Goal: Task Accomplishment & Management: Complete application form

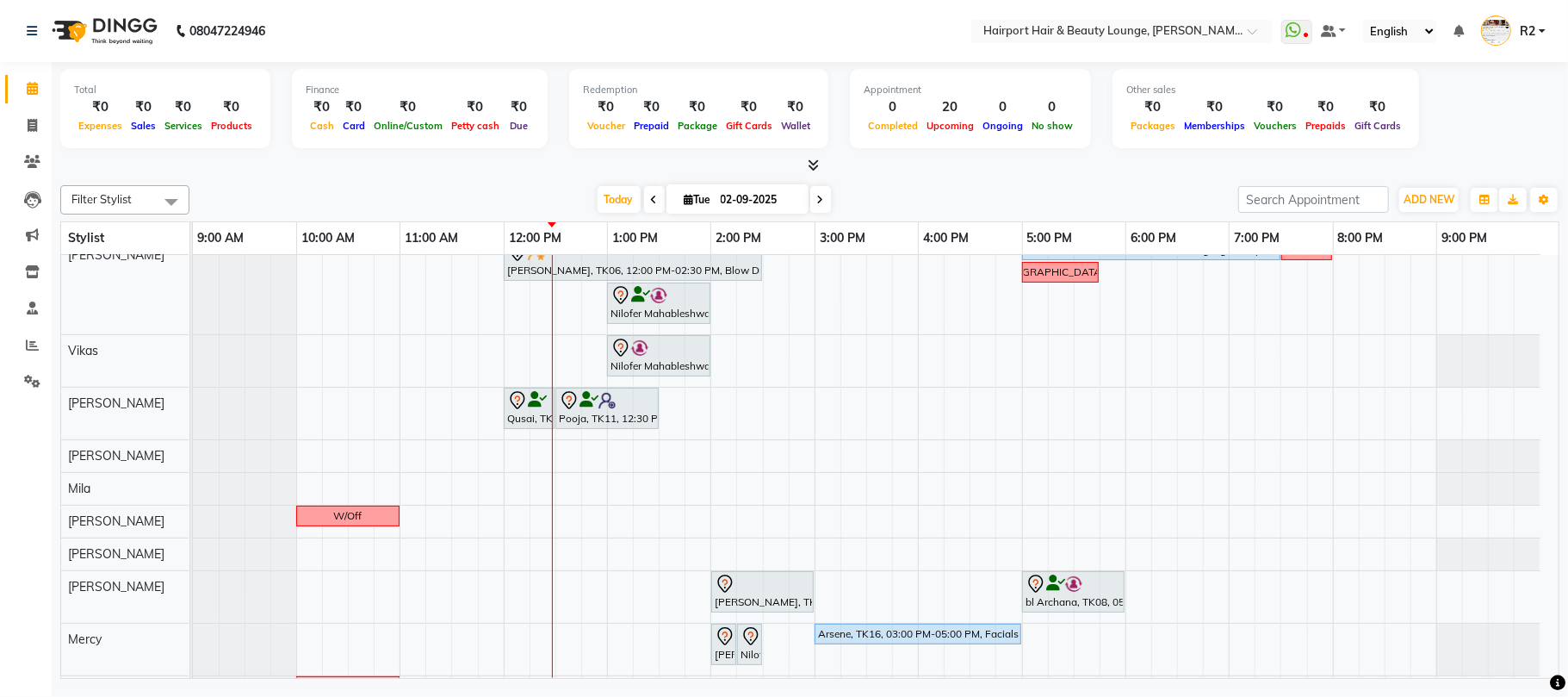
scroll to position [115, 0]
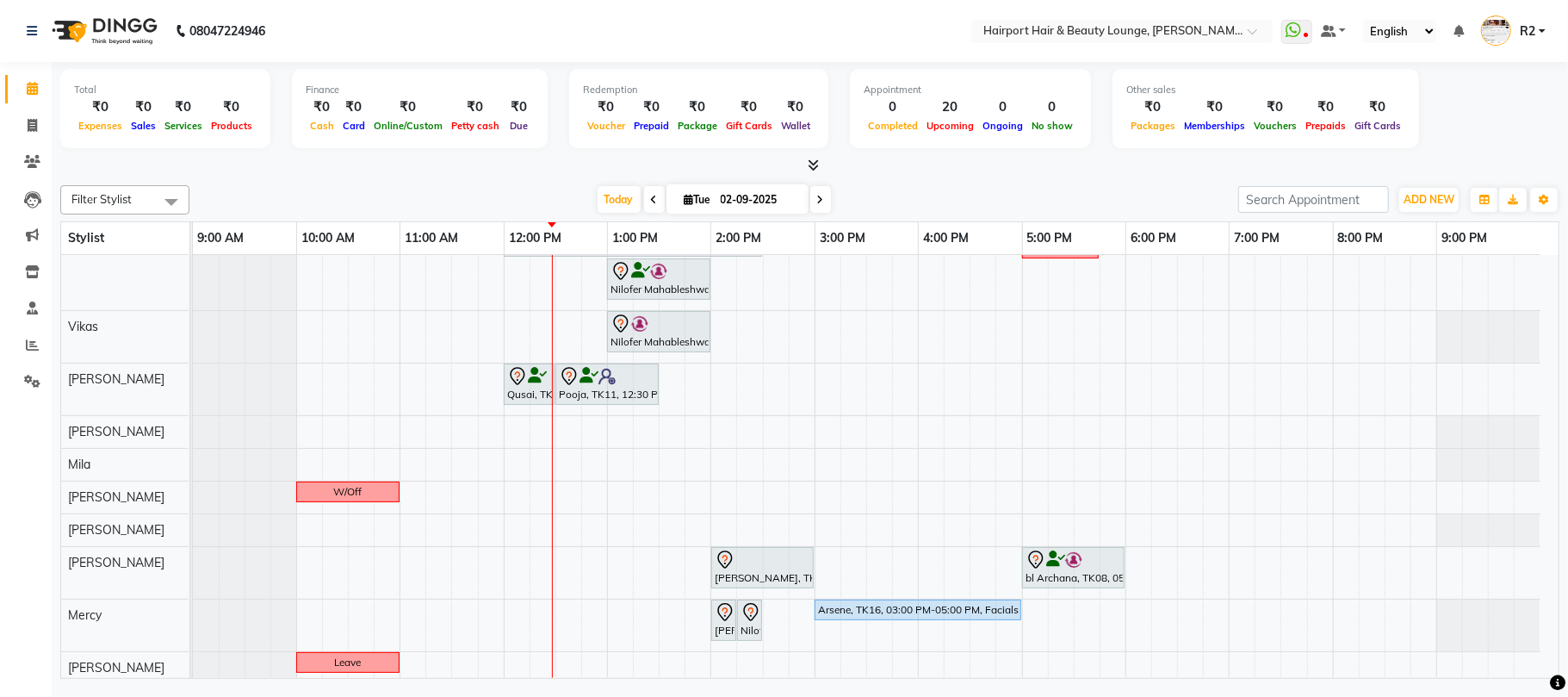
click at [737, 205] on input "02-09-2025" at bounding box center [759, 199] width 86 height 26
select select "9"
select select "2025"
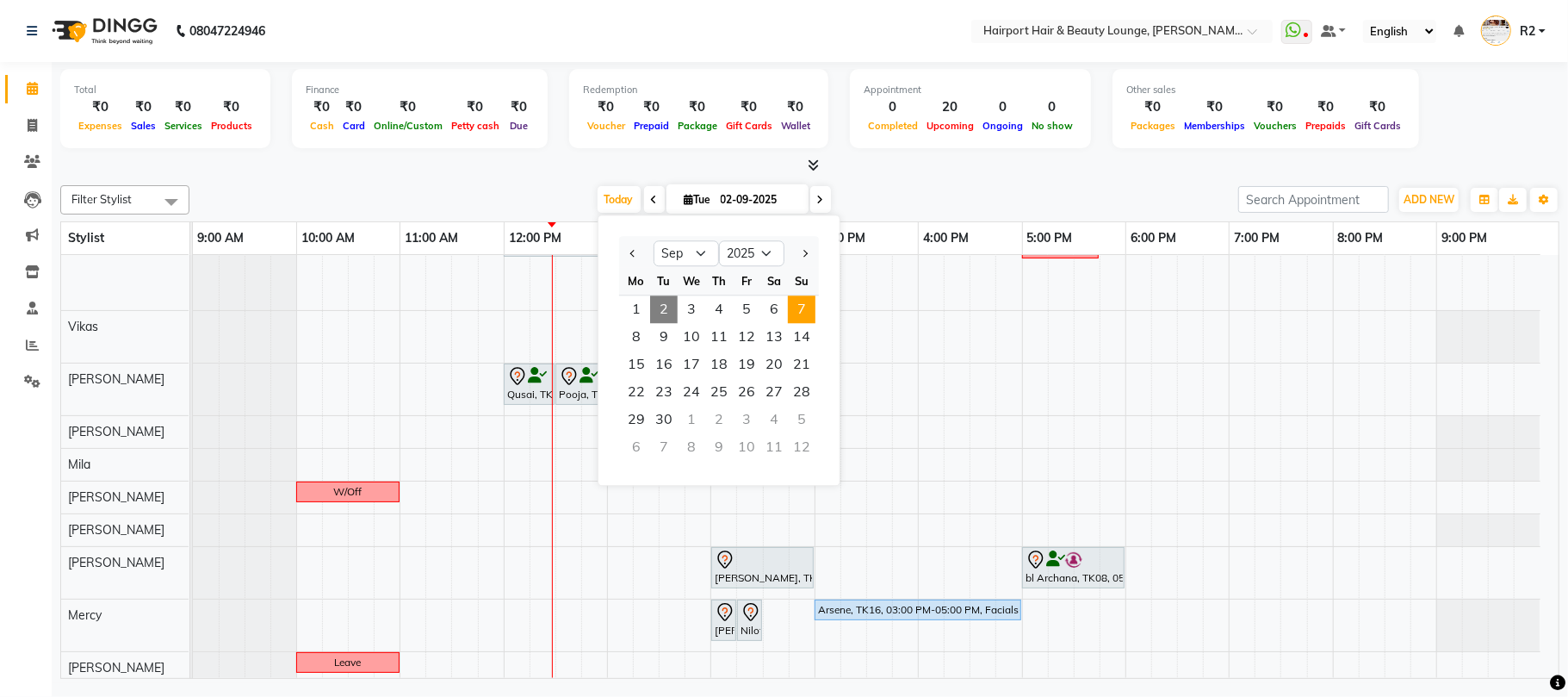
click at [800, 307] on span "7" at bounding box center [801, 309] width 28 height 28
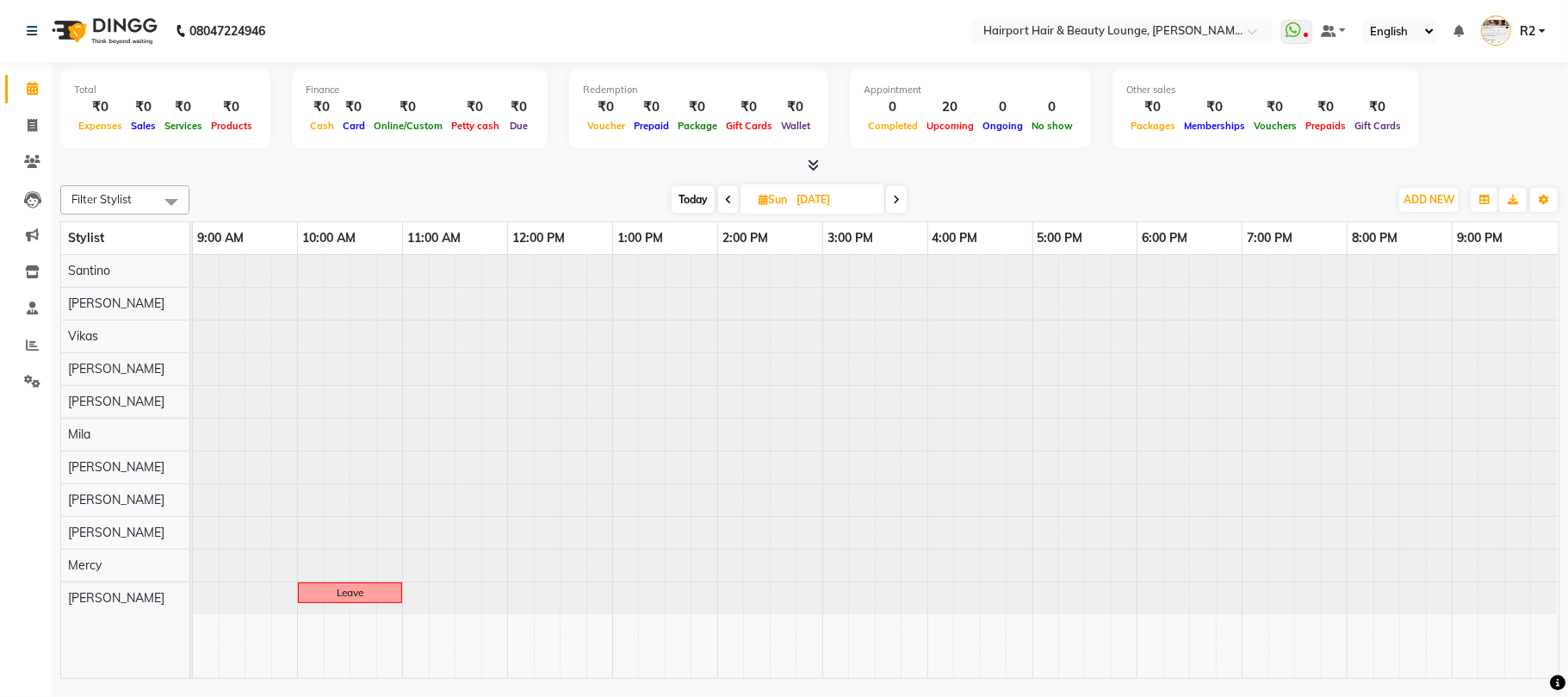
scroll to position [0, 0]
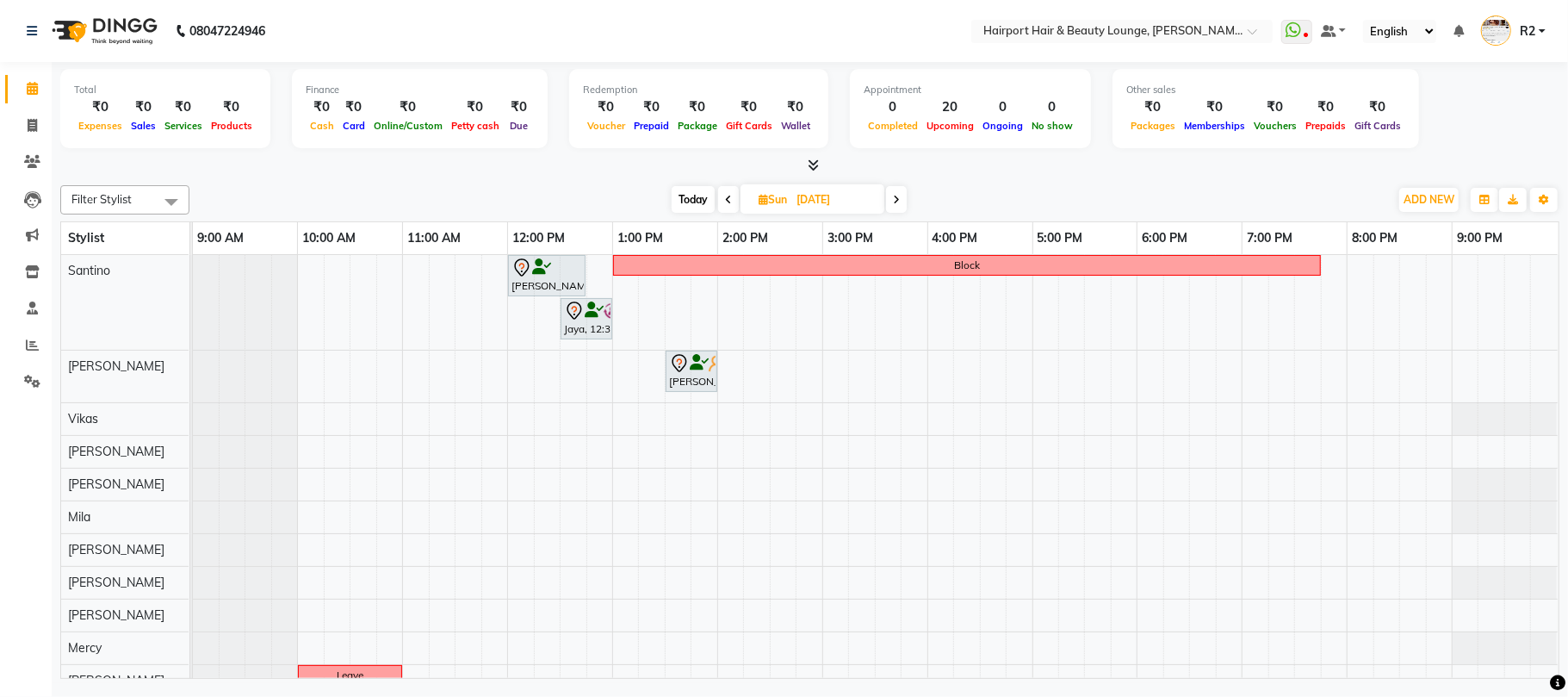
click at [697, 201] on span "Today" at bounding box center [693, 199] width 43 height 27
type input "02-09-2025"
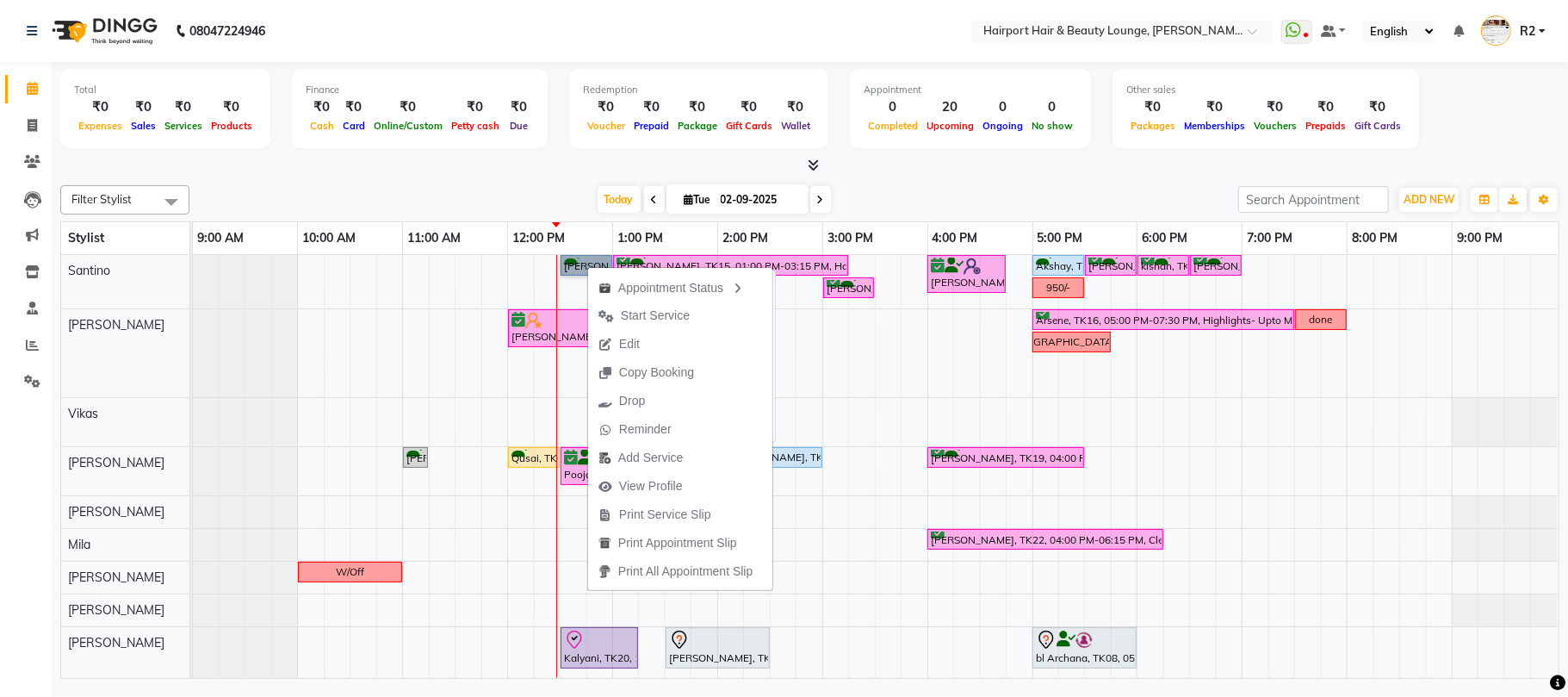
click at [568, 267] on link "[PERSON_NAME], TK13, 12:30 PM-01:00 PM, Hair Cuts -Creative Expert ([DEMOGRAPHI…" at bounding box center [586, 266] width 52 height 22
select select "5"
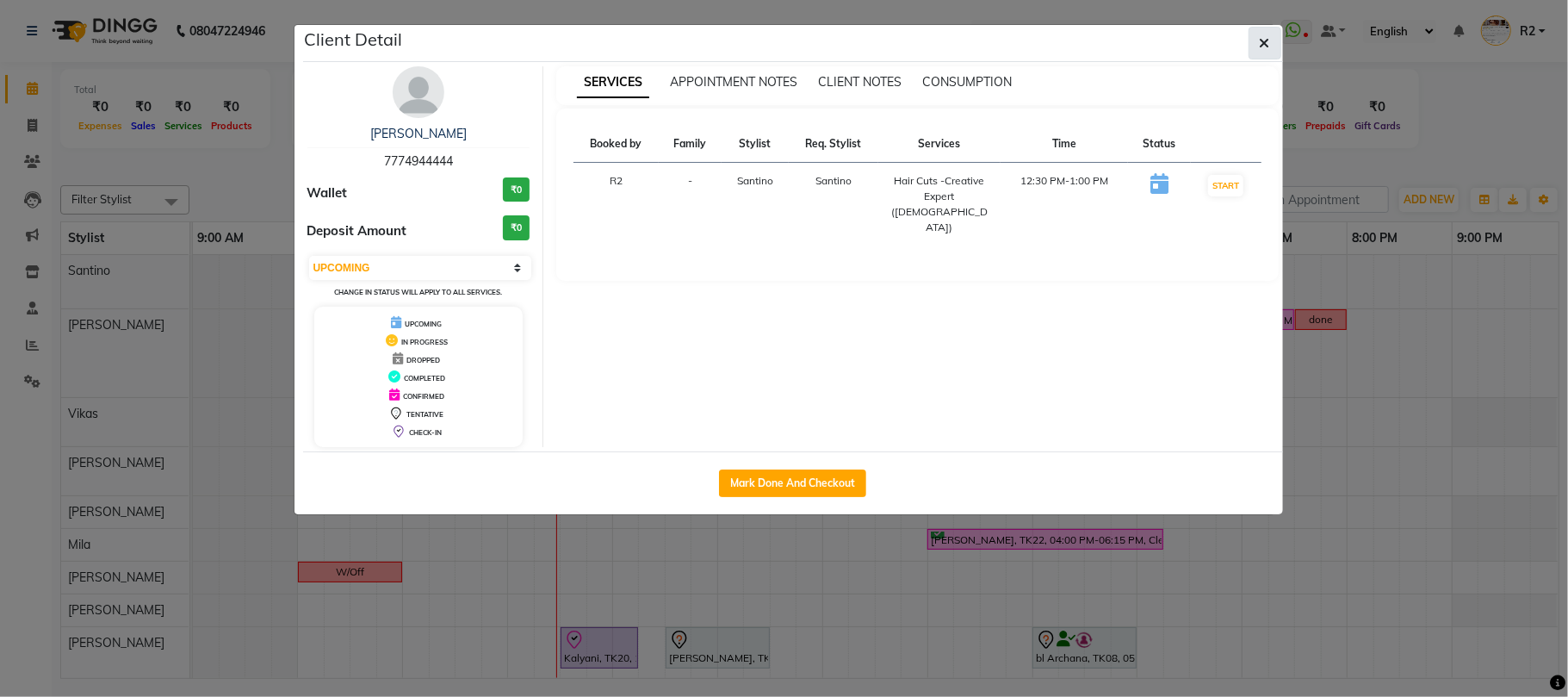
click at [1264, 58] on button "button" at bounding box center [1264, 43] width 32 height 32
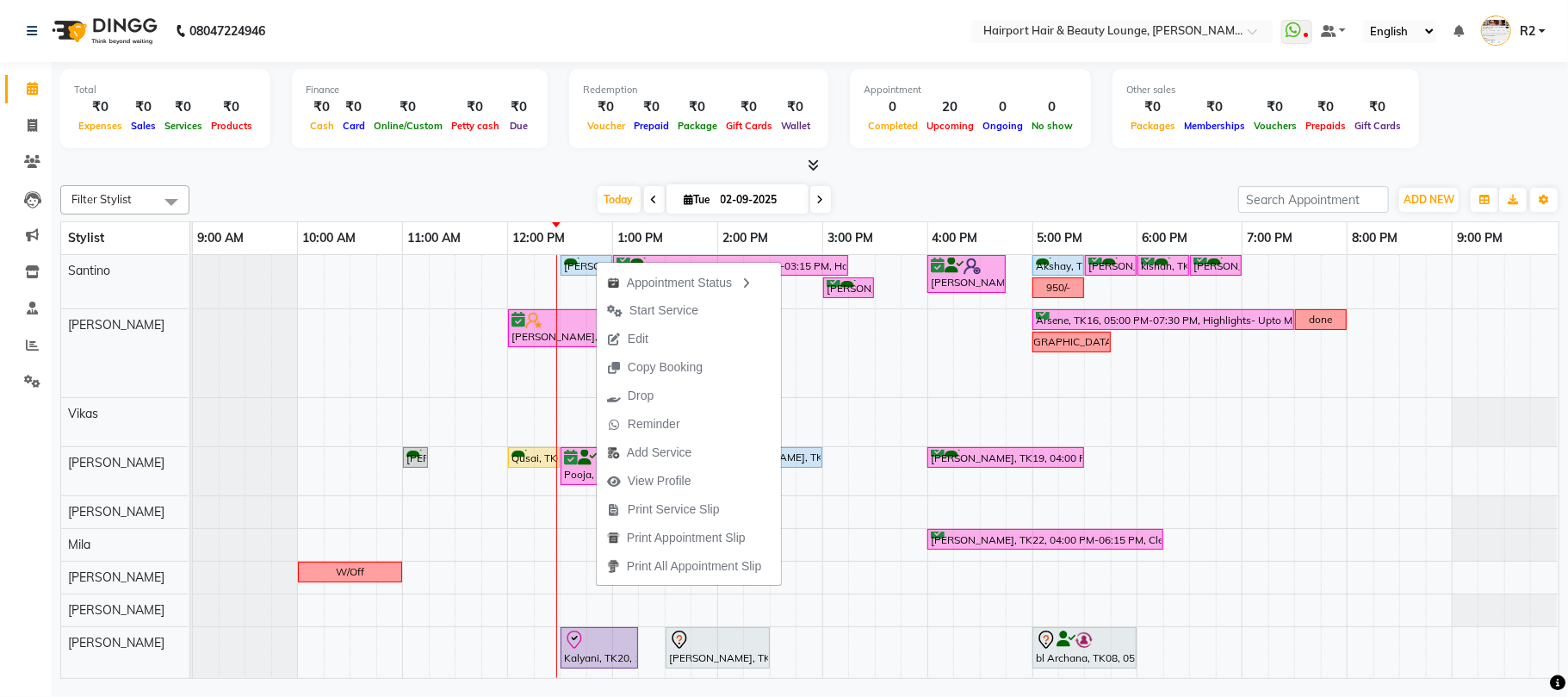
click at [555, 185] on div "Filter Stylist Select All [PERSON_NAME] [PERSON_NAME] [PERSON_NAME] Mila [PERSO…" at bounding box center [809, 199] width 1499 height 30
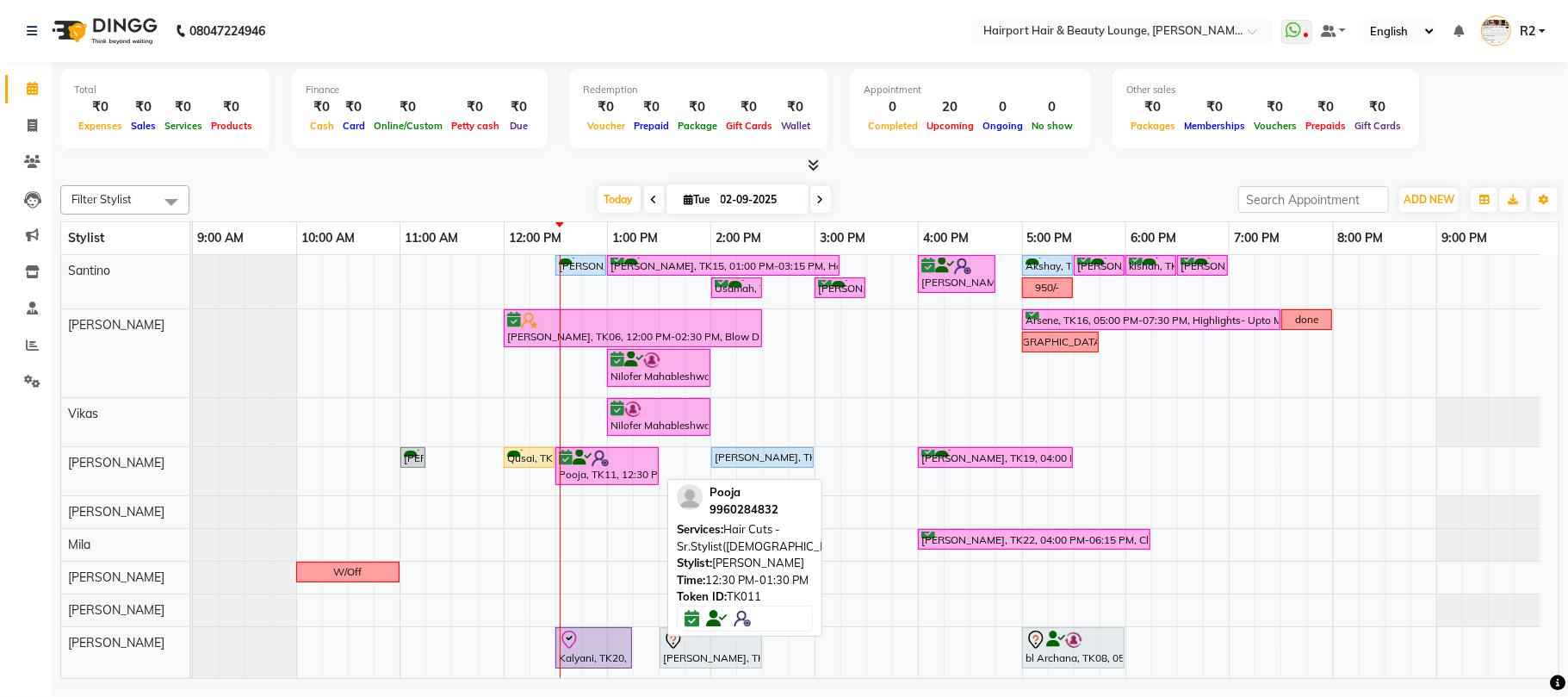
click at [649, 471] on div "Pooja, TK11, 12:30 PM-01:30 PM, Hair Cuts -Sr.Stylist([DEMOGRAPHIC_DATA])" at bounding box center [606, 466] width 100 height 32
select select "6"
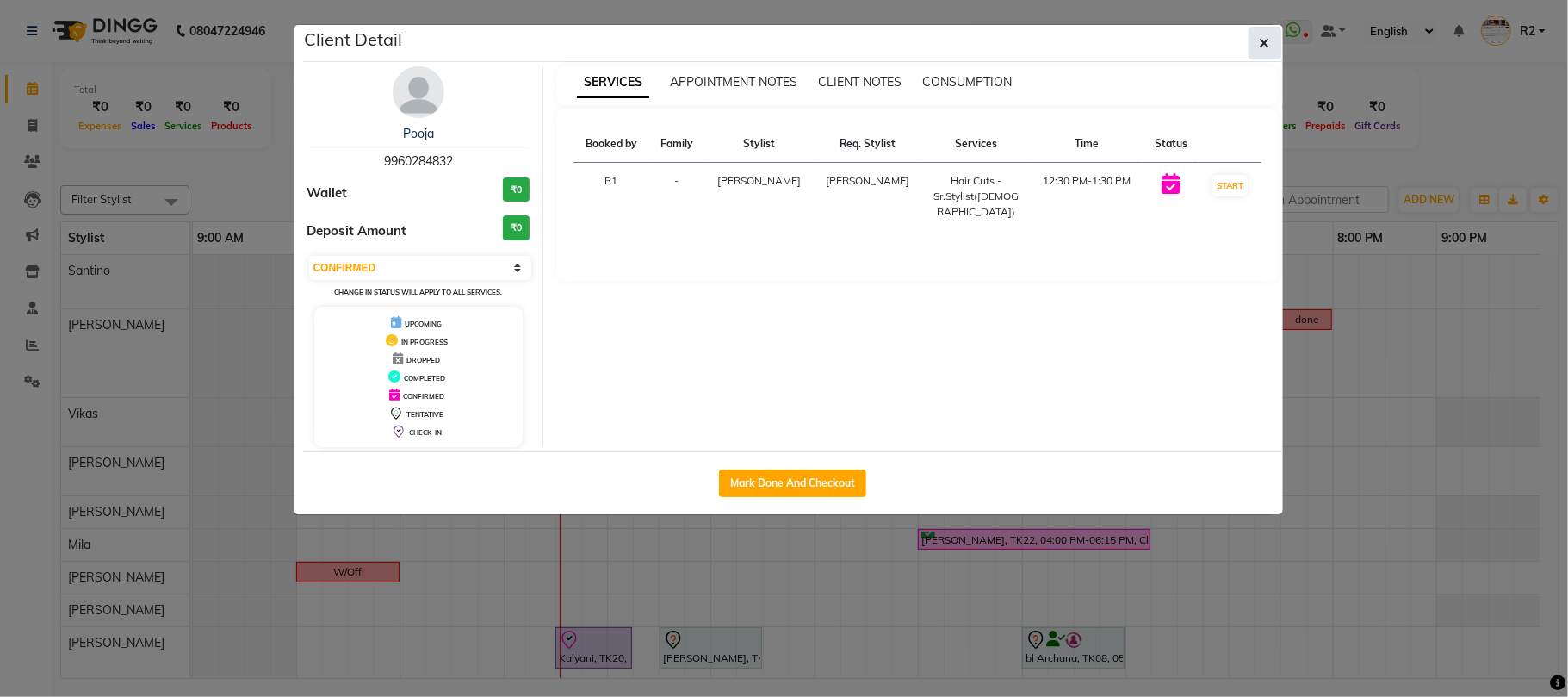
click at [1264, 31] on button "button" at bounding box center [1264, 43] width 32 height 32
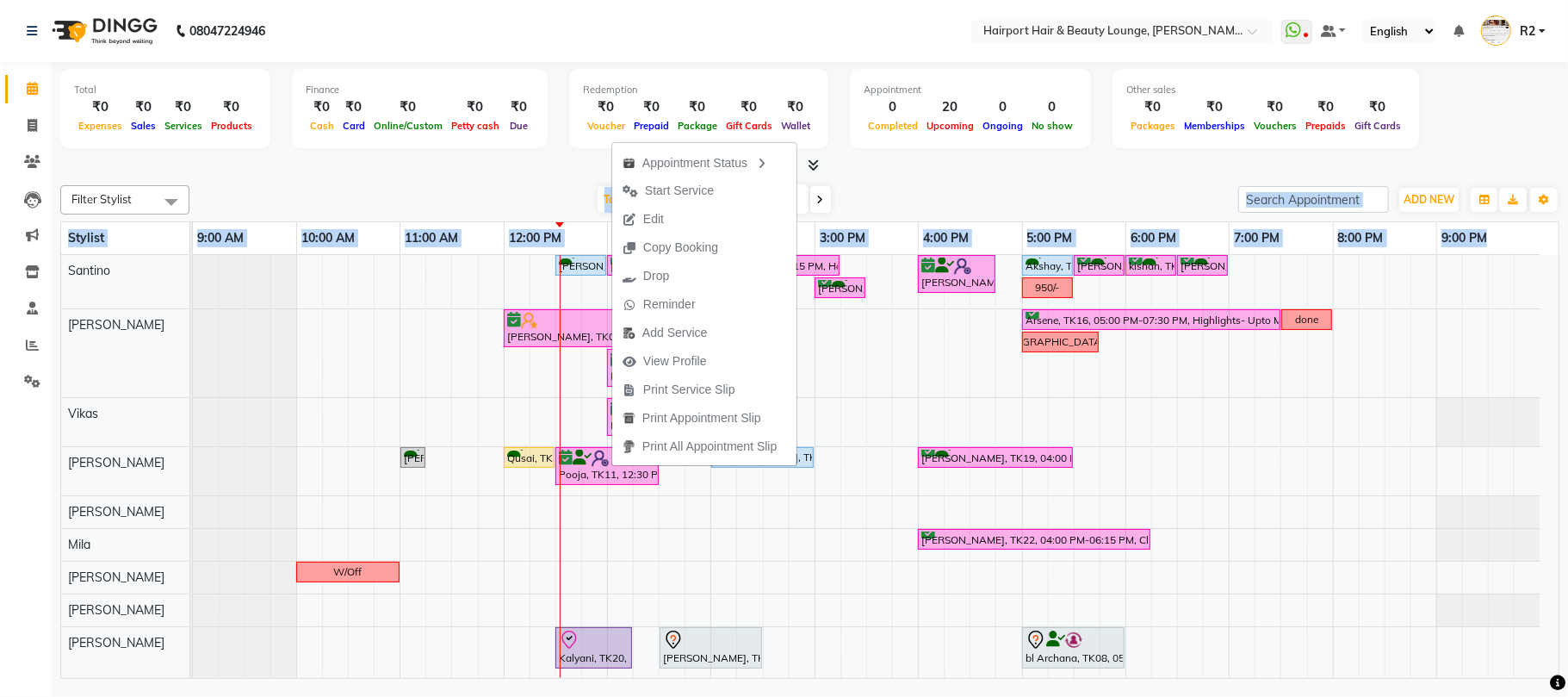
click at [556, 225] on div "Filter Stylist Select All [PERSON_NAME] [PERSON_NAME] [PERSON_NAME] Mila [PERSO…" at bounding box center [809, 428] width 1499 height 500
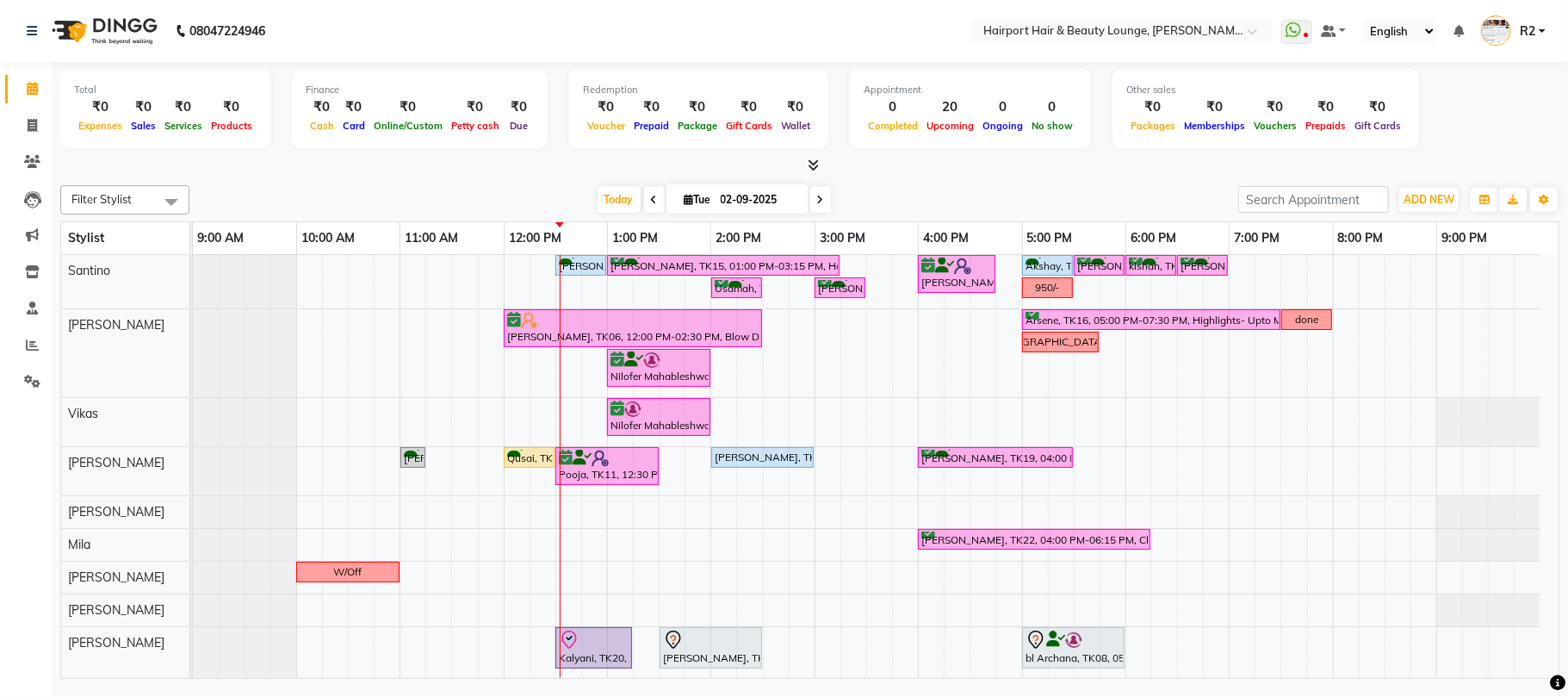
click at [568, 149] on div "Total ₹0 Expenses ₹0 Sales ₹0 Services ₹0 Products Finance ₹0 Cash ₹0 Card ₹0 O…" at bounding box center [809, 111] width 1499 height 84
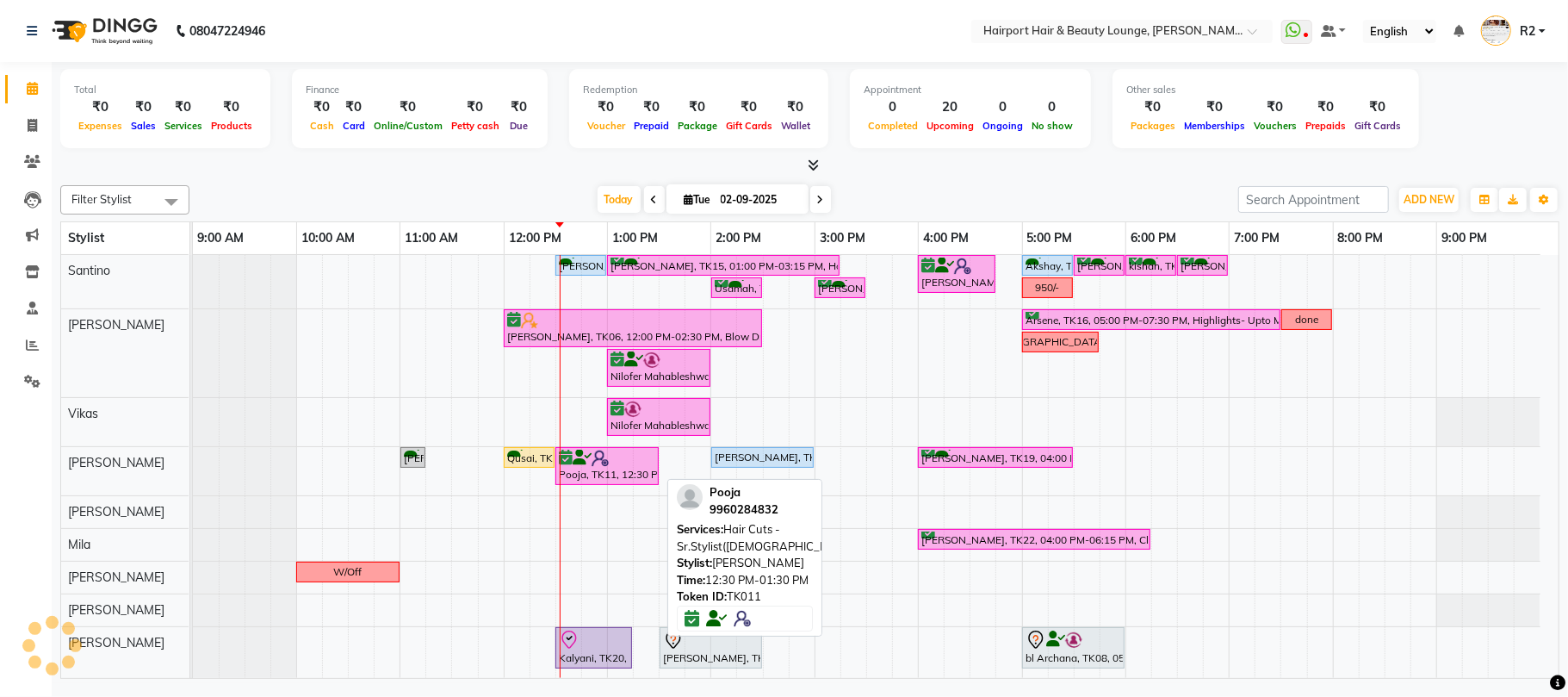
click at [631, 454] on div at bounding box center [606, 458] width 96 height 17
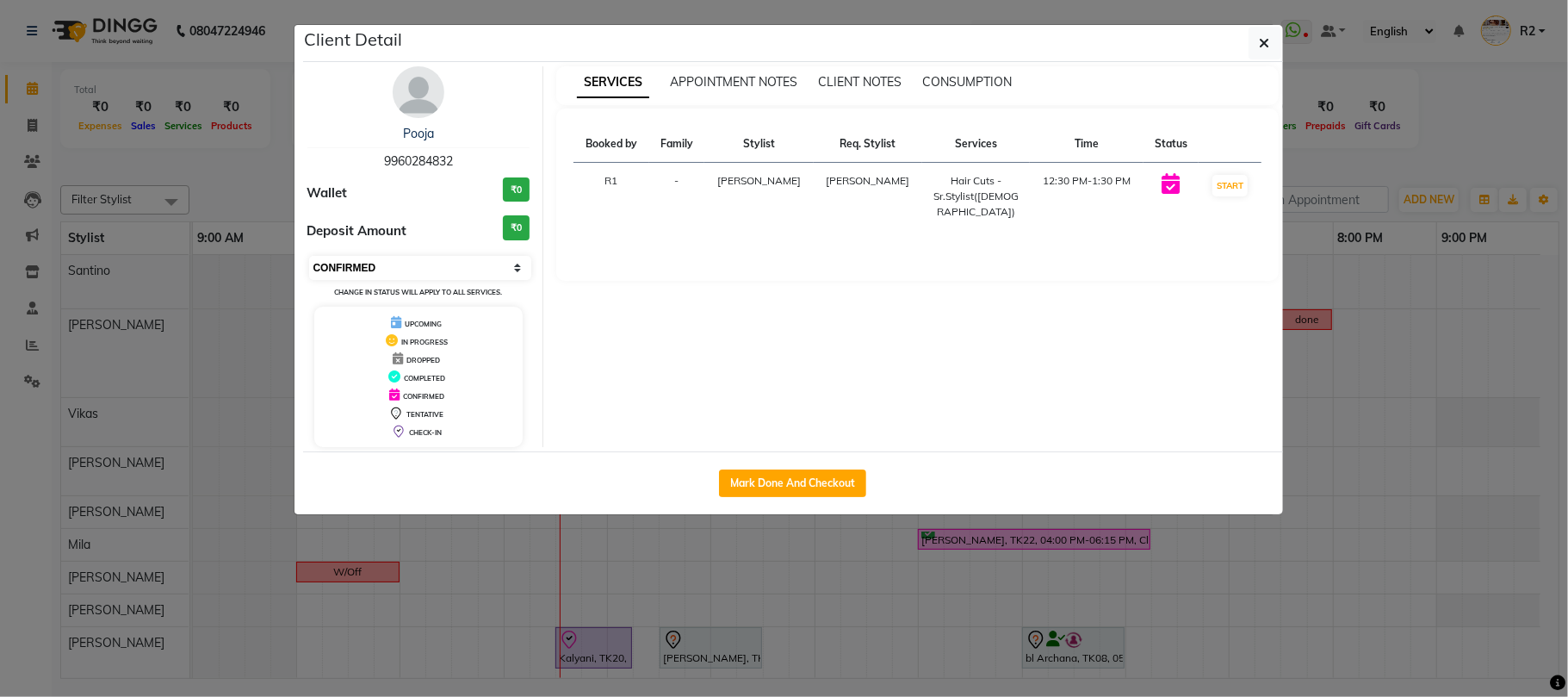
click at [491, 269] on select "Select IN SERVICE CONFIRMED TENTATIVE CHECK IN MARK DONE DROPPED UPCOMING" at bounding box center [420, 268] width 223 height 24
select select "8"
click at [309, 257] on select "Select IN SERVICE CONFIRMED TENTATIVE CHECK IN MARK DONE DROPPED UPCOMING" at bounding box center [420, 268] width 223 height 24
click at [1260, 42] on icon "button" at bounding box center [1265, 42] width 11 height 13
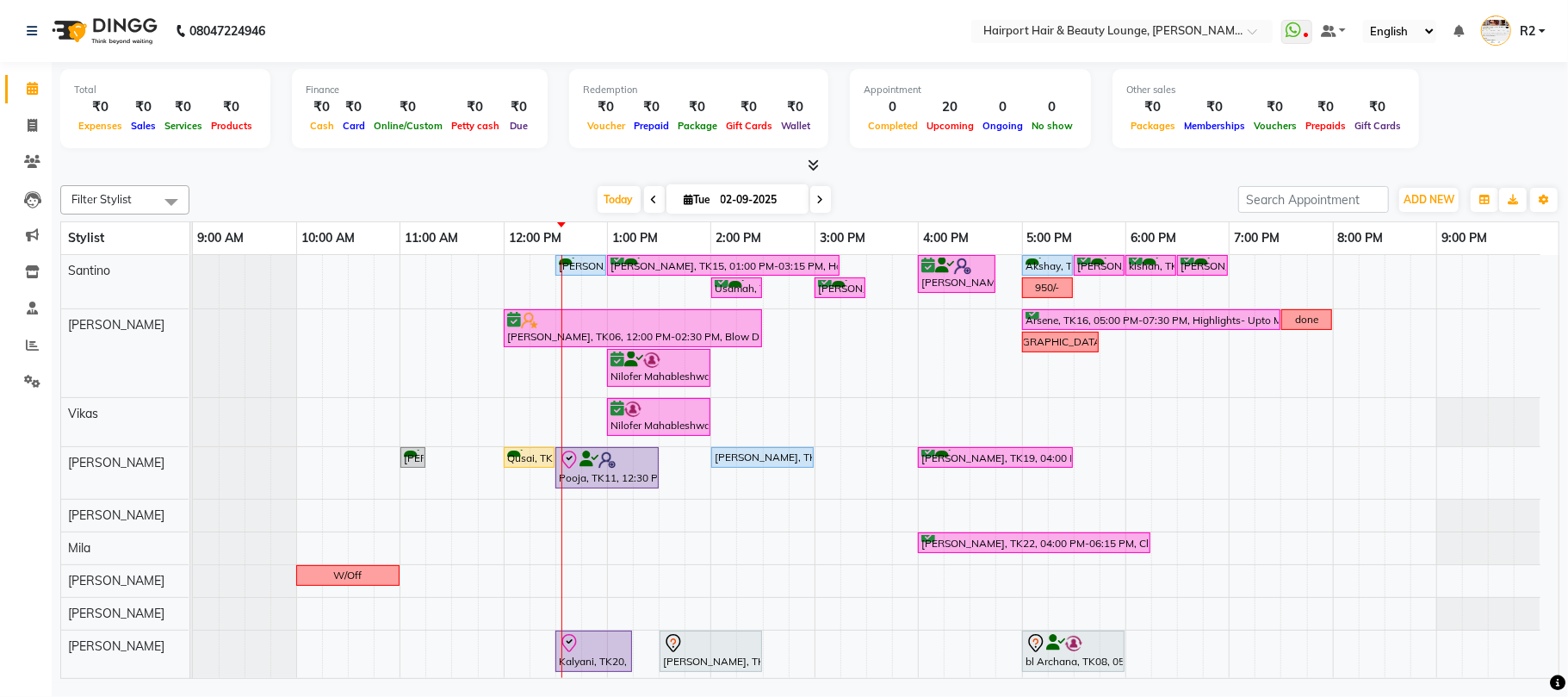
click at [817, 195] on icon at bounding box center [821, 200] width 7 height 11
type input "[DATE]"
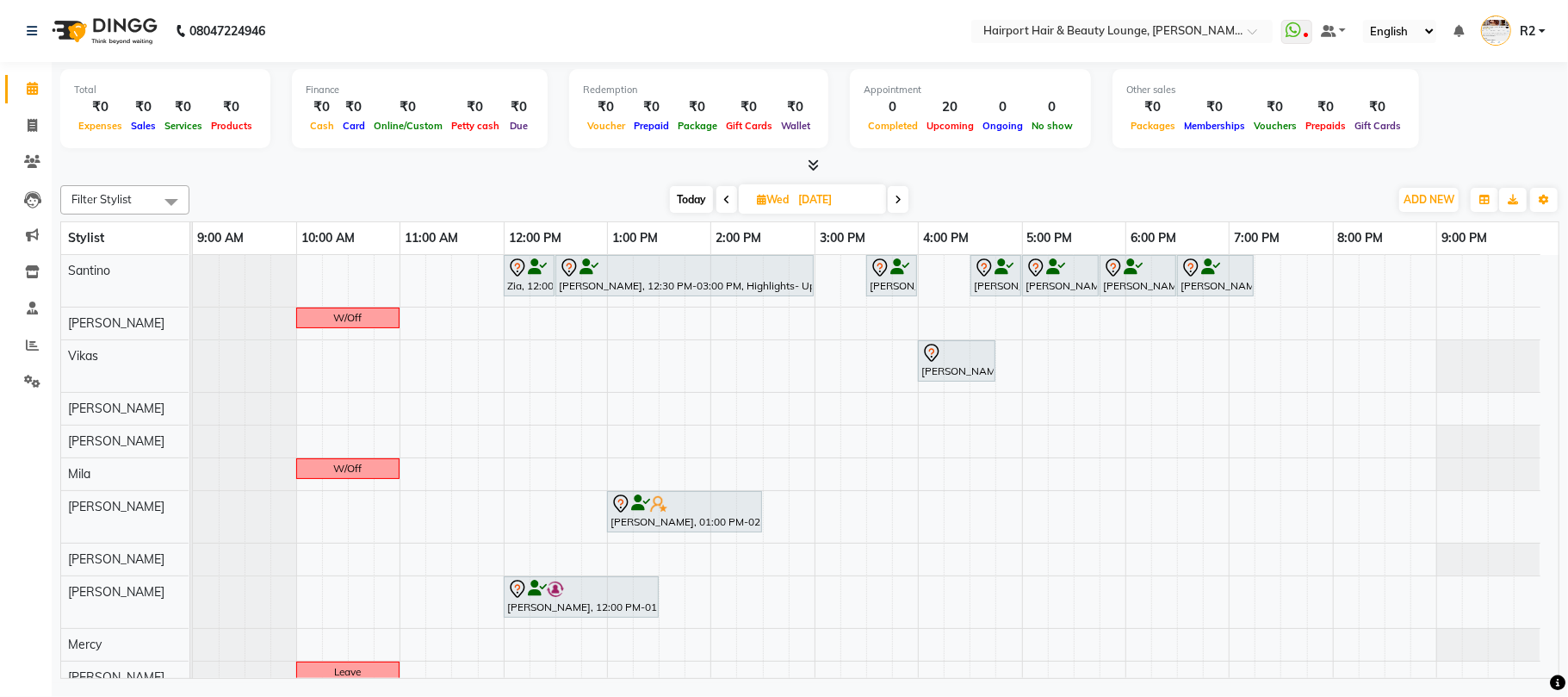
click at [865, 188] on input "[DATE]" at bounding box center [836, 199] width 86 height 26
select select "9"
select select "2025"
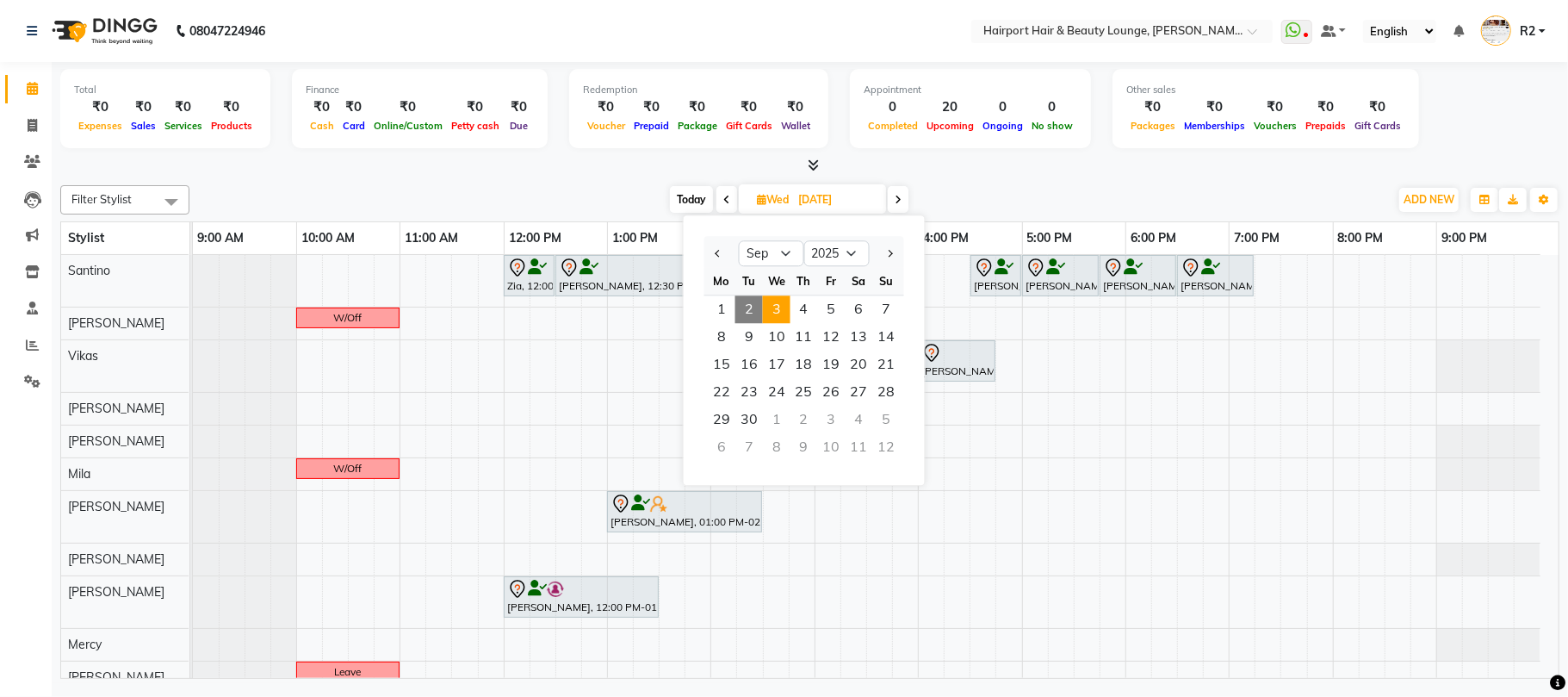
click at [934, 173] on div at bounding box center [809, 166] width 1499 height 18
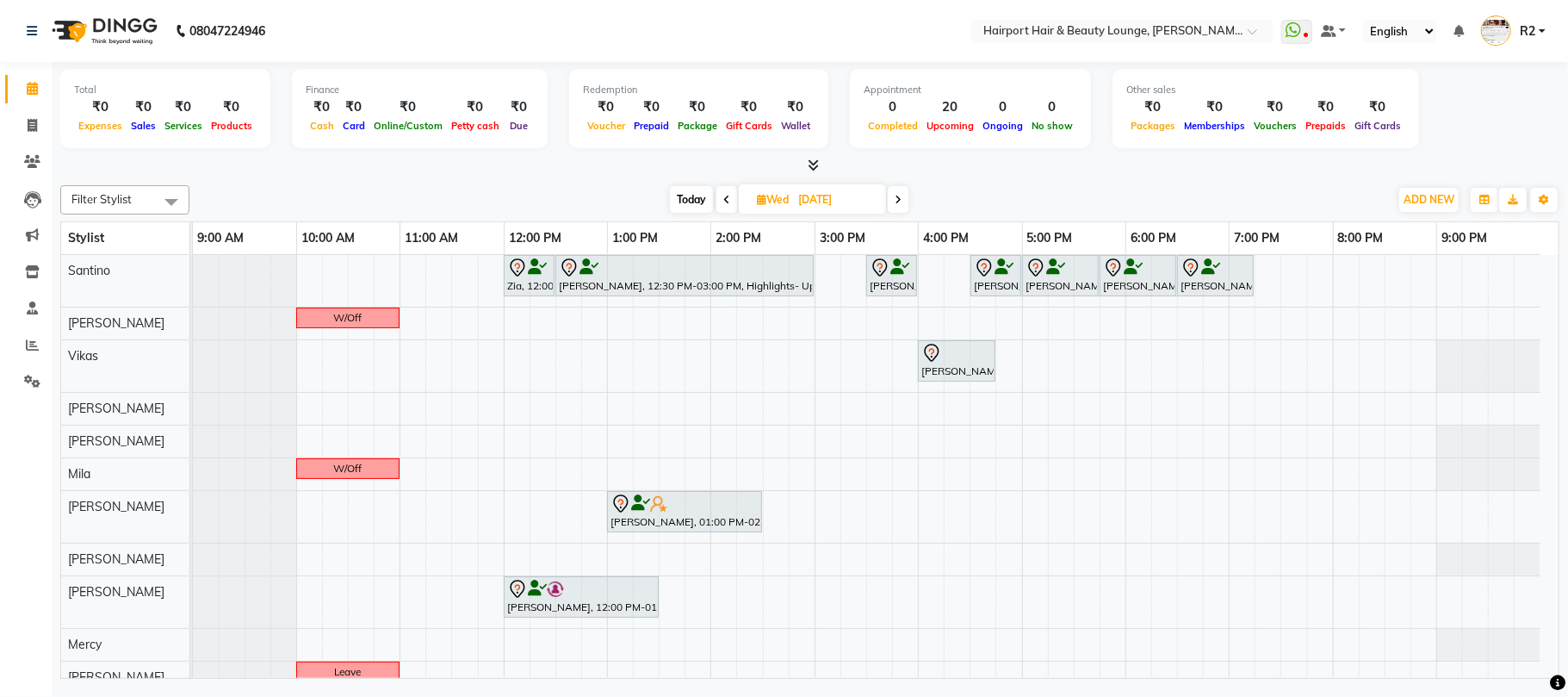
click at [907, 199] on span at bounding box center [898, 199] width 21 height 27
type input "[DATE]"
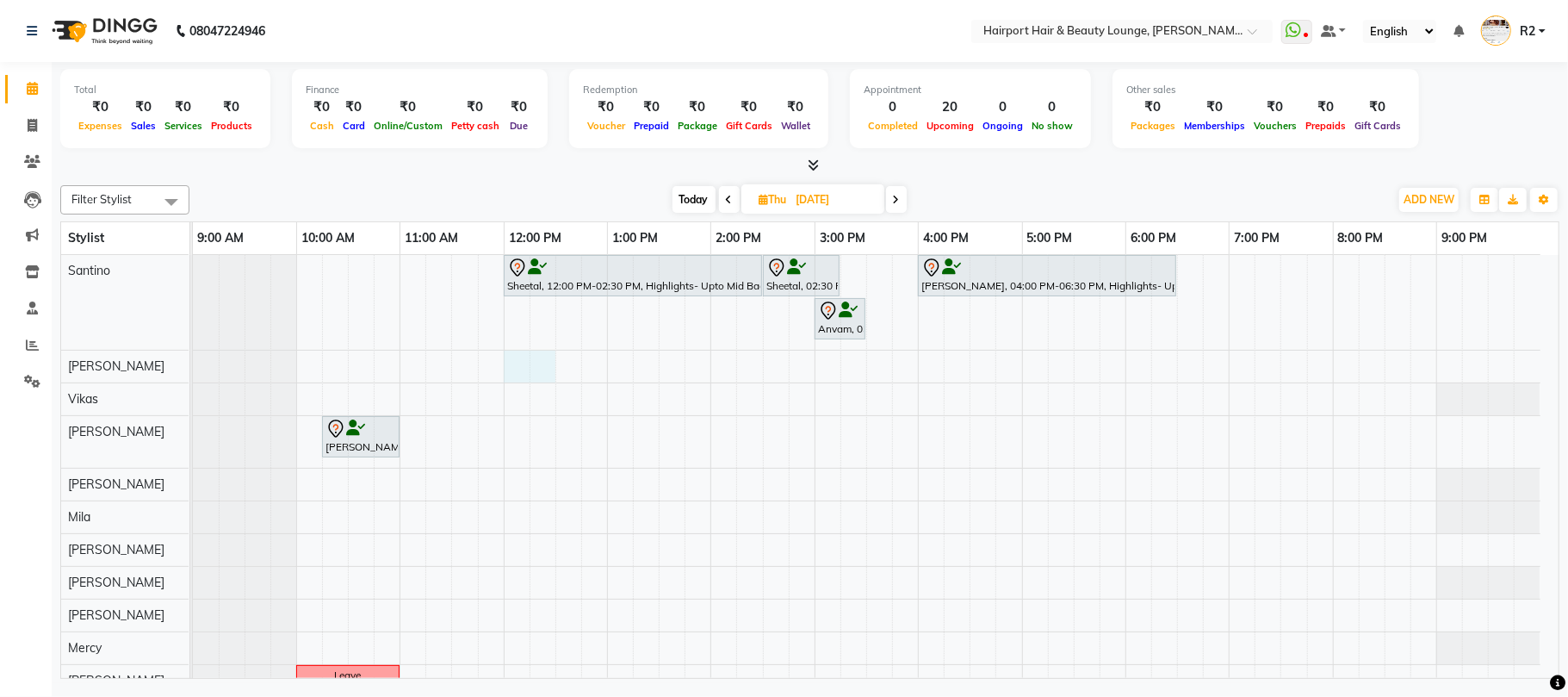
click at [480, 384] on div "Sheetal, 12:00 PM-02:30 PM, Highlights- Upto Mid Back Sheetal, 02:30 PM-03:15 P…" at bounding box center [876, 492] width 1366 height 474
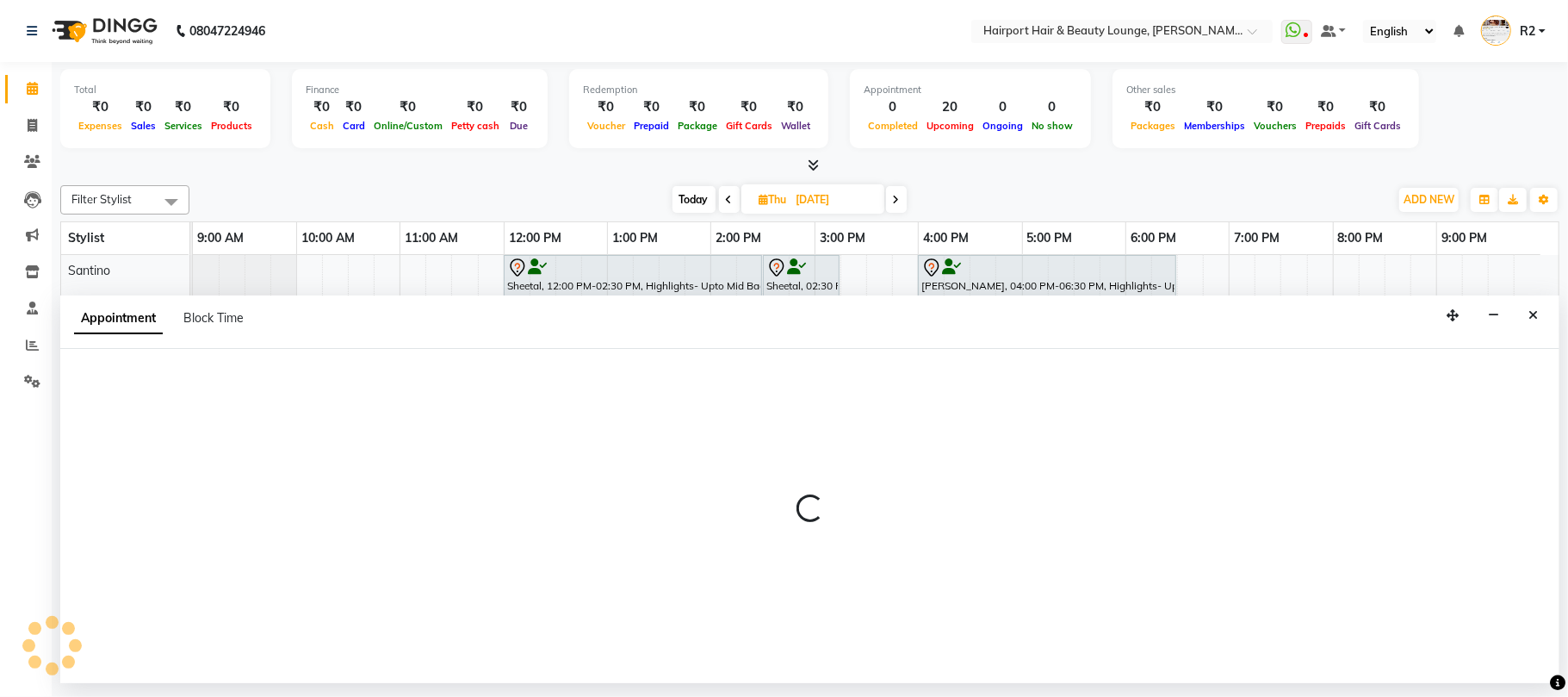
select select "9138"
select select "tentative"
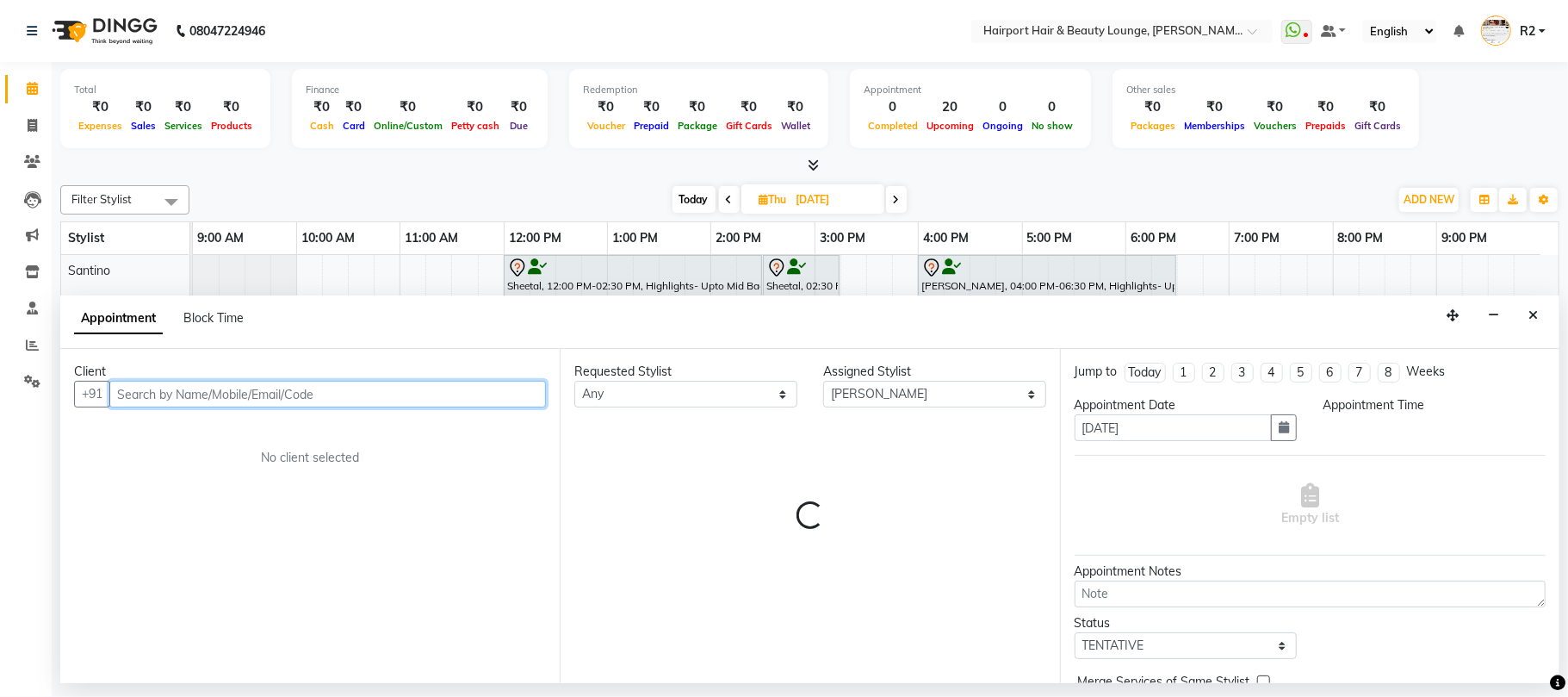
select select "705"
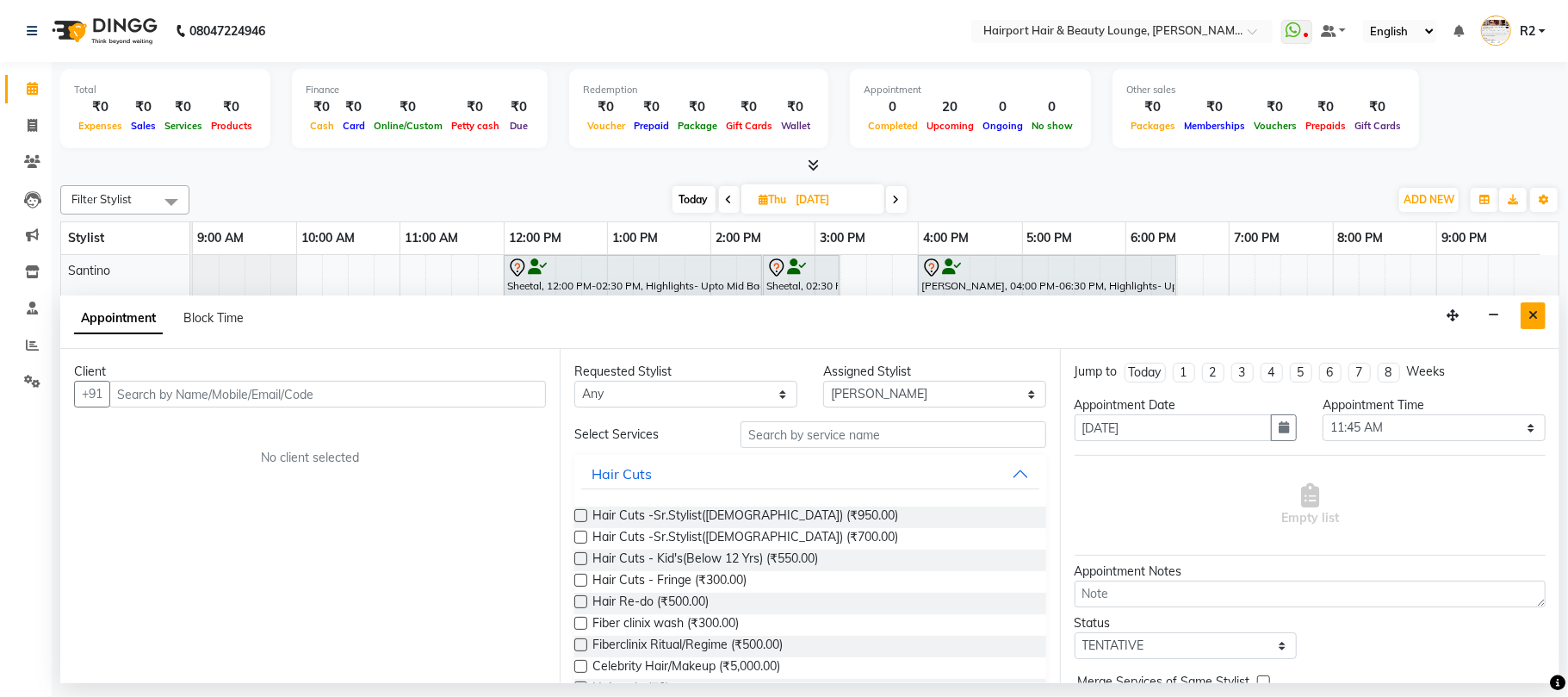
click at [1535, 311] on icon "Close" at bounding box center [1533, 314] width 10 height 12
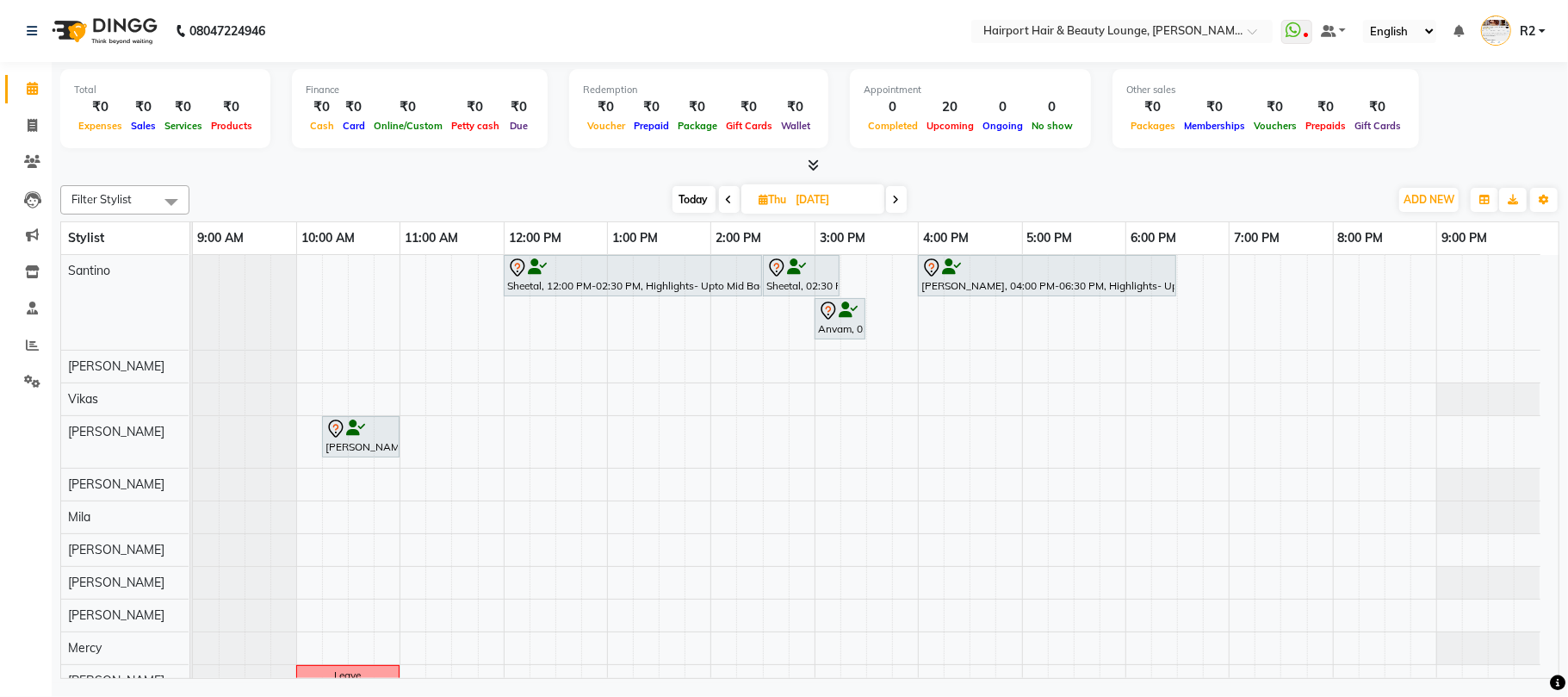
click at [673, 200] on span "Today" at bounding box center [694, 199] width 43 height 27
type input "02-09-2025"
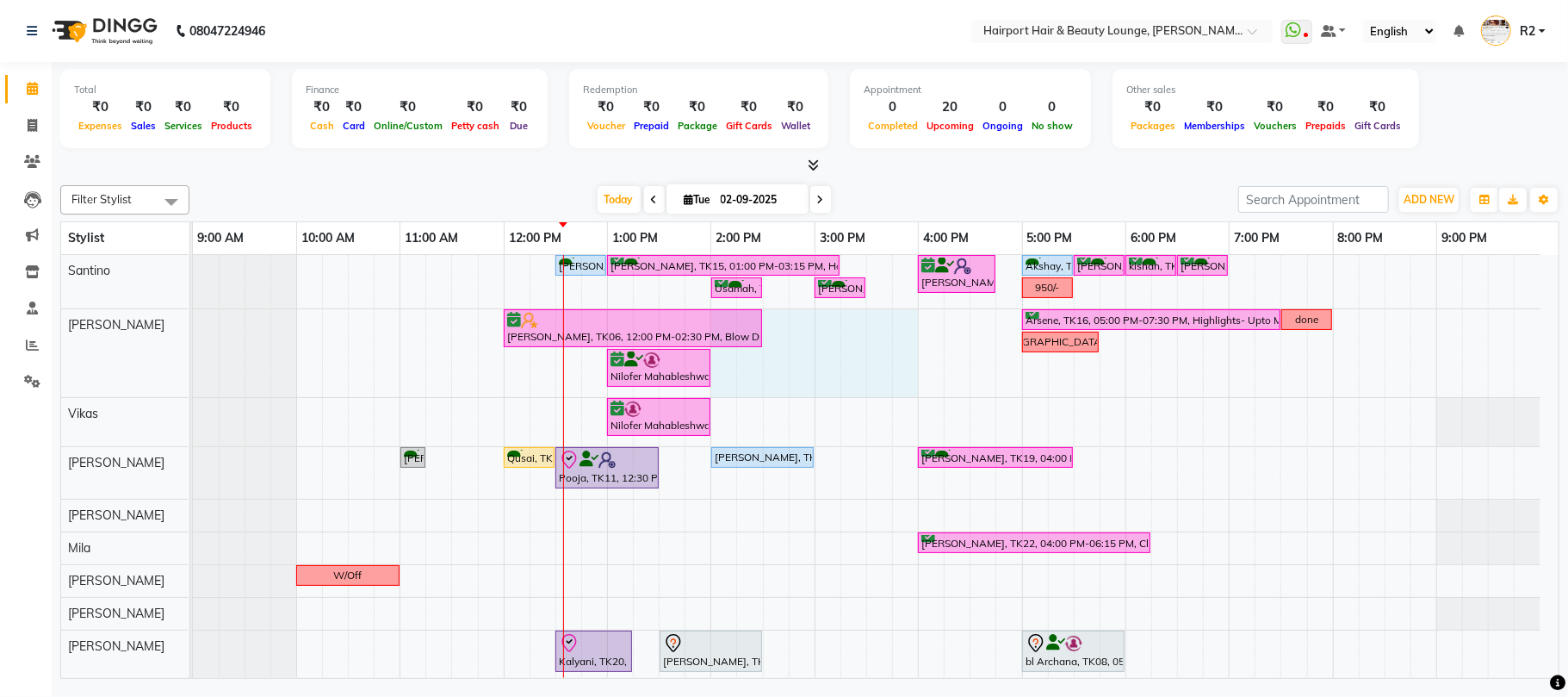
drag, startPoint x: 717, startPoint y: 390, endPoint x: 899, endPoint y: 398, distance: 182.2
click at [899, 398] on div "[PERSON_NAME], TK13, 12:30 PM-01:00 PM, Hair Cuts -Creative Expert ([DEMOGRAPHI…" at bounding box center [876, 525] width 1366 height 542
select select "9138"
select select "840"
select select "tentative"
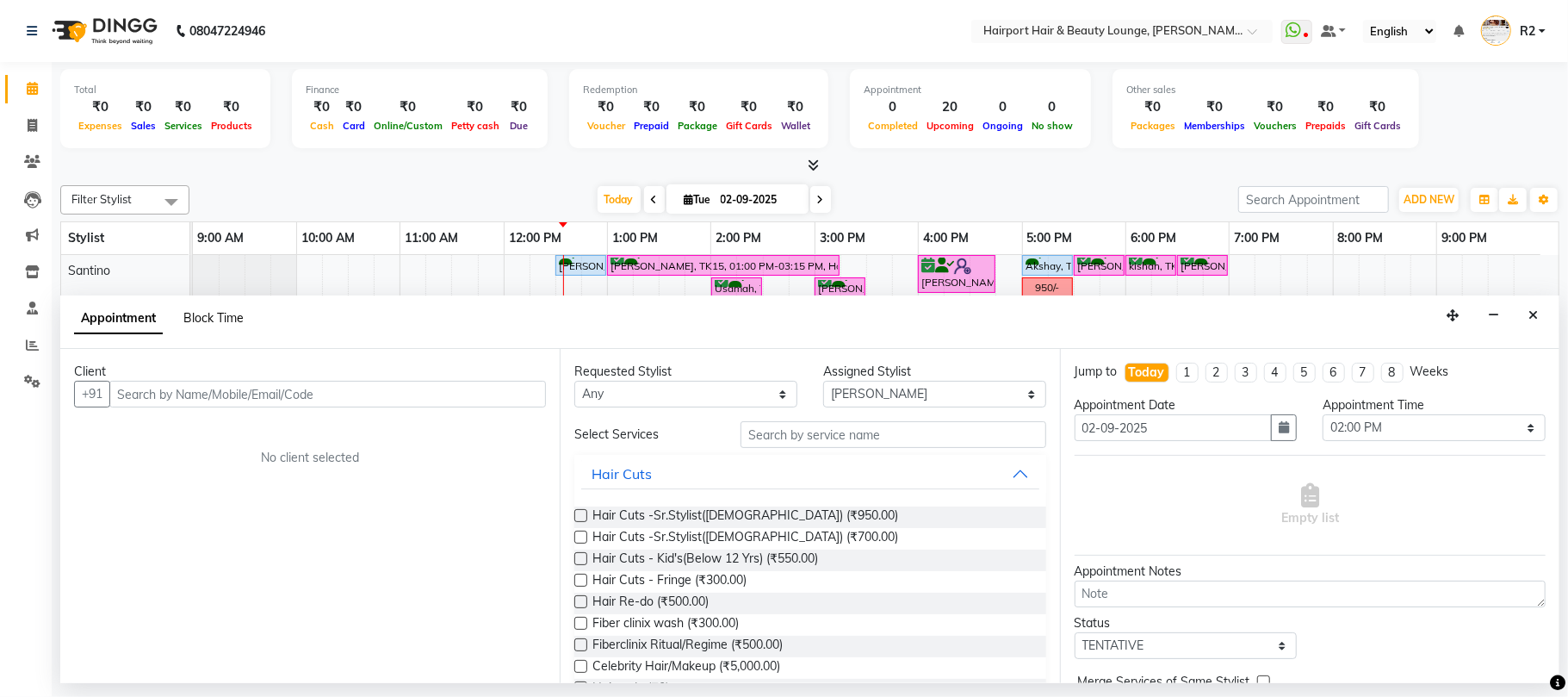
click at [228, 313] on span "Block Time" at bounding box center [213, 317] width 60 height 15
select select "9138"
select select "840"
select select "960"
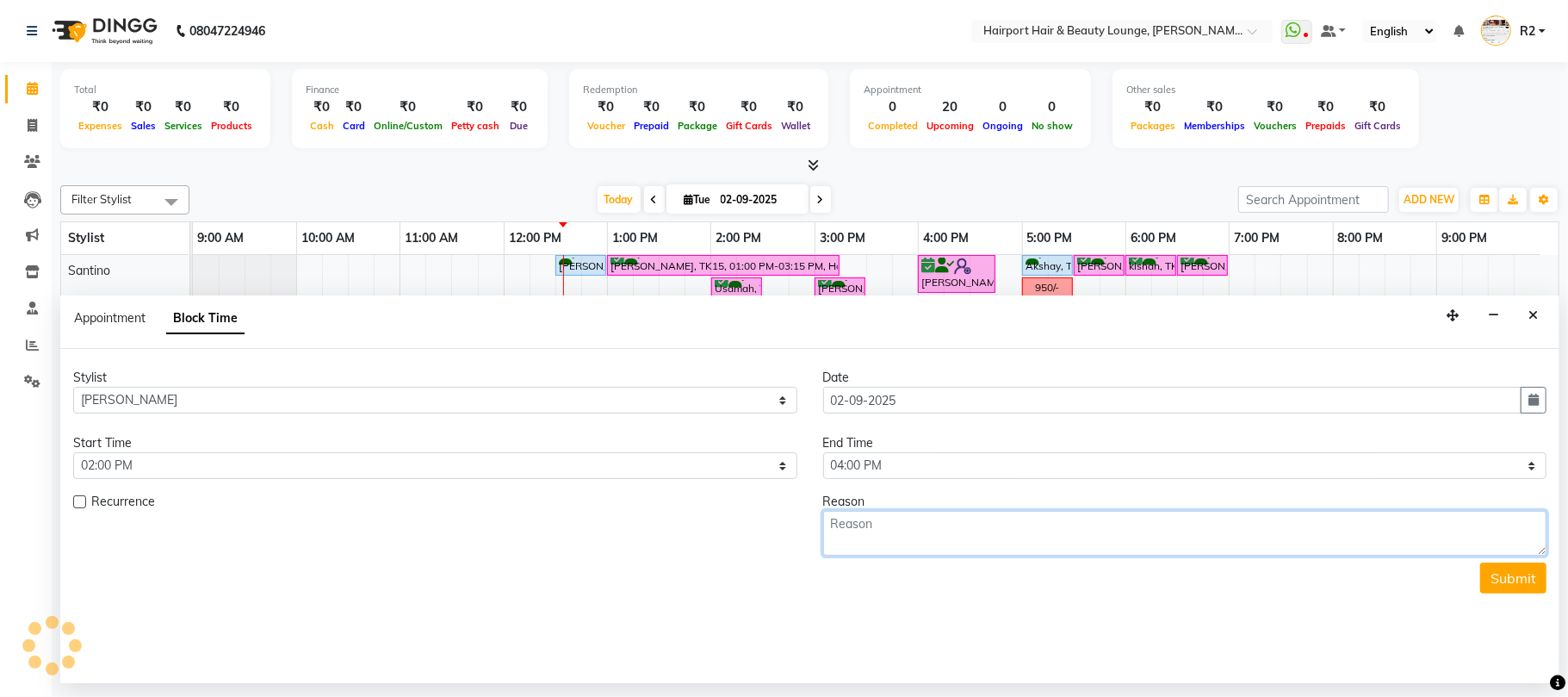
click at [1069, 533] on textarea at bounding box center [1185, 534] width 724 height 45
type textarea "class"
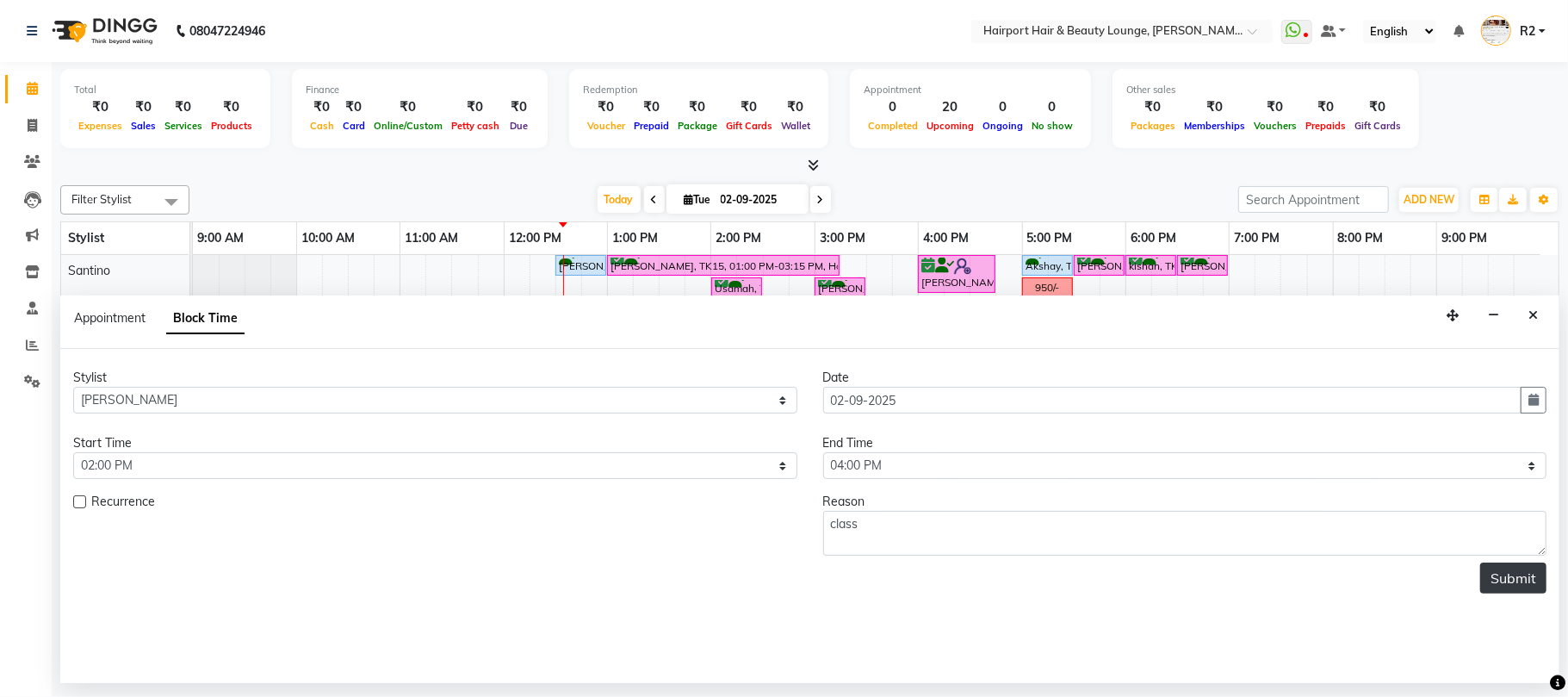
click at [1506, 574] on button "Submit" at bounding box center [1513, 578] width 66 height 31
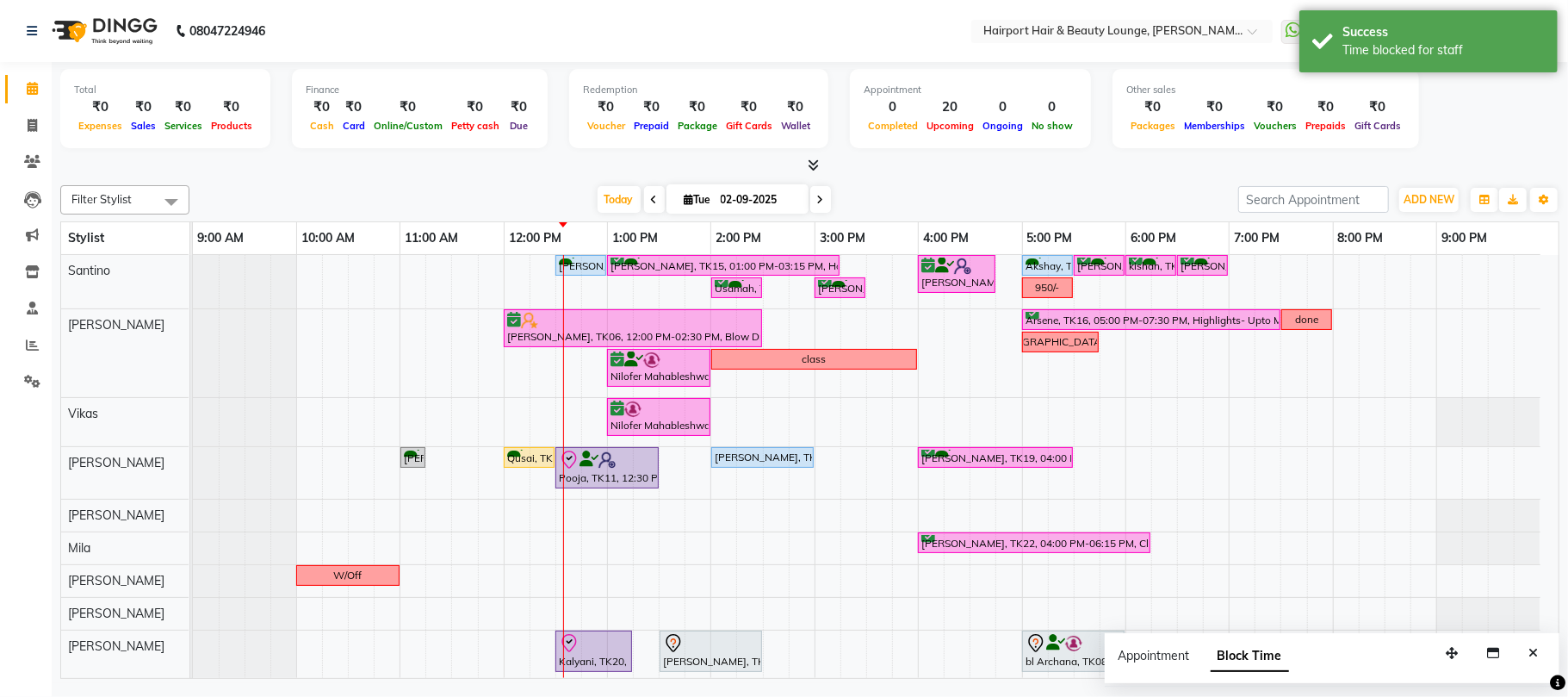
click at [817, 199] on icon at bounding box center [821, 200] width 7 height 11
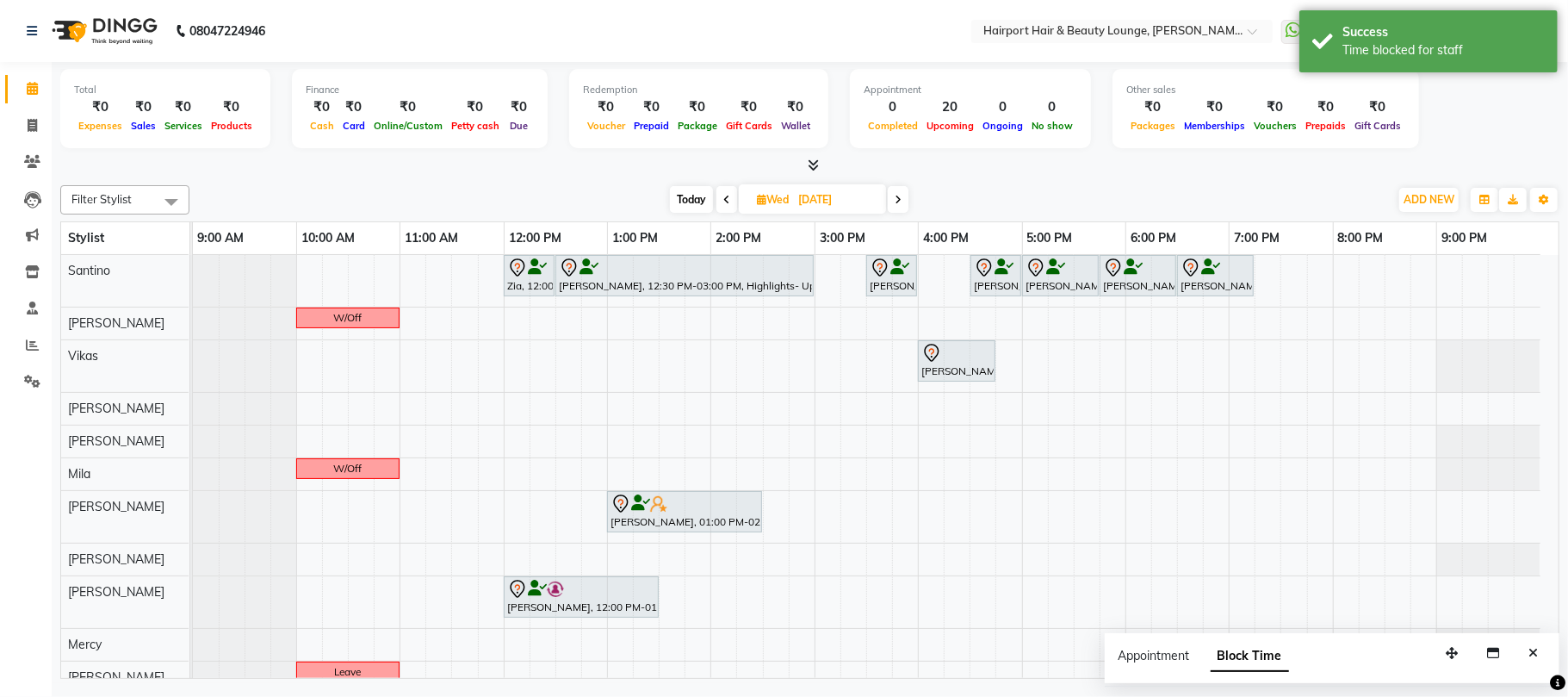
click at [683, 193] on span "Today" at bounding box center [692, 199] width 43 height 27
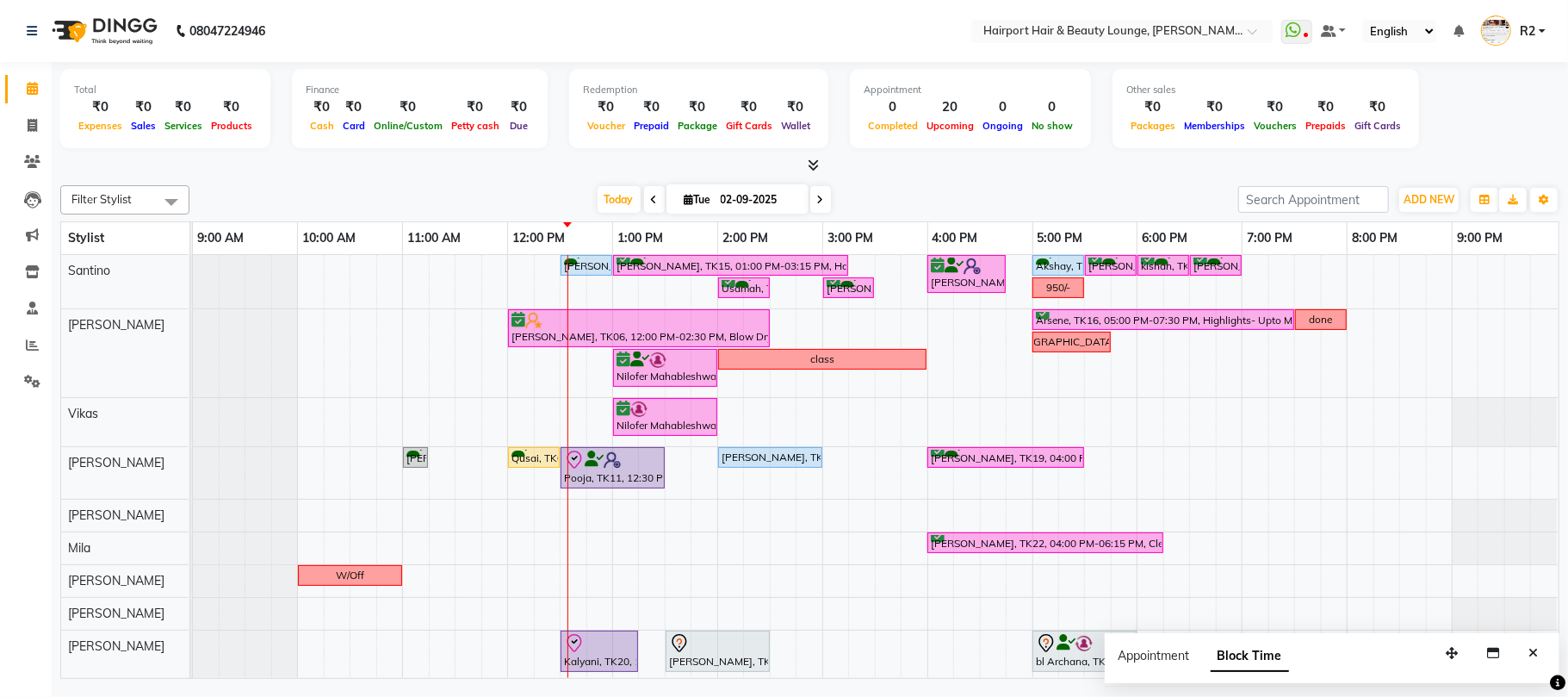
click at [818, 199] on span at bounding box center [820, 199] width 21 height 27
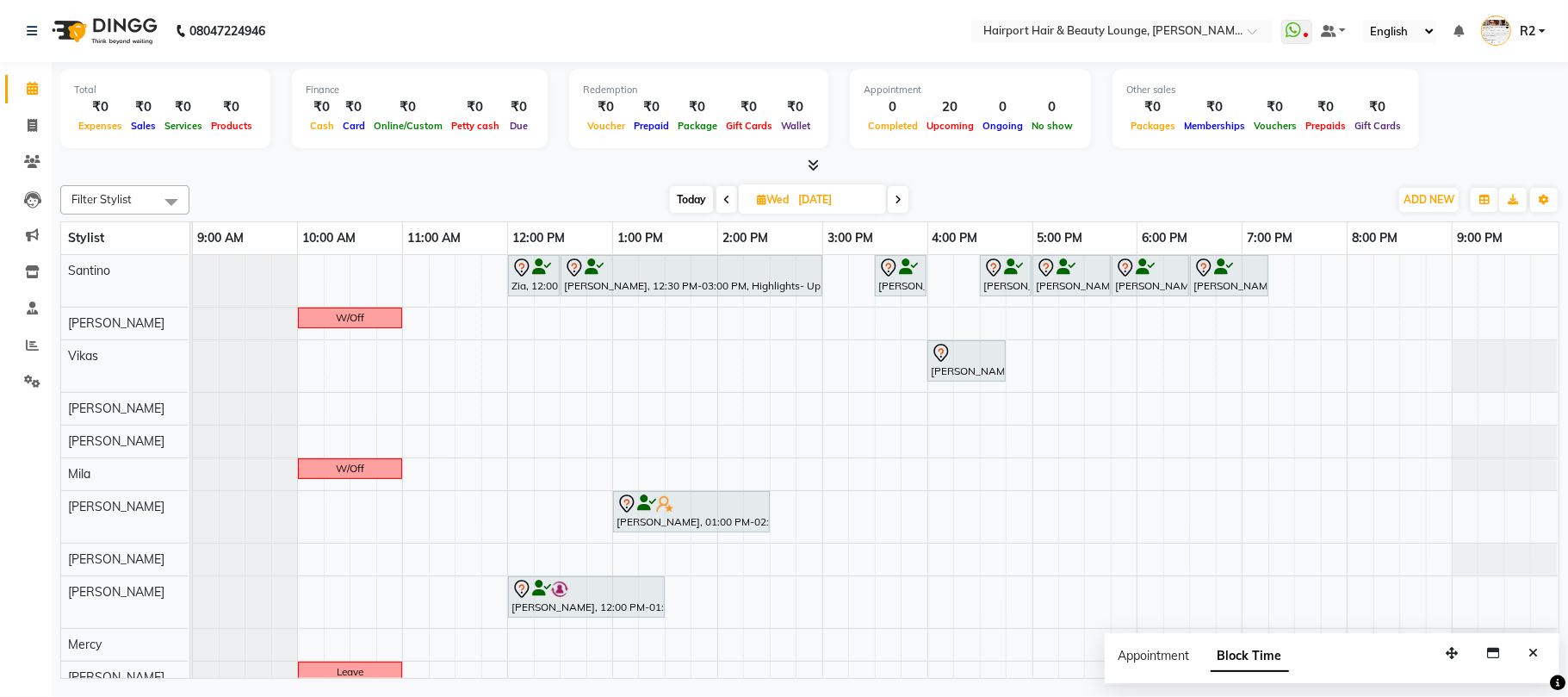
click at [895, 200] on icon at bounding box center [898, 200] width 7 height 11
type input "[DATE]"
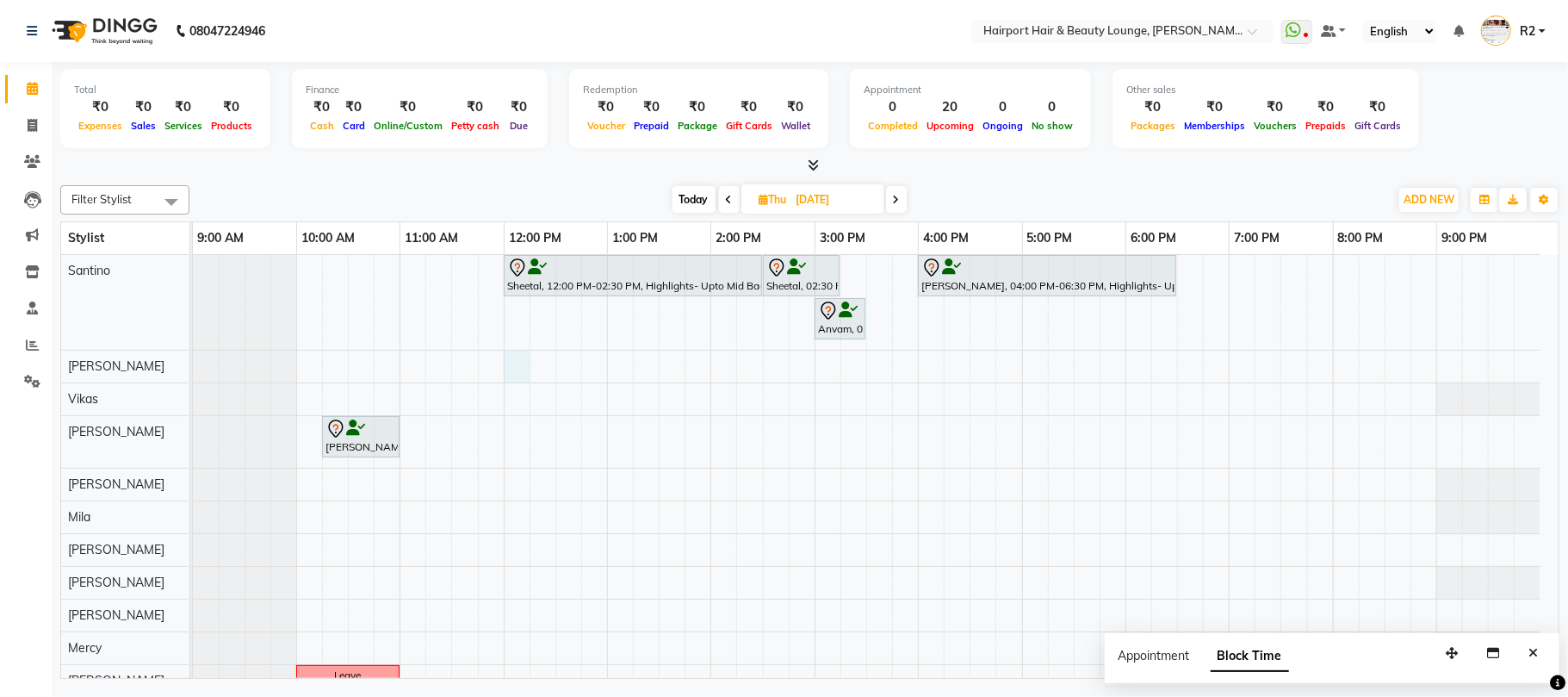
drag, startPoint x: 507, startPoint y: 366, endPoint x: 507, endPoint y: 381, distance: 15.0
click at [507, 381] on div "Sheetal, 12:00 PM-02:30 PM, Highlights- Upto Mid Back Sheetal, 02:30 PM-03:15 P…" at bounding box center [876, 492] width 1366 height 474
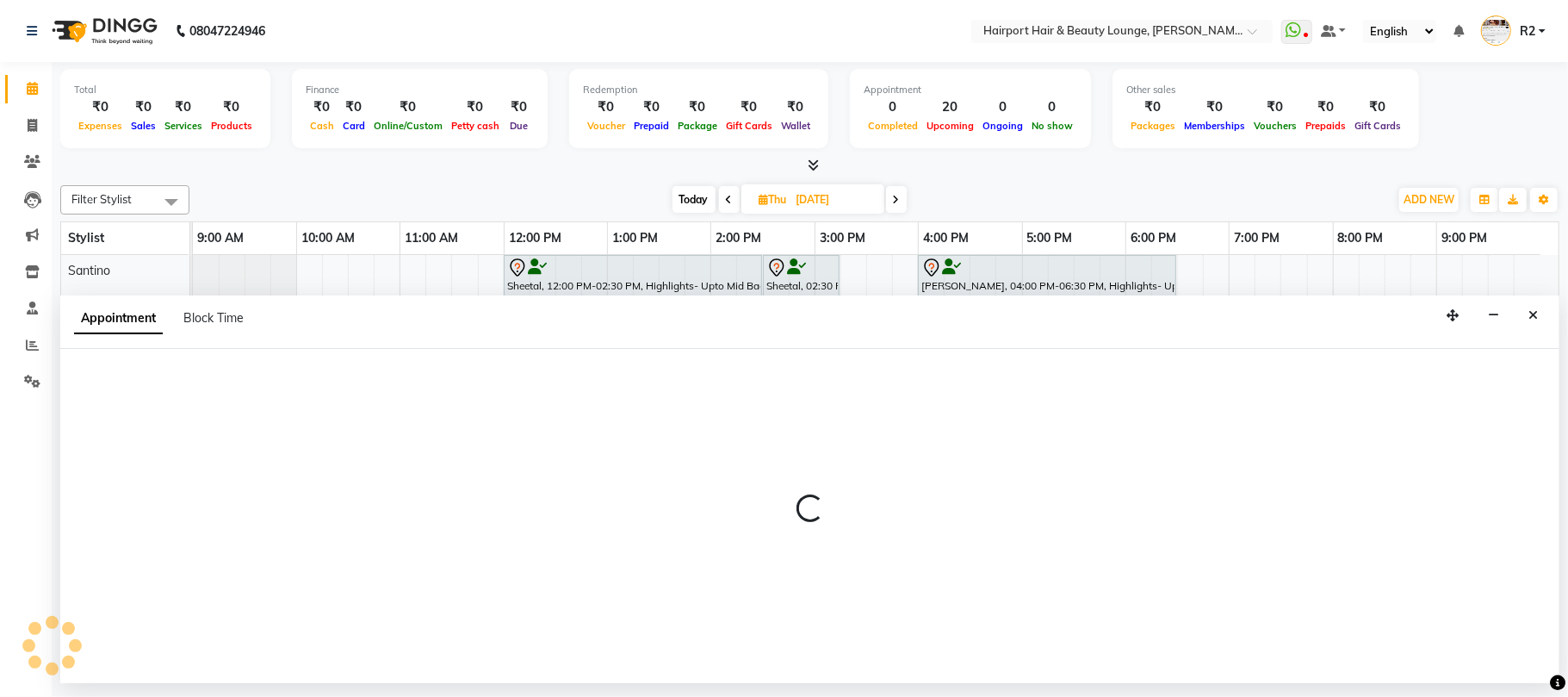
select select "9138"
select select "tentative"
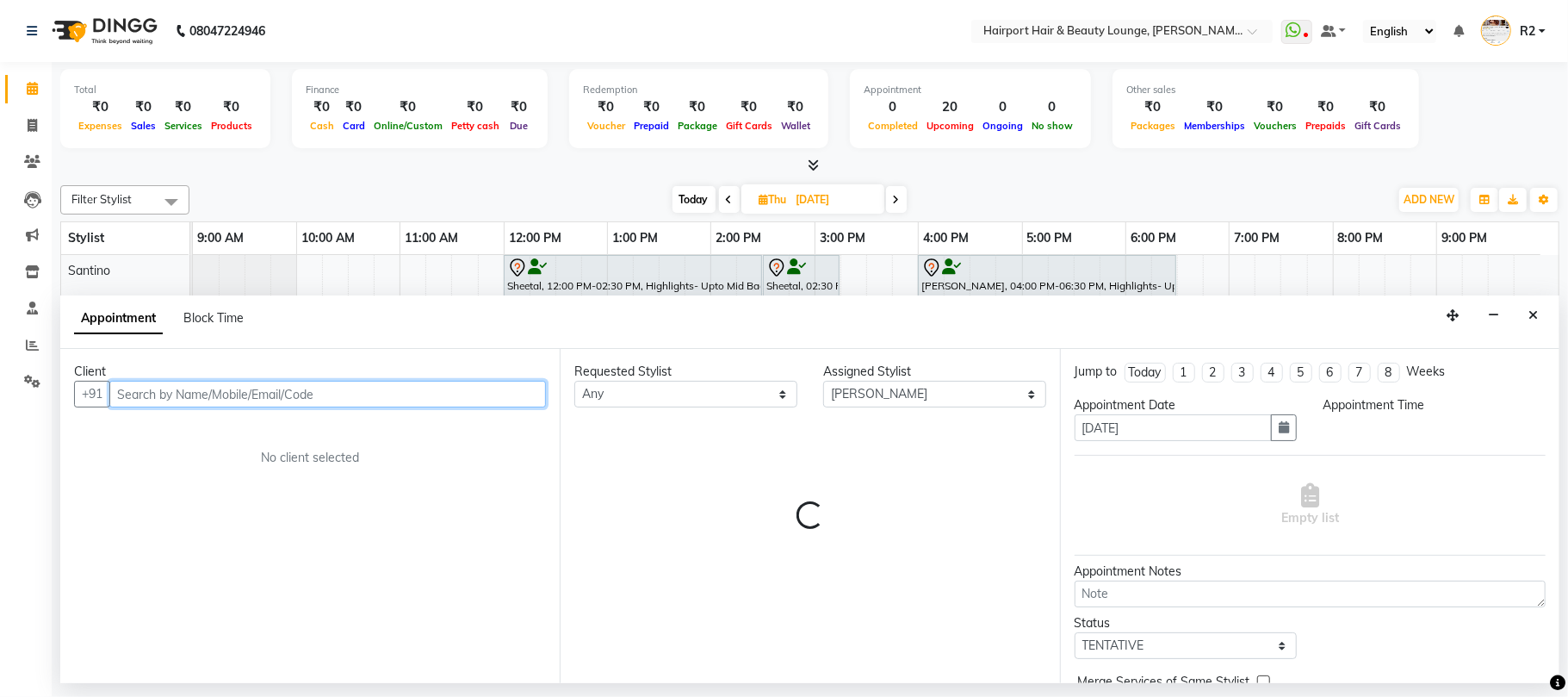
select select "720"
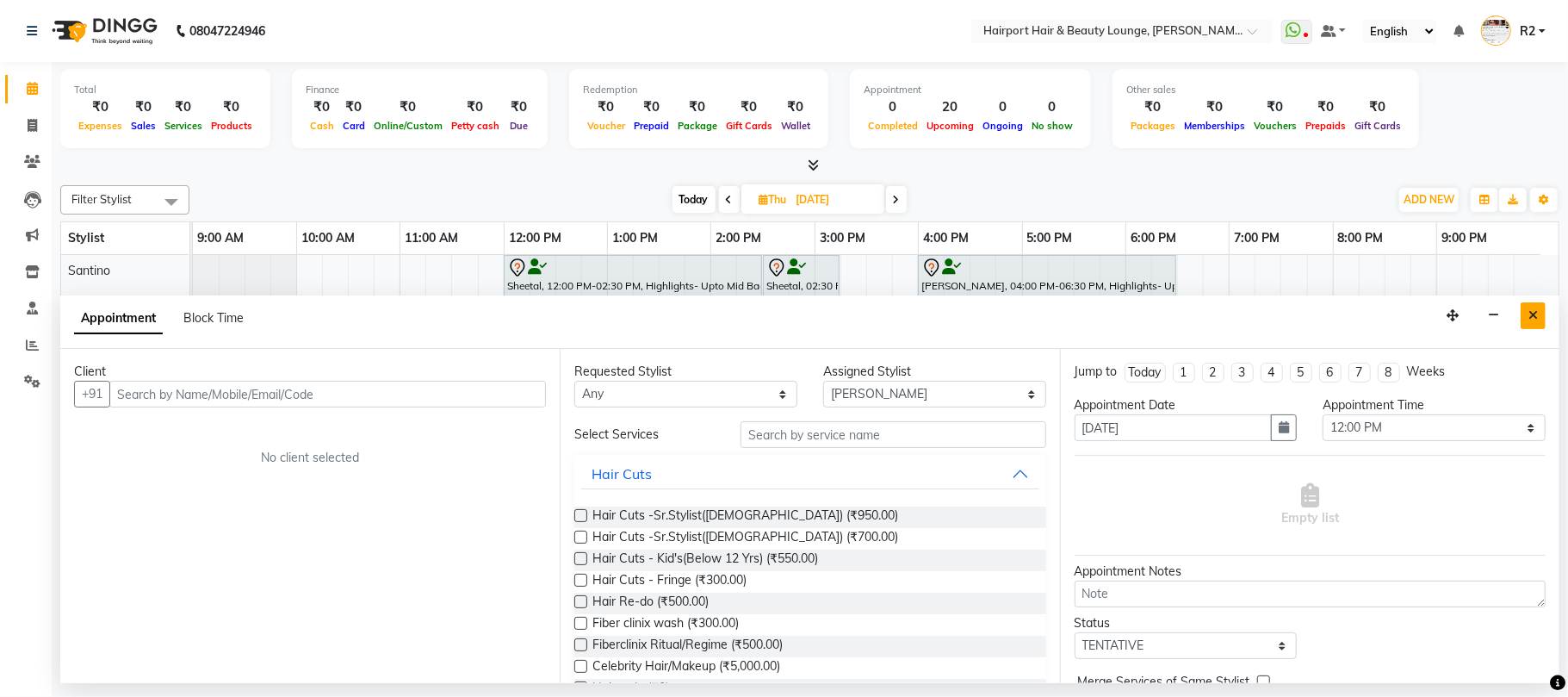
click at [1529, 318] on icon "Close" at bounding box center [1533, 314] width 10 height 12
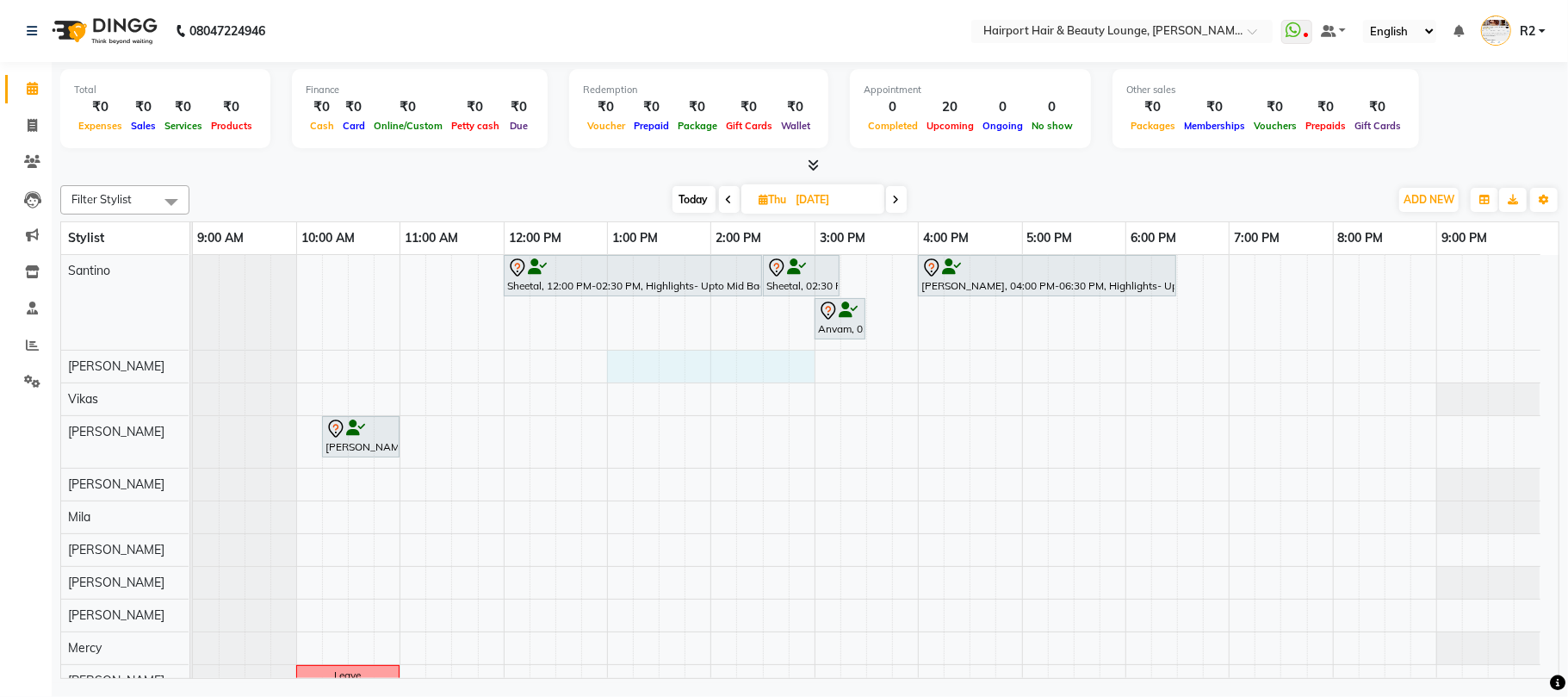
drag, startPoint x: 613, startPoint y: 369, endPoint x: 807, endPoint y: 373, distance: 194.0
click at [807, 373] on div "Sheetal, 12:00 PM-02:30 PM, Highlights- Upto Mid Back Sheetal, 02:30 PM-03:15 P…" at bounding box center [876, 492] width 1366 height 474
select select "9138"
select select "tentative"
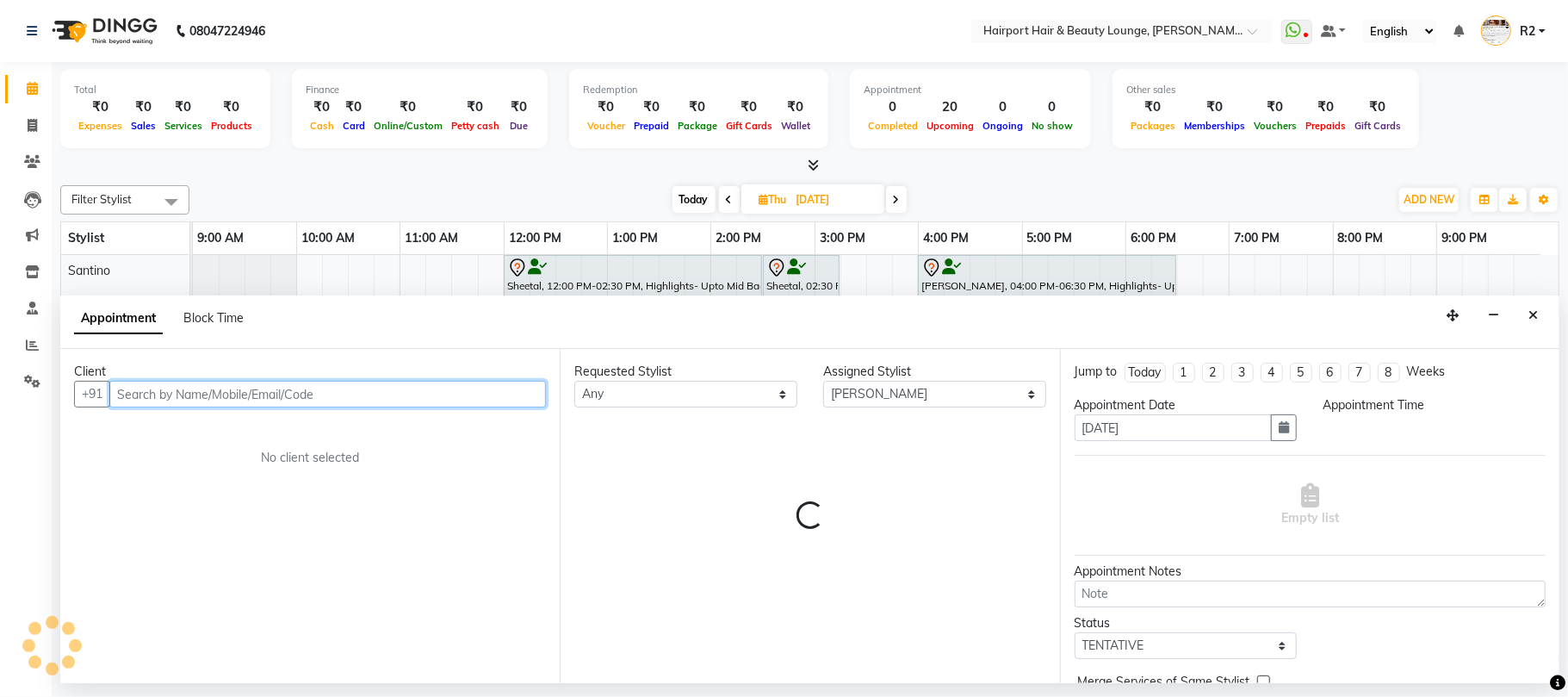
select select "780"
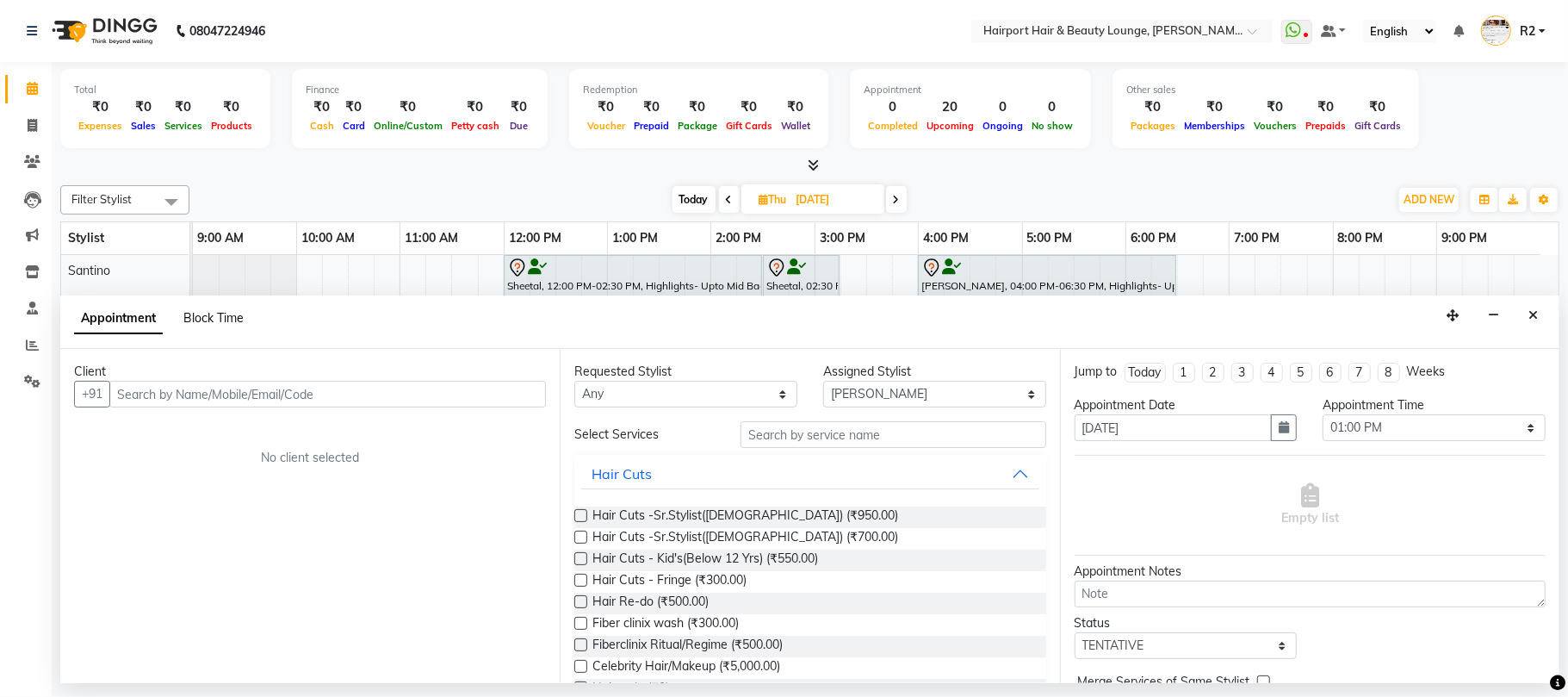
click at [207, 317] on span "Block Time" at bounding box center [213, 317] width 60 height 15
select select "9138"
select select "780"
select select "900"
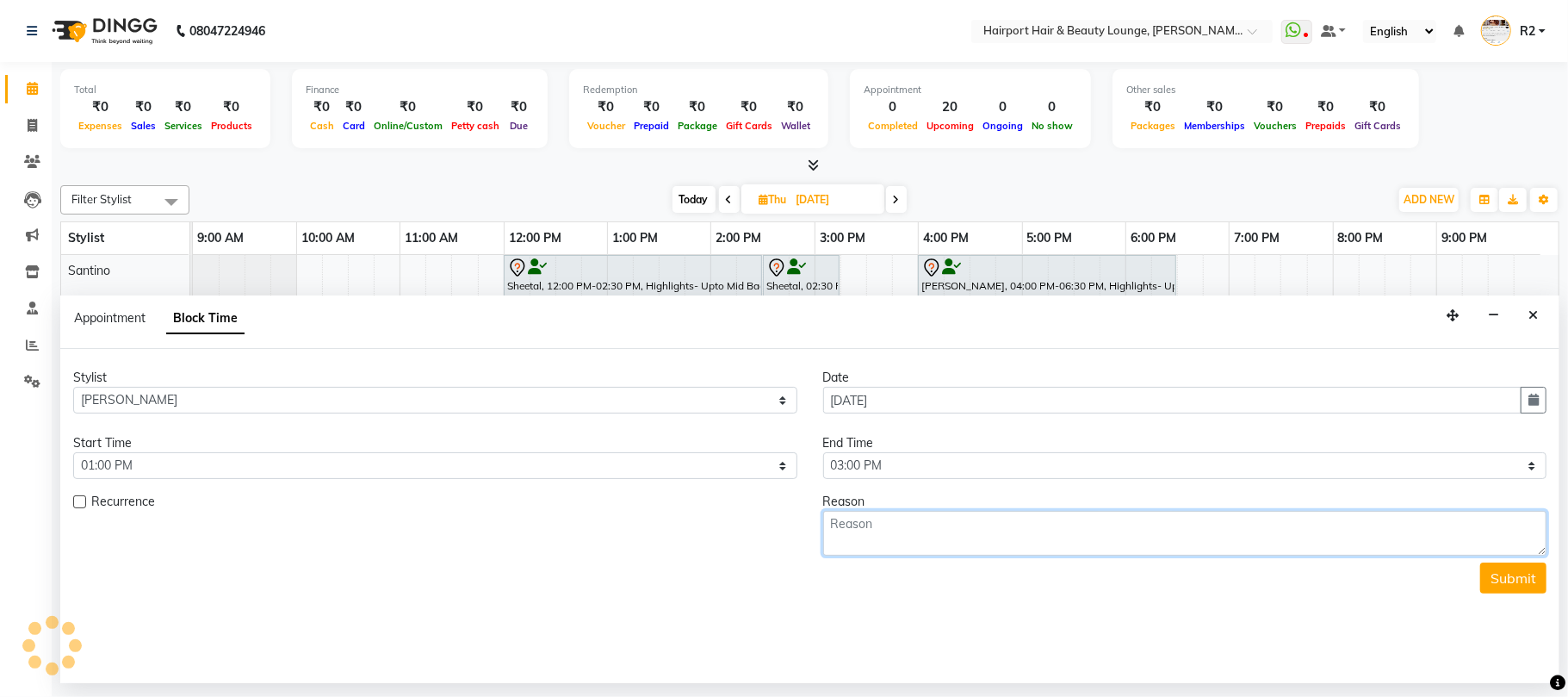
drag, startPoint x: 890, startPoint y: 528, endPoint x: 866, endPoint y: 508, distance: 31.2
click at [890, 527] on textarea at bounding box center [1185, 534] width 724 height 45
type textarea "class"
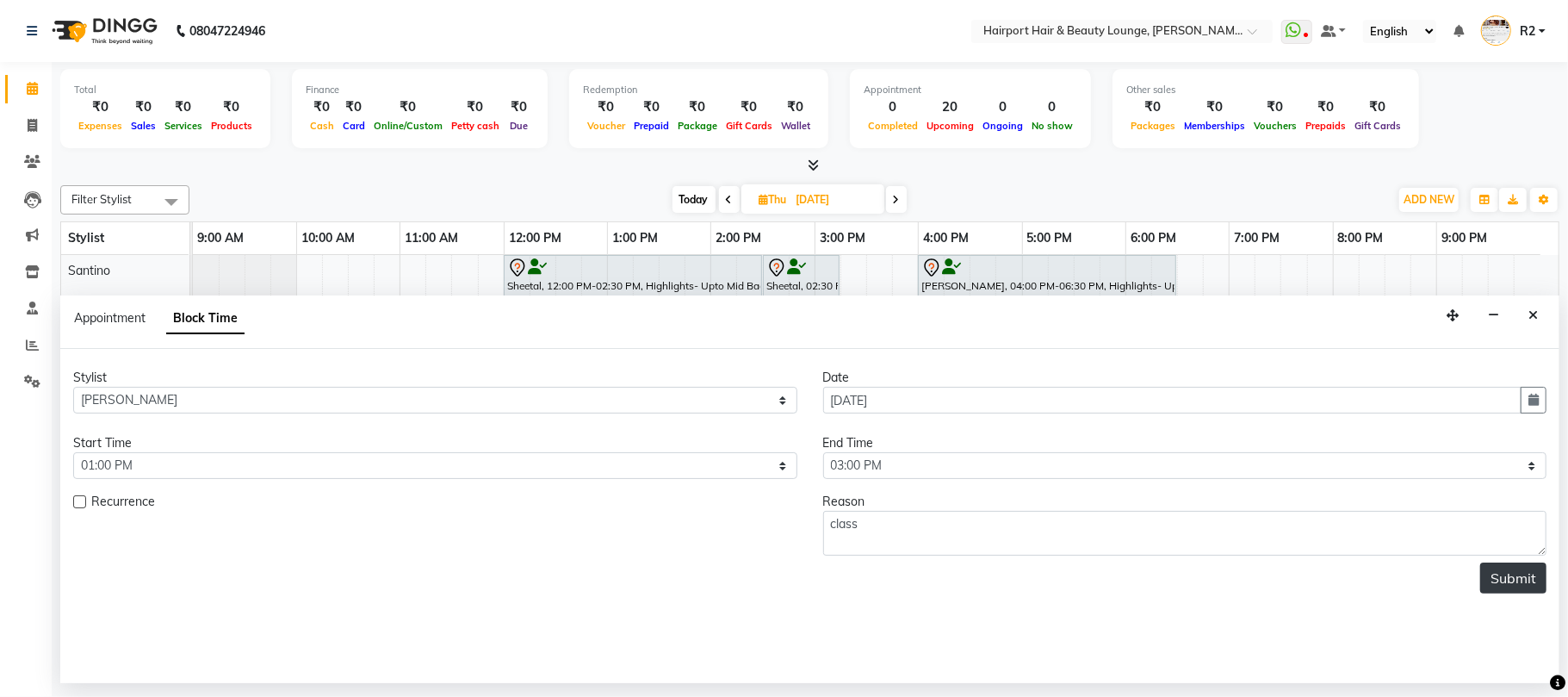
click at [1513, 593] on button "Submit" at bounding box center [1513, 578] width 66 height 31
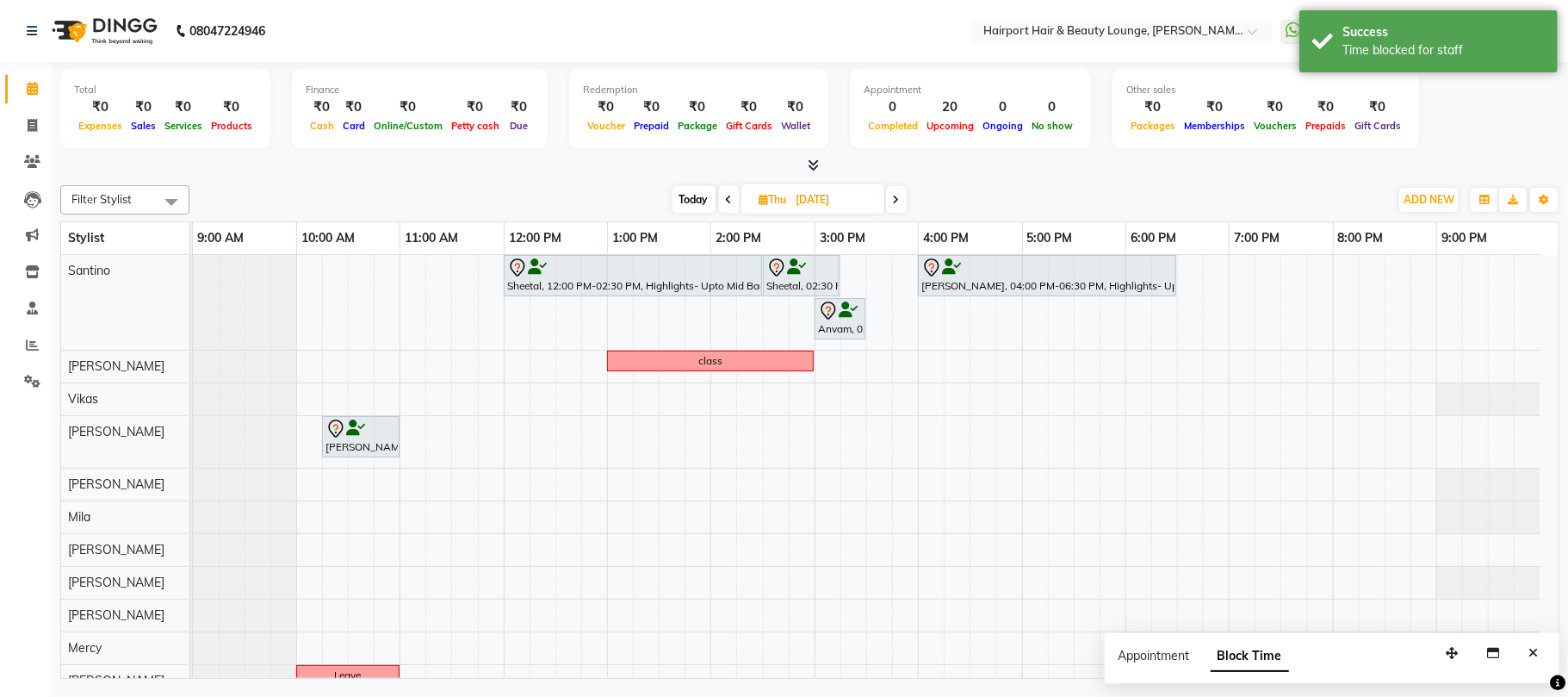
click at [901, 201] on span at bounding box center [896, 199] width 21 height 27
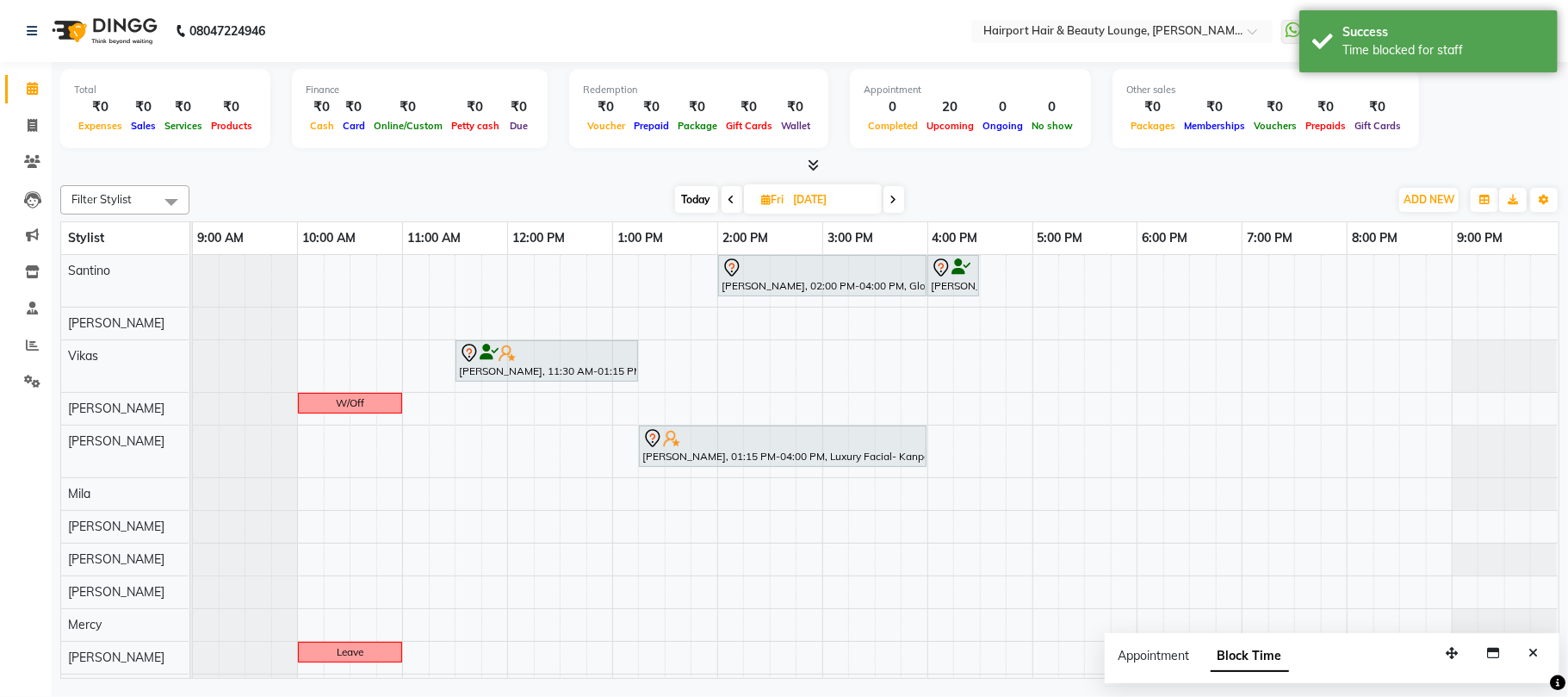
click at [700, 201] on span "Today" at bounding box center [697, 199] width 43 height 27
type input "02-09-2025"
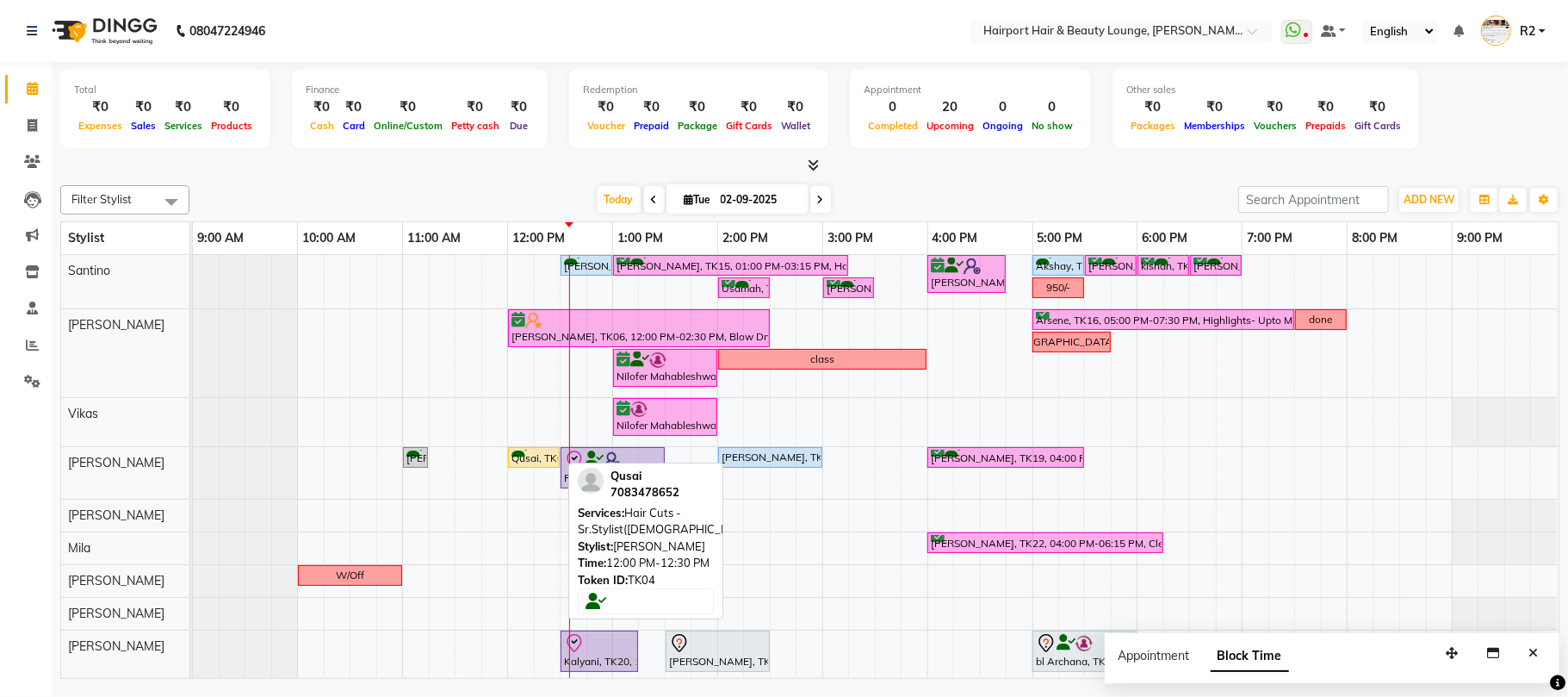
click at [541, 456] on div "Qusai, TK04, 12:00 PM-12:30 PM, Hair Cuts -Sr.Stylist([DEMOGRAPHIC_DATA])" at bounding box center [534, 458] width 48 height 16
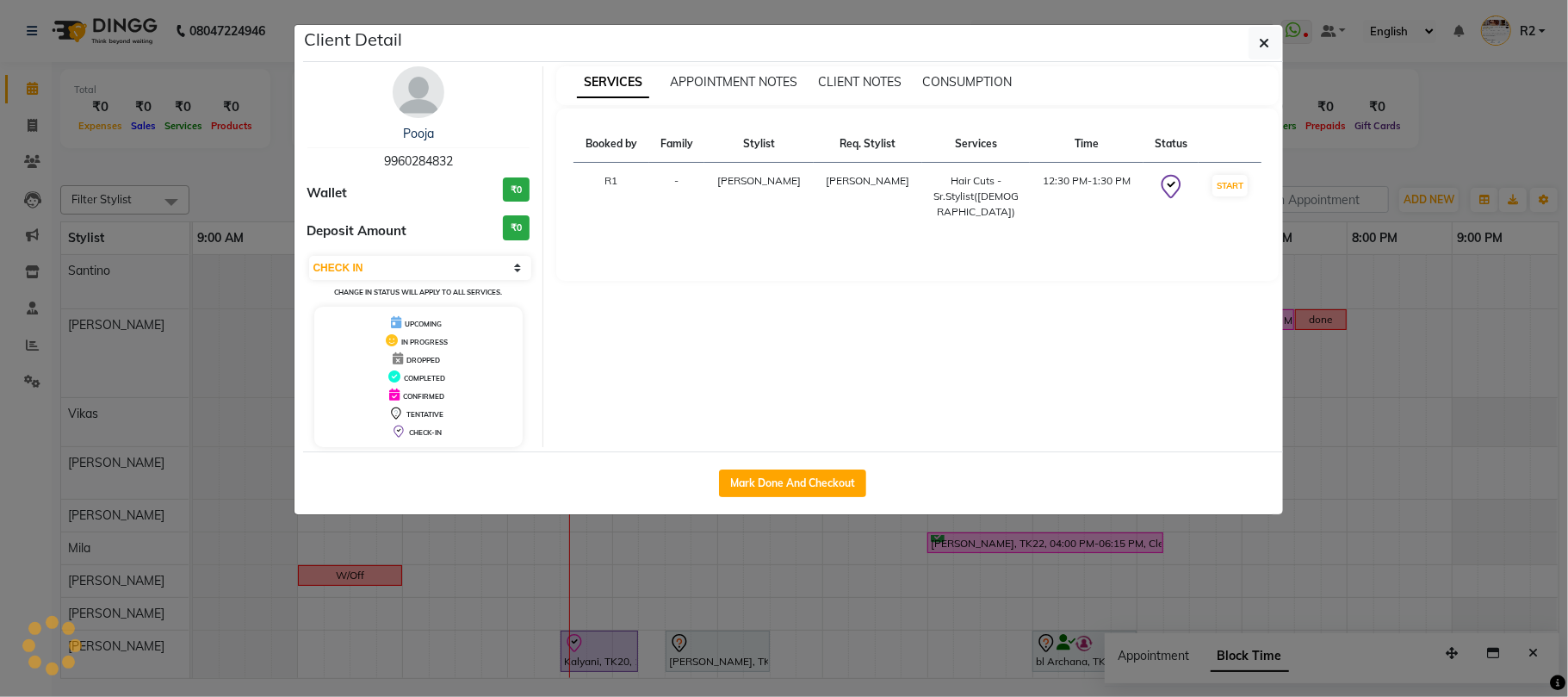
select select "1"
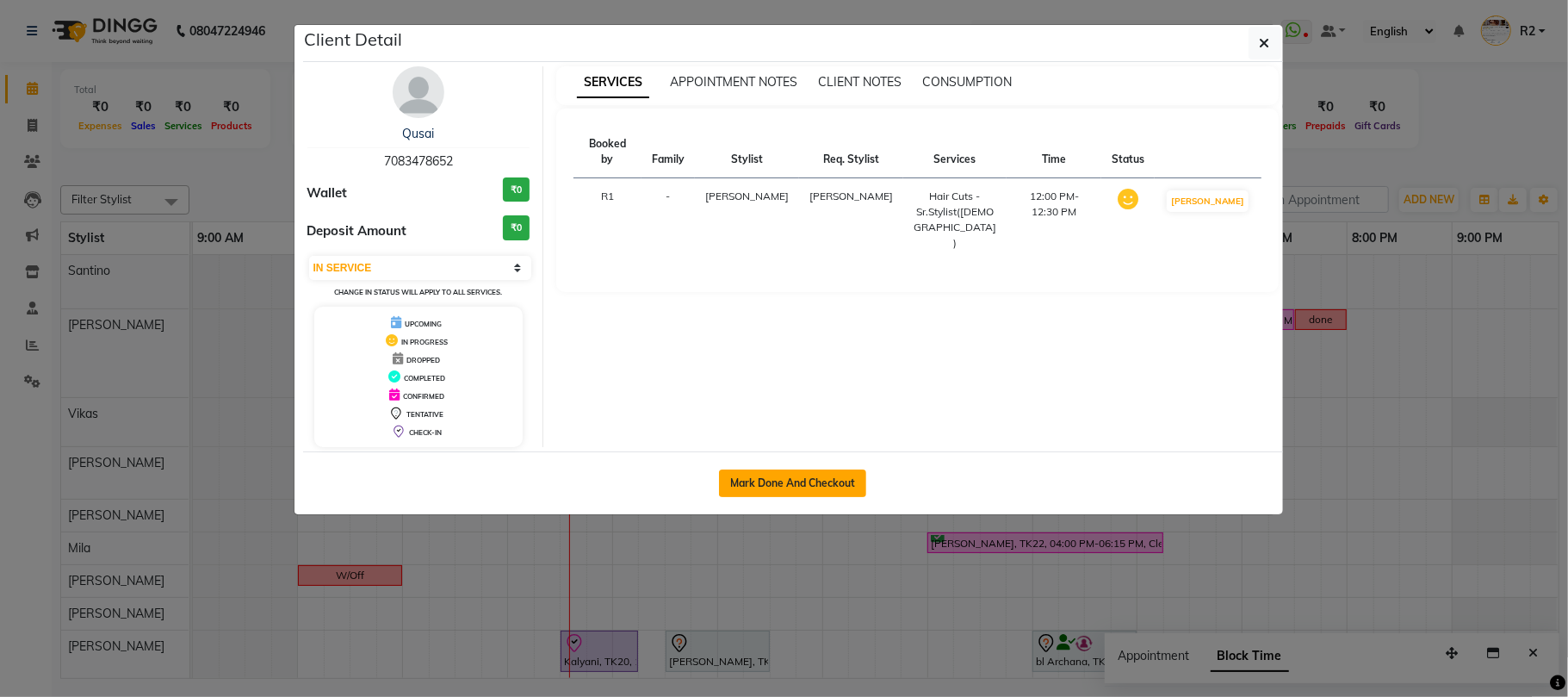
click at [770, 476] on button "Mark Done And Checkout" at bounding box center [793, 483] width 147 height 28
select select "622"
select select "service"
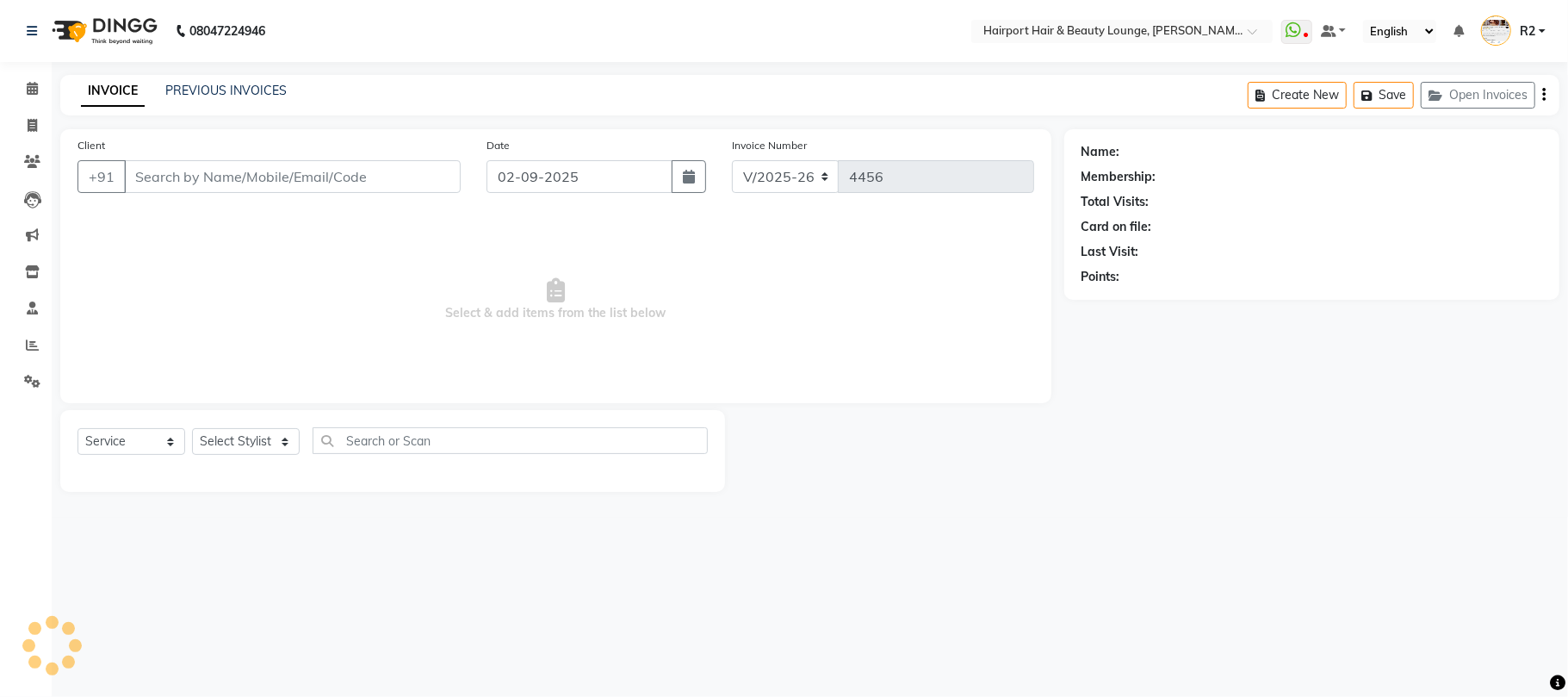
type input "7083478652"
select select "13264"
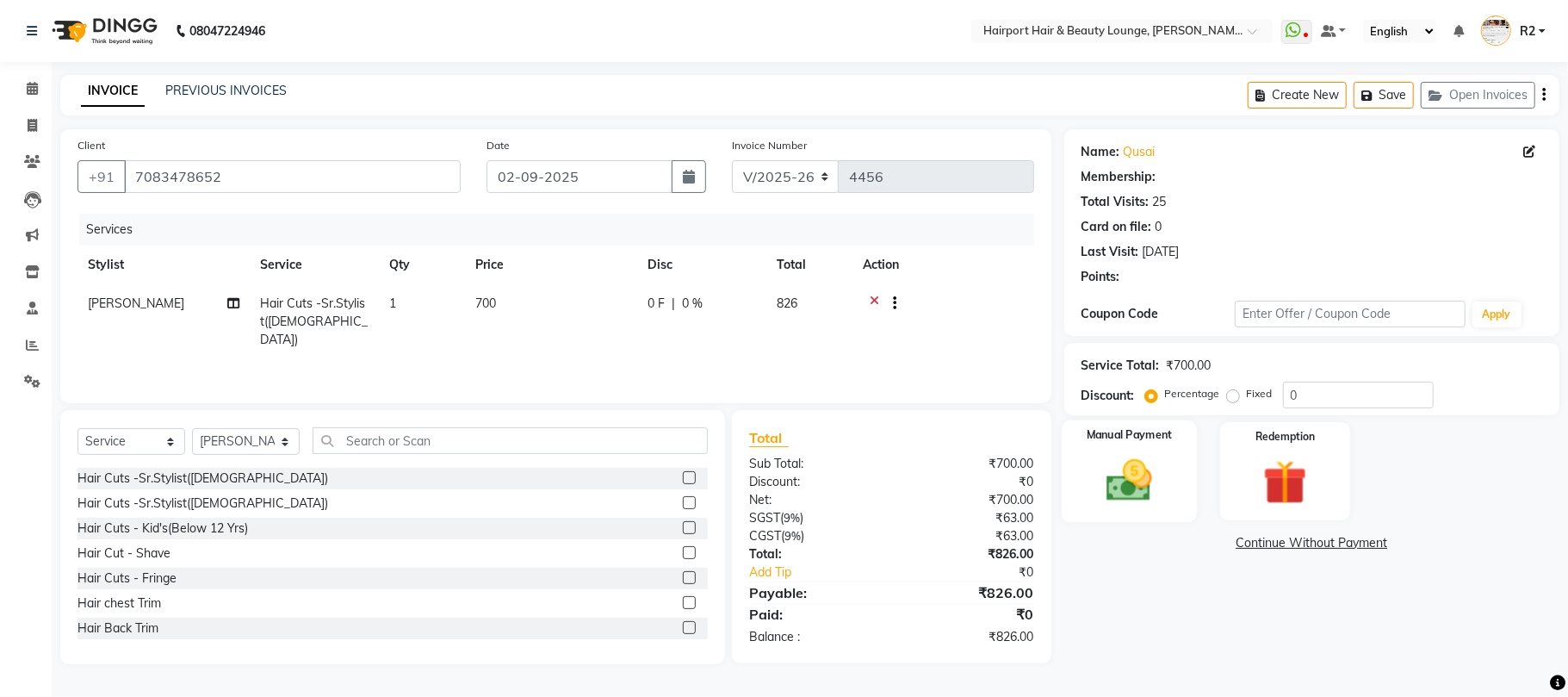
select select "1: Object"
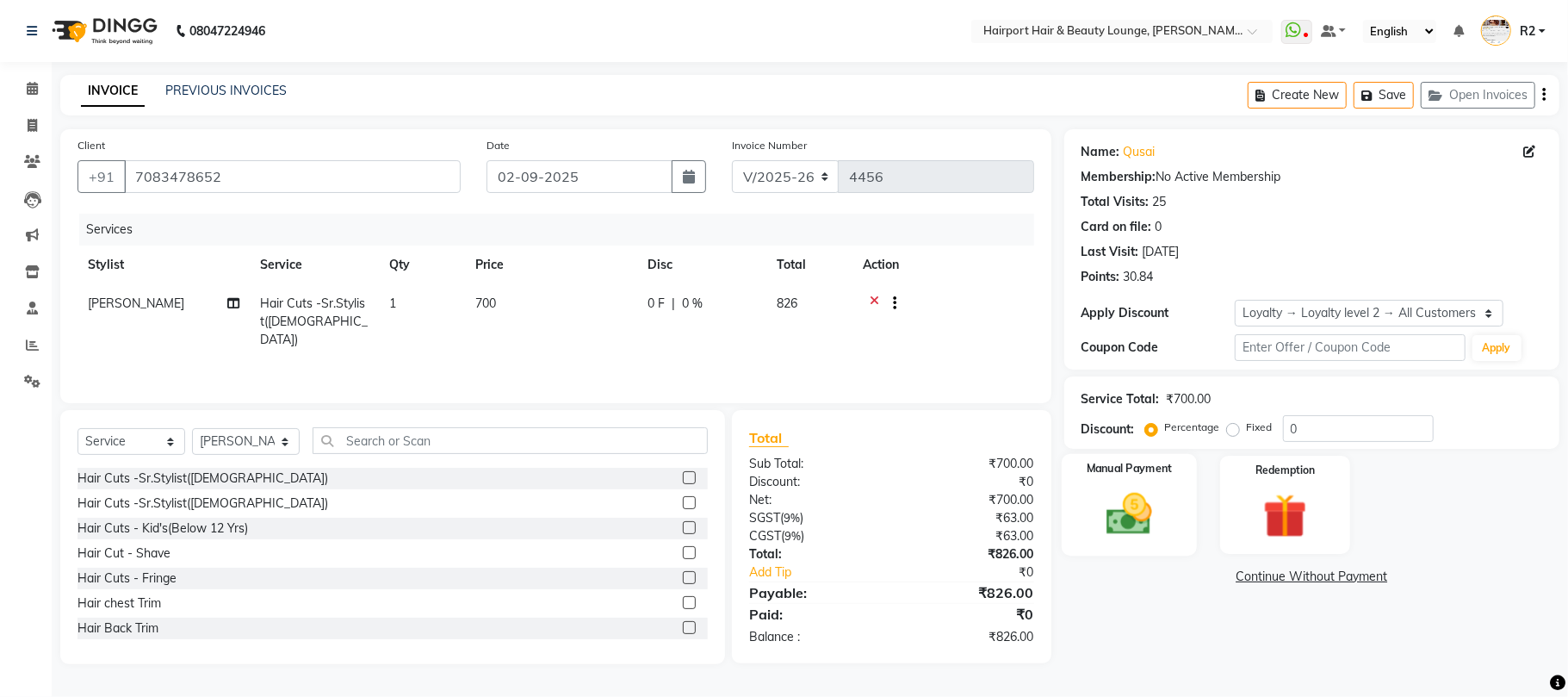
click at [1117, 465] on label "Manual Payment" at bounding box center [1129, 469] width 86 height 16
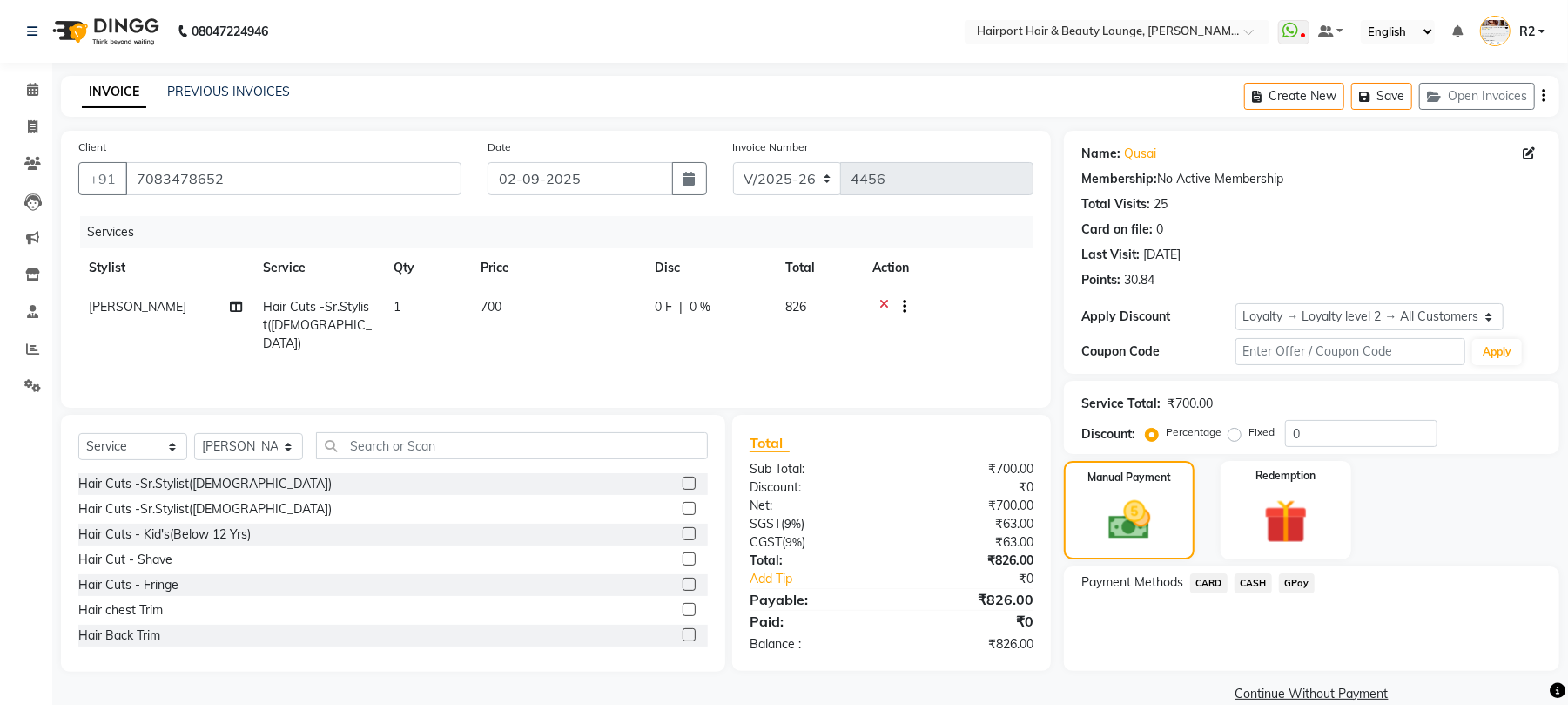
click at [1307, 585] on span "GPay" at bounding box center [1297, 583] width 35 height 20
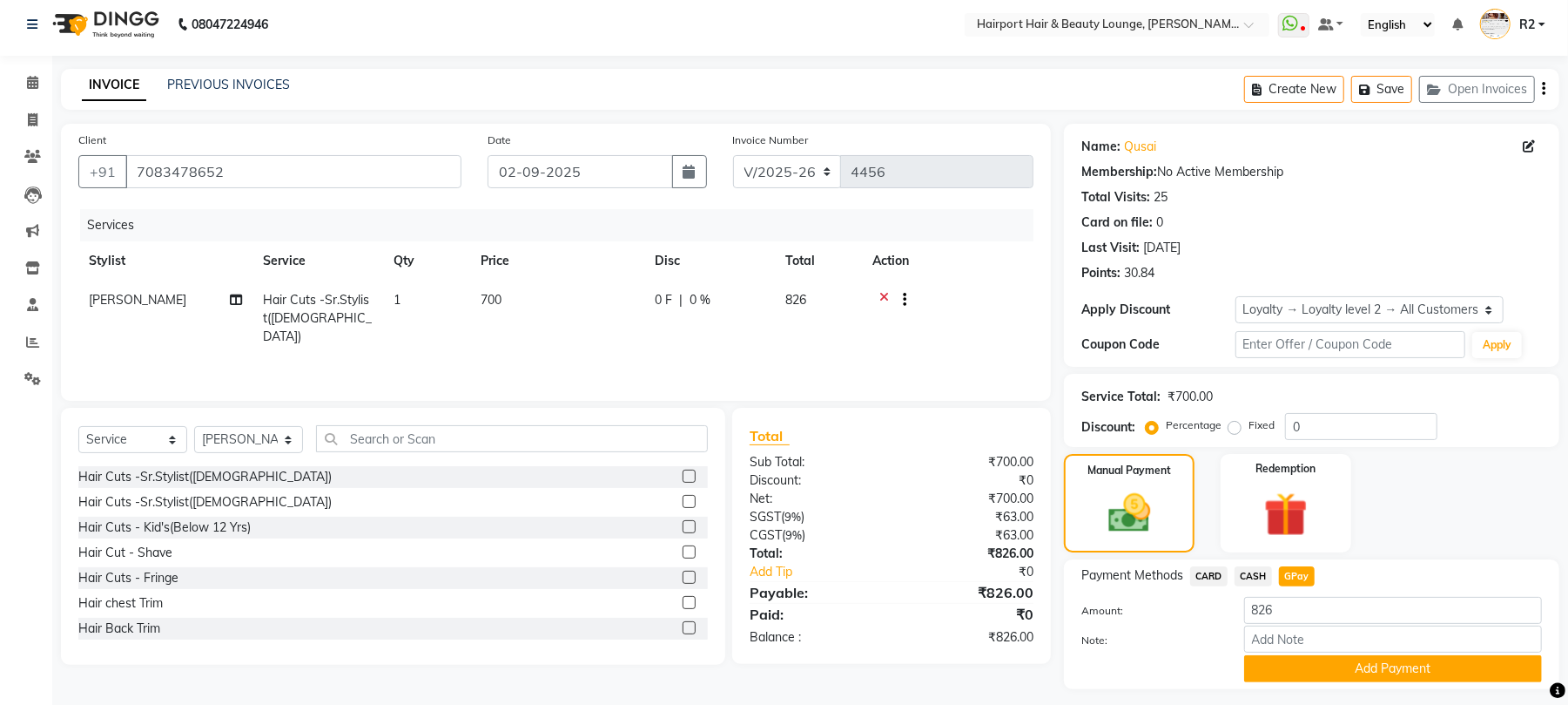
scroll to position [54, 0]
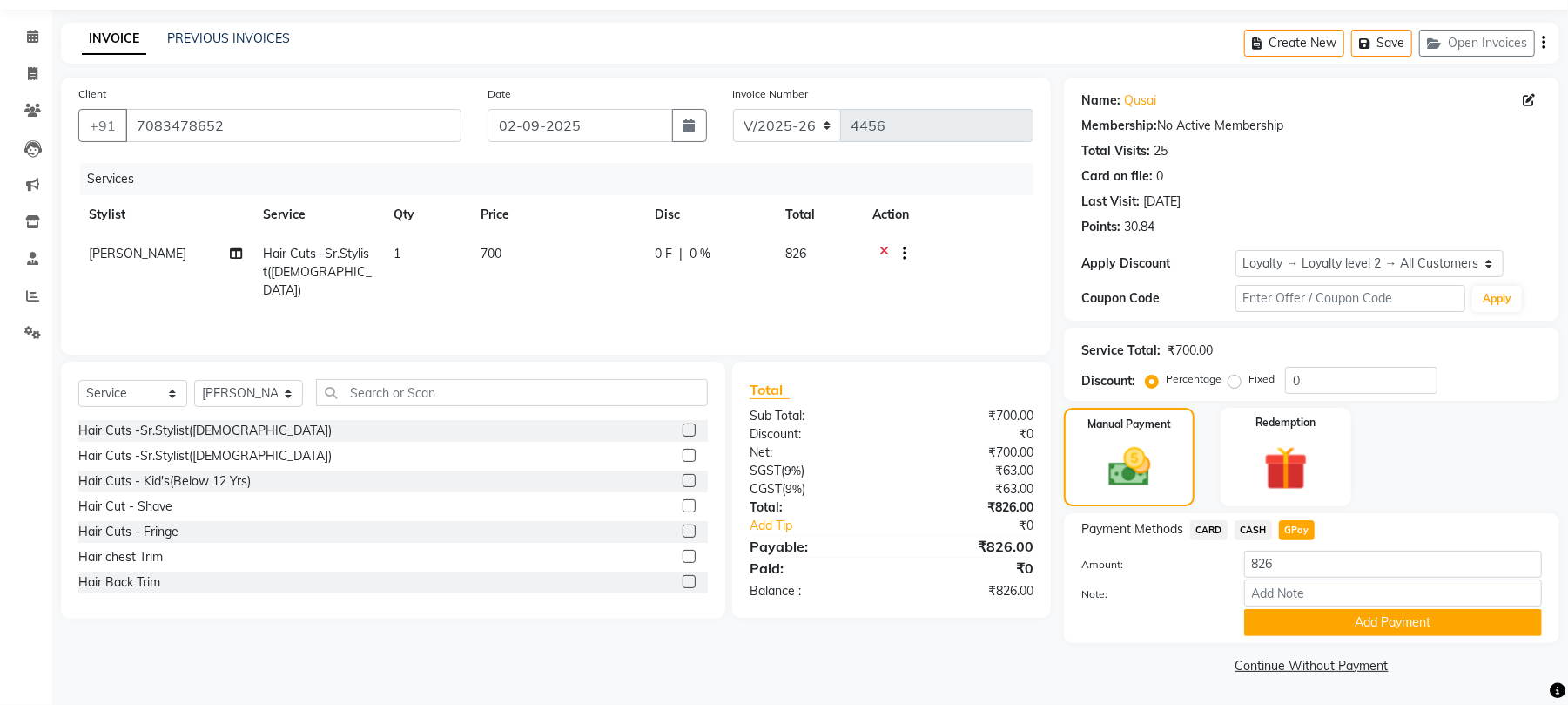
click at [1210, 533] on span "CARD" at bounding box center [1208, 530] width 37 height 20
click at [1327, 618] on button "Add Payment" at bounding box center [1393, 622] width 298 height 27
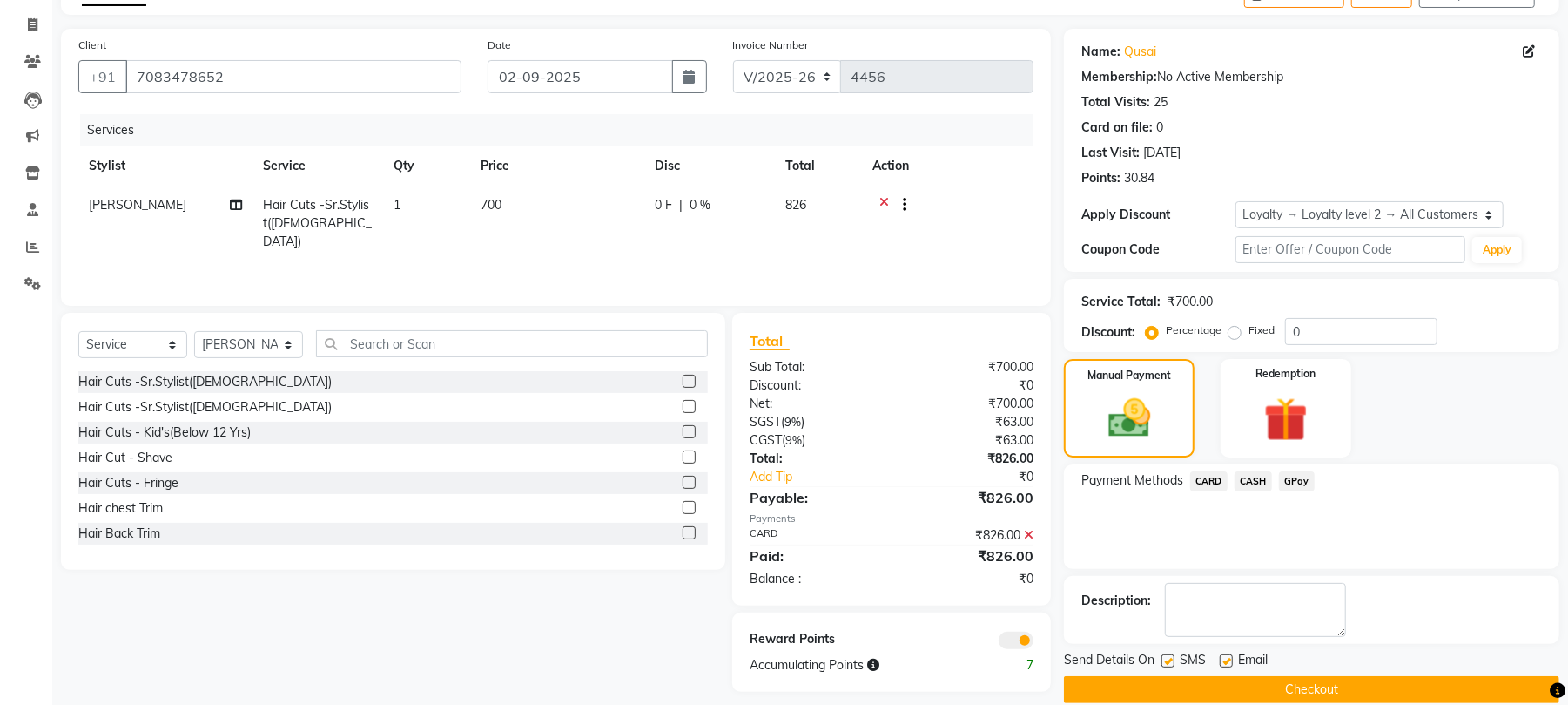
scroll to position [127, 0]
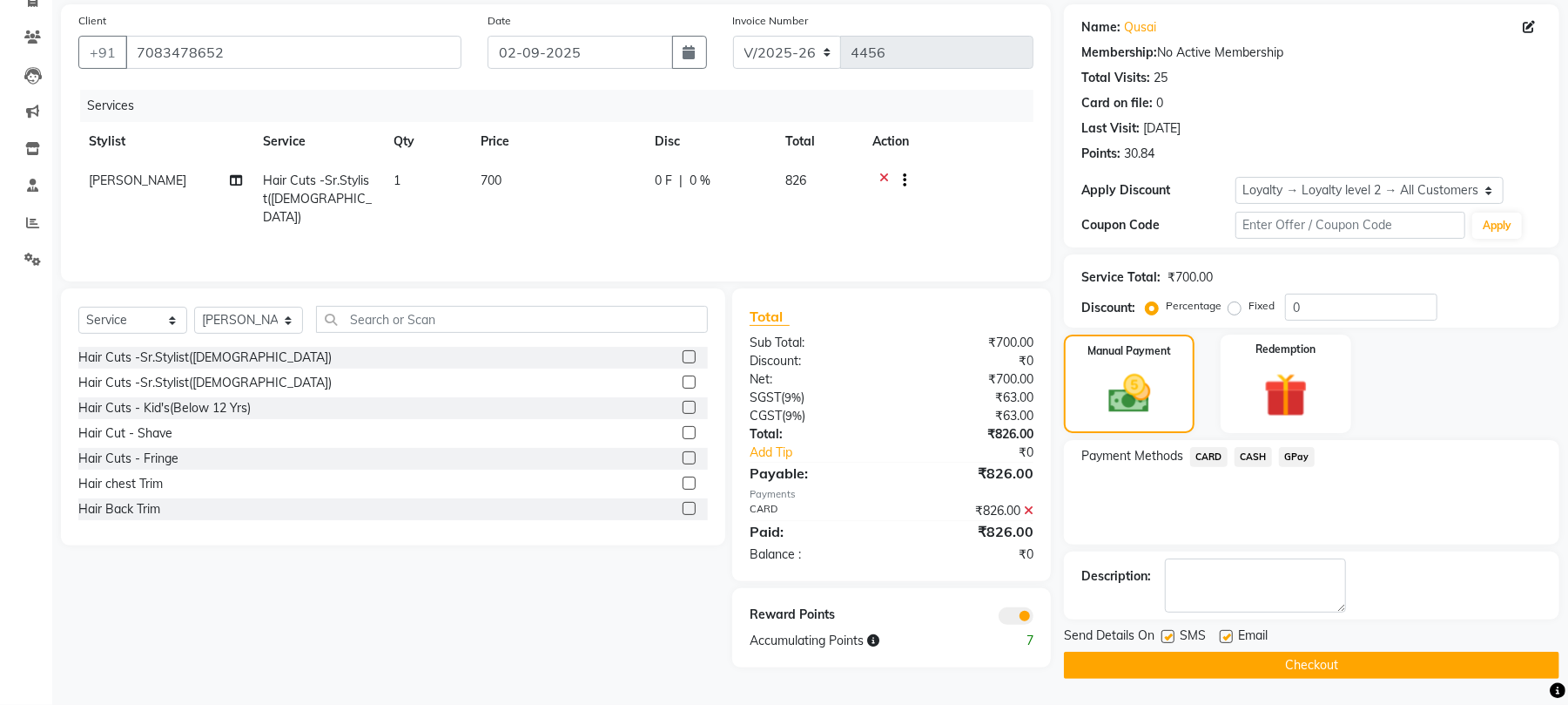
click at [1229, 659] on button "Checkout" at bounding box center [1312, 665] width 496 height 27
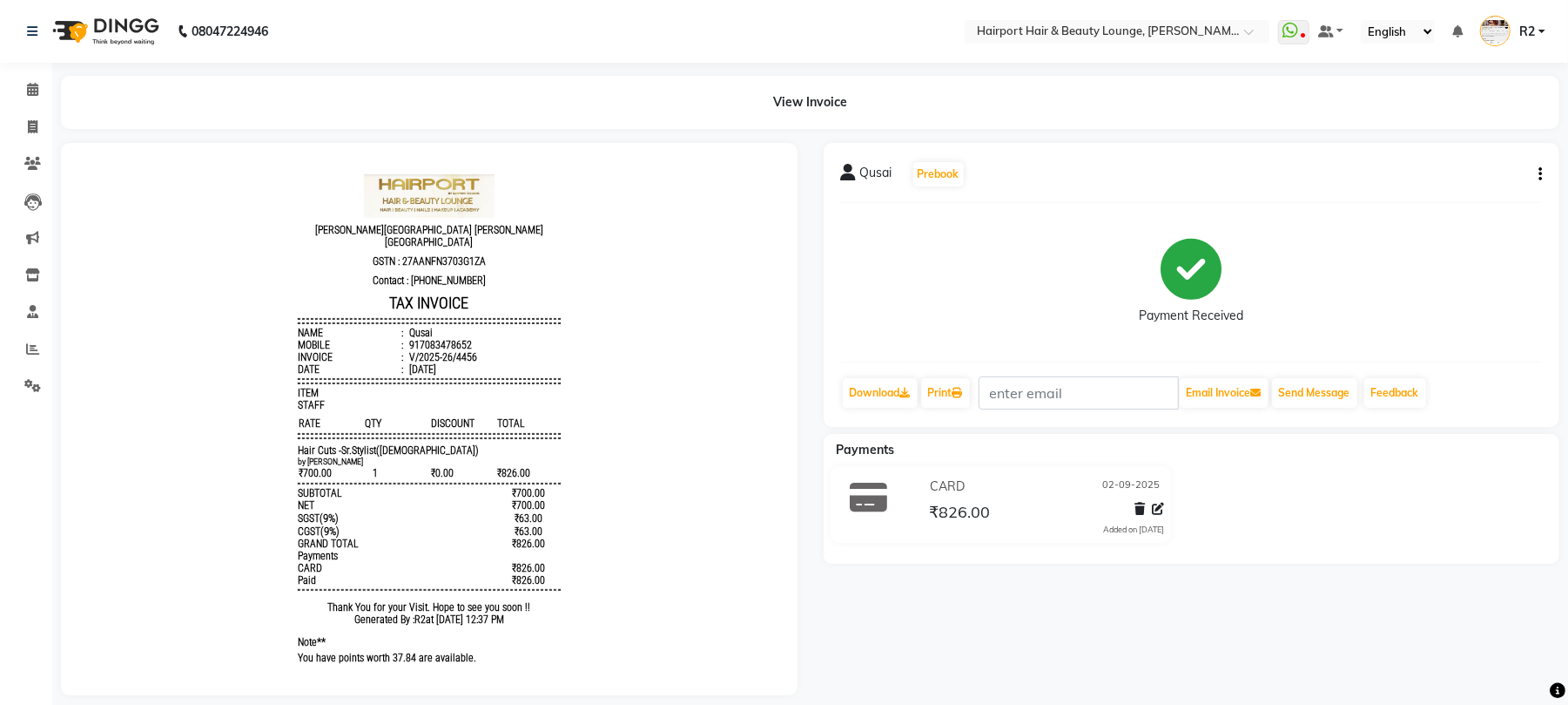
click at [139, 44] on img at bounding box center [104, 32] width 119 height 49
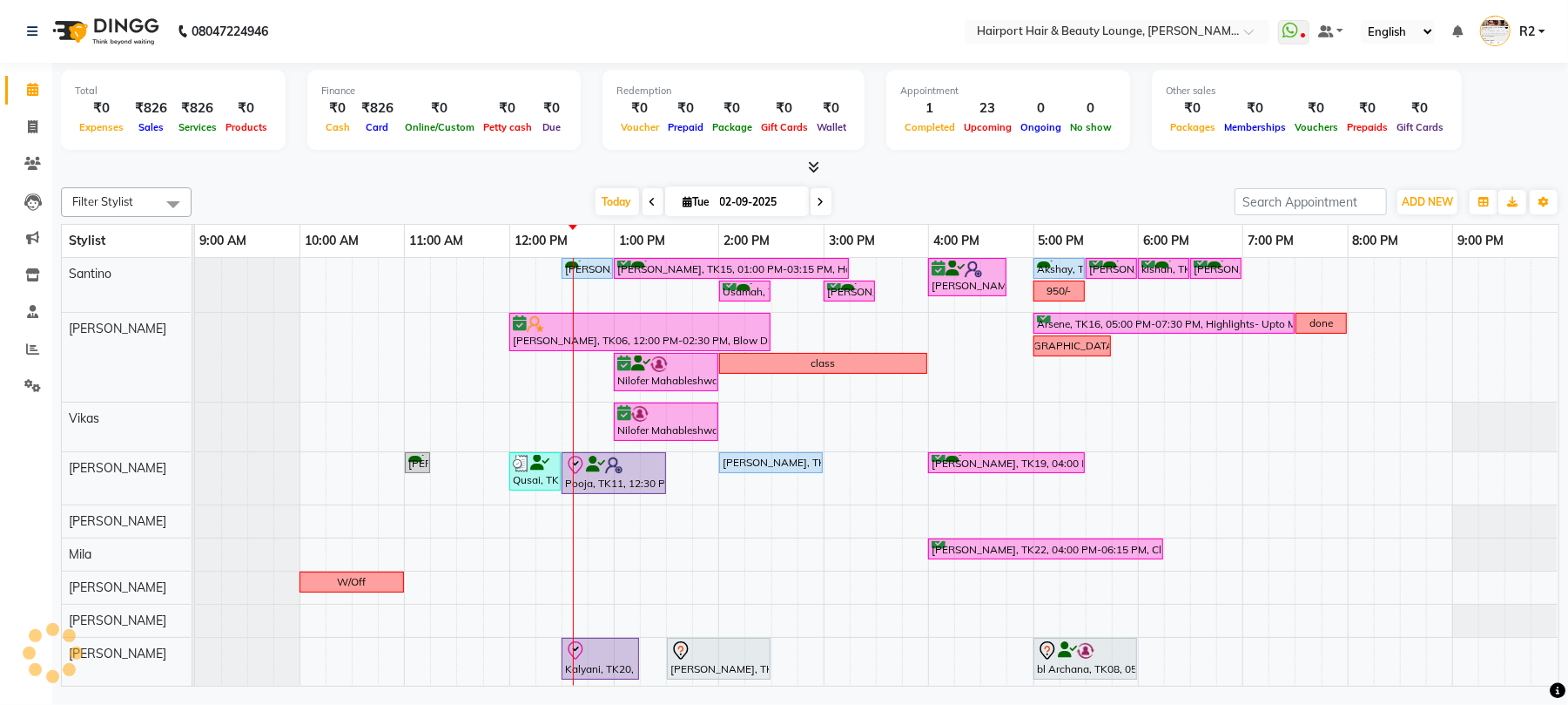
click at [733, 199] on input "02-09-2025" at bounding box center [758, 202] width 87 height 26
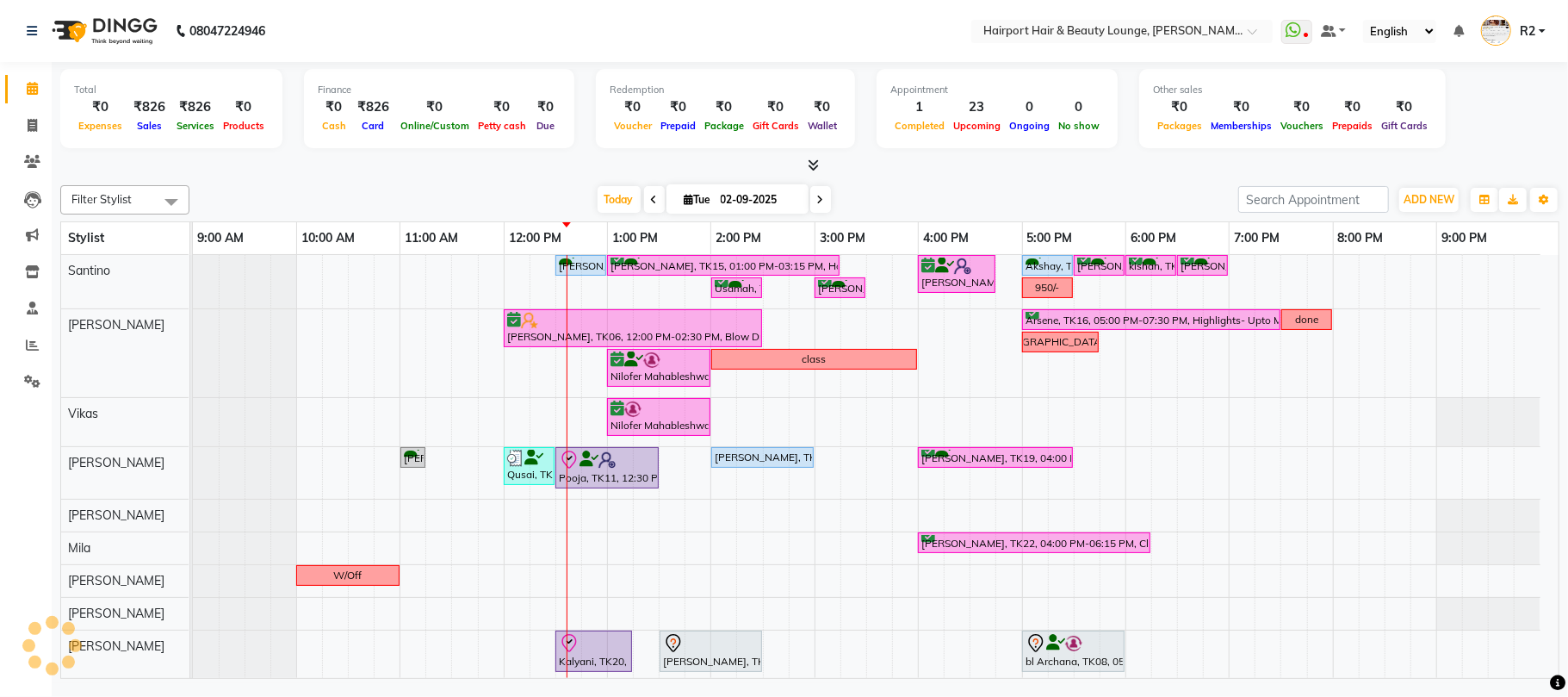
select select "9"
select select "2025"
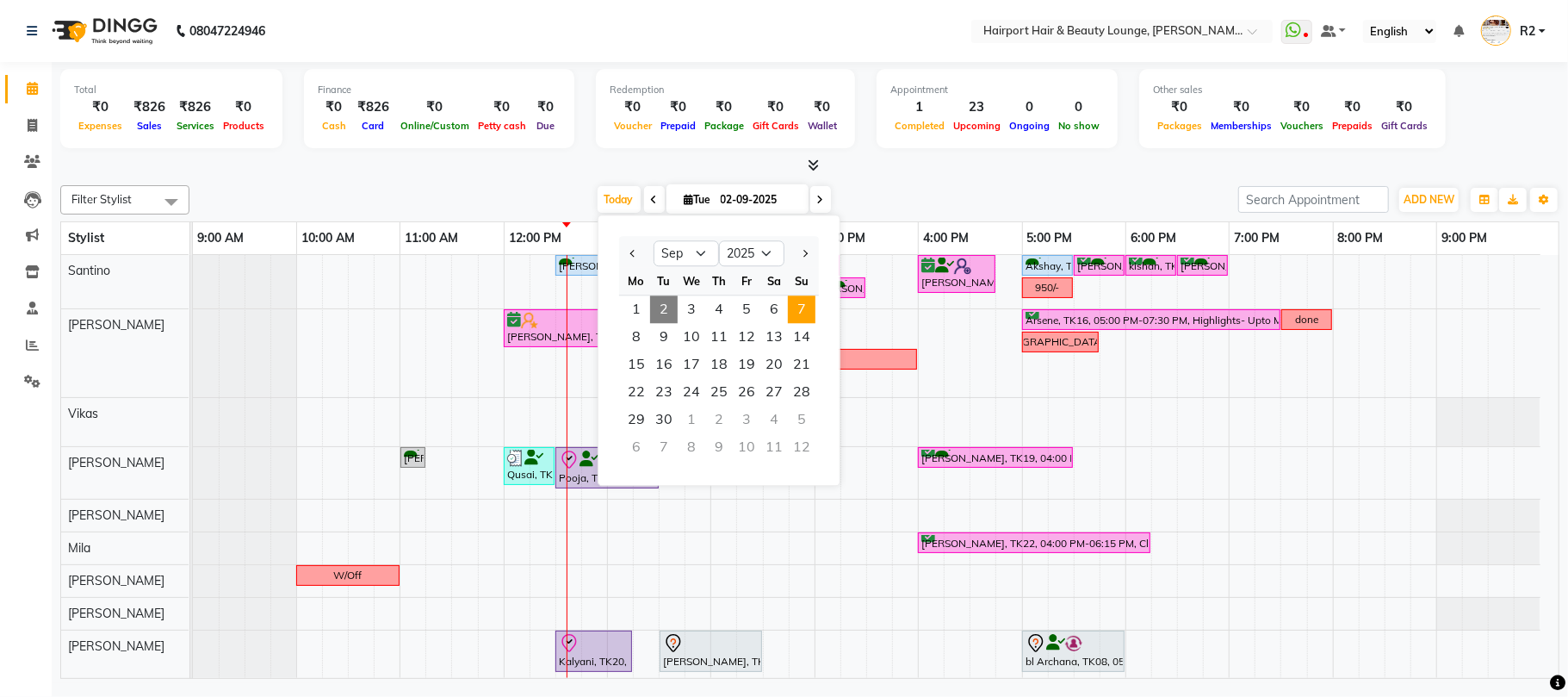
click at [805, 308] on span "7" at bounding box center [801, 309] width 28 height 28
type input "[DATE]"
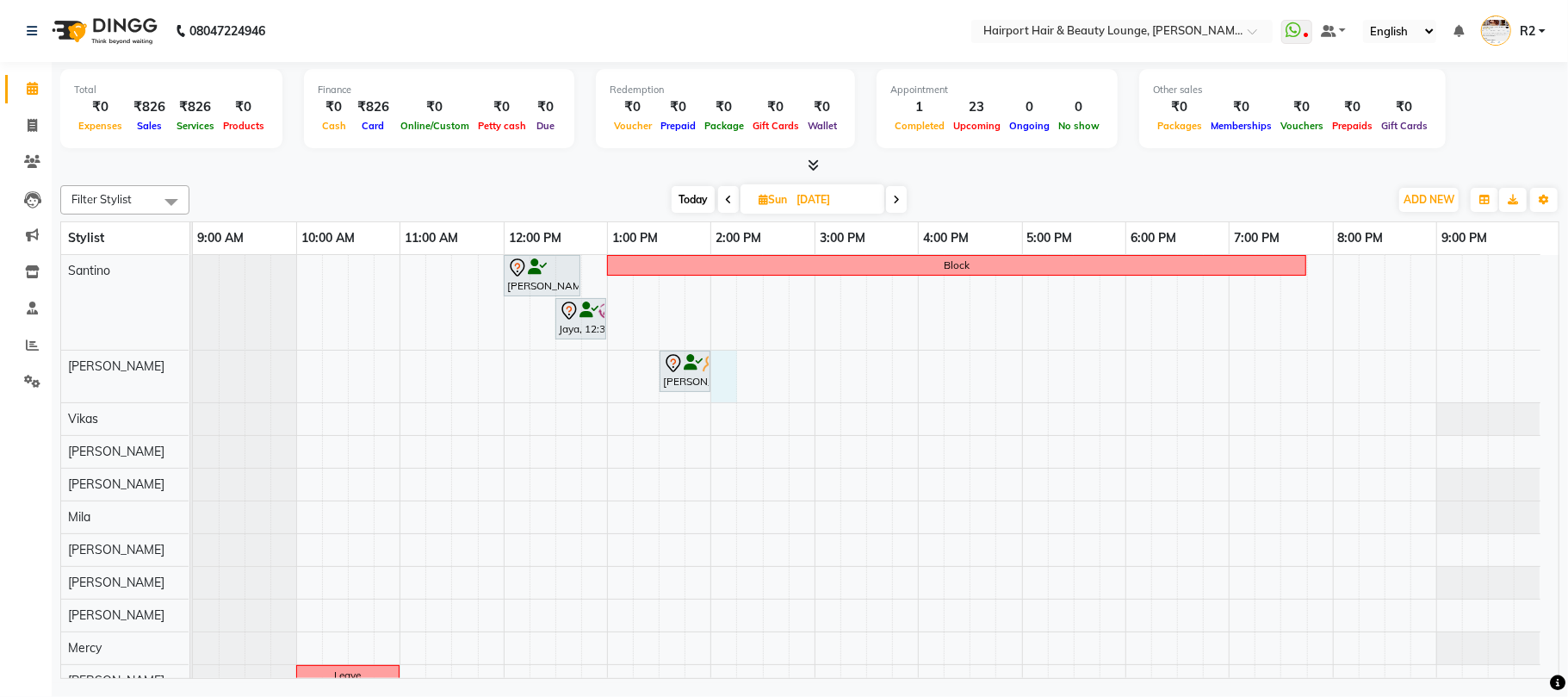
click at [718, 381] on div "[PERSON_NAME], 12:00 PM-12:45 PM, Hair Cuts -Creative Expert ([DEMOGRAPHIC_DATA…" at bounding box center [876, 492] width 1366 height 474
select select "9138"
select select "840"
select select "tentative"
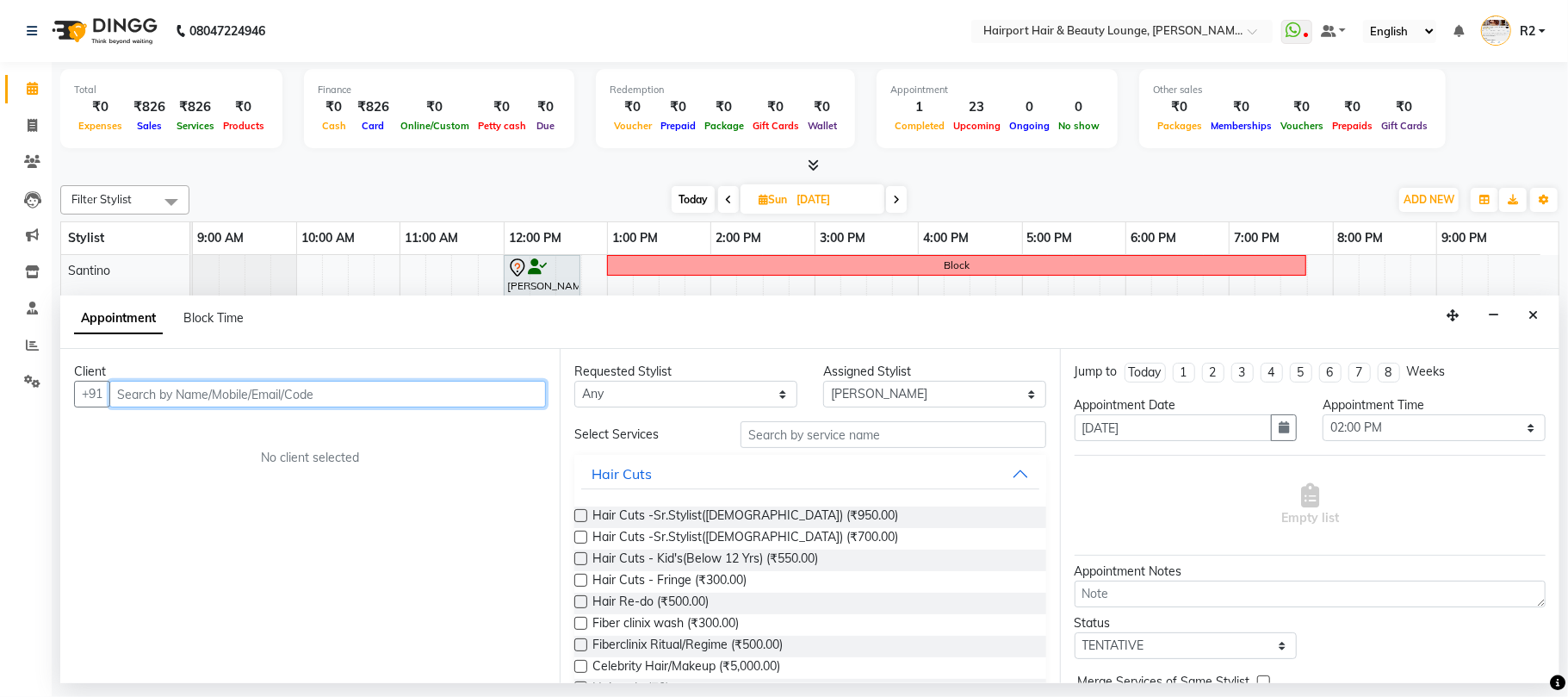
click at [195, 387] on input "text" at bounding box center [328, 394] width 436 height 27
type input "8830851869"
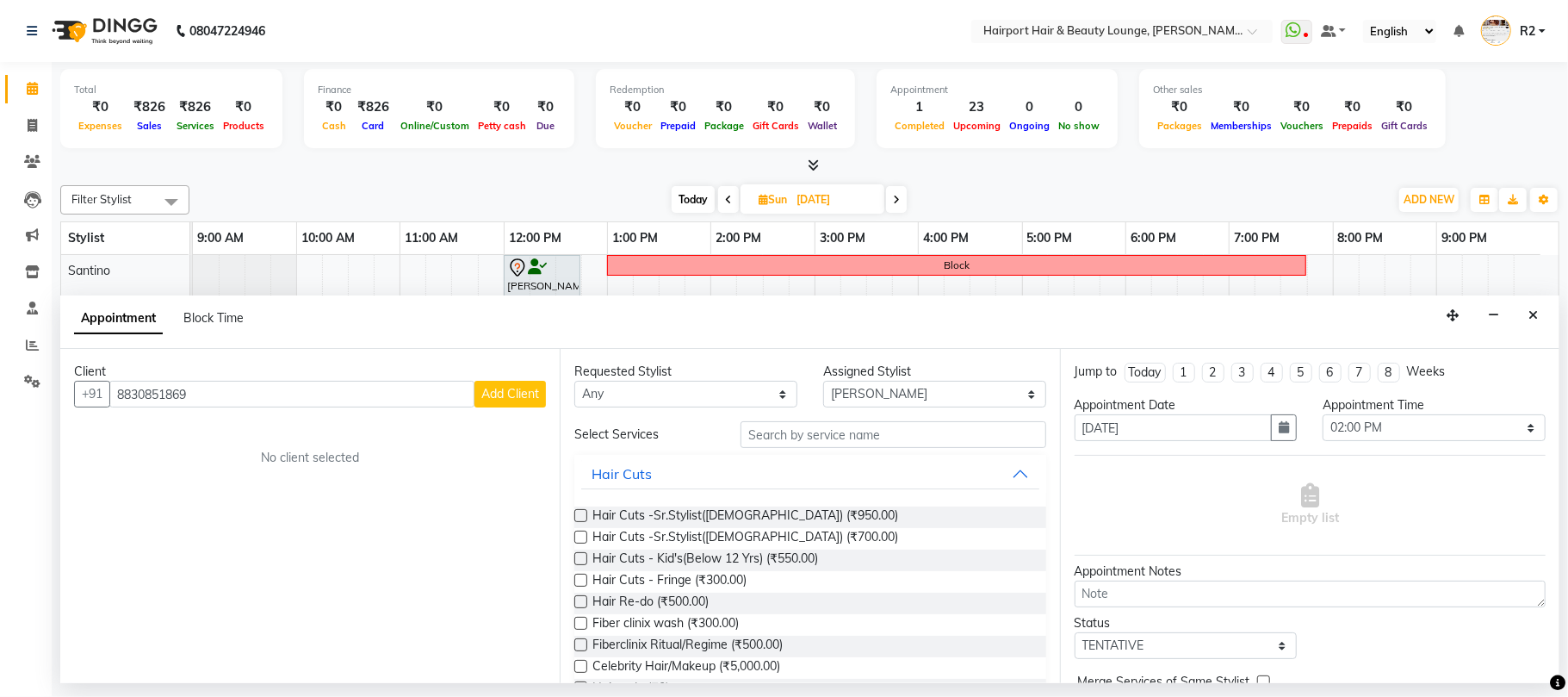
click at [525, 393] on span "Add Client" at bounding box center [510, 393] width 57 height 15
select select "22"
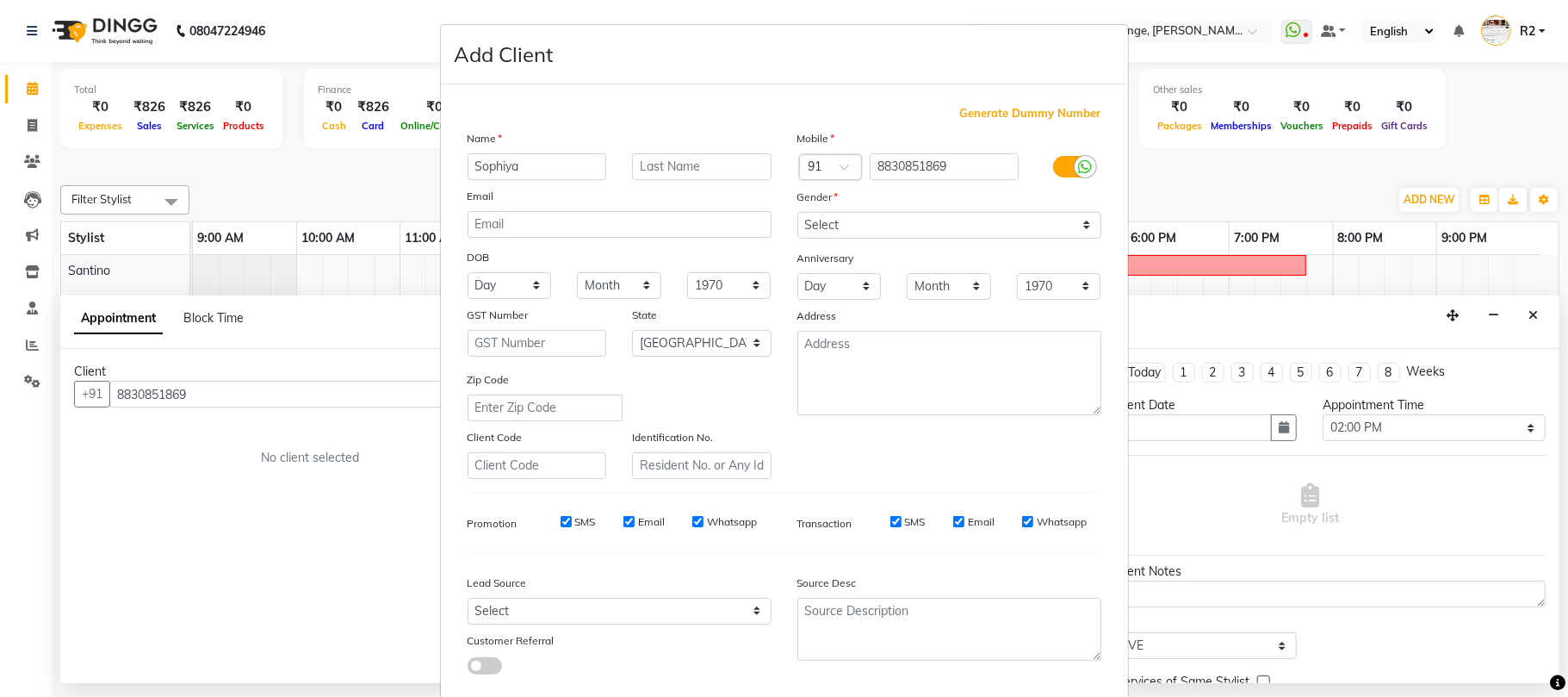
type input "Sophiya"
click at [674, 613] on select "Select Walk-in Referral Internet Friend Word of Mouth Advertisement Facebook Ju…" at bounding box center [620, 611] width 304 height 27
select select "10262"
click at [468, 597] on select "Select Walk-in Referral Internet Friend Word of Mouth Advertisement Facebook Ju…" at bounding box center [620, 611] width 304 height 27
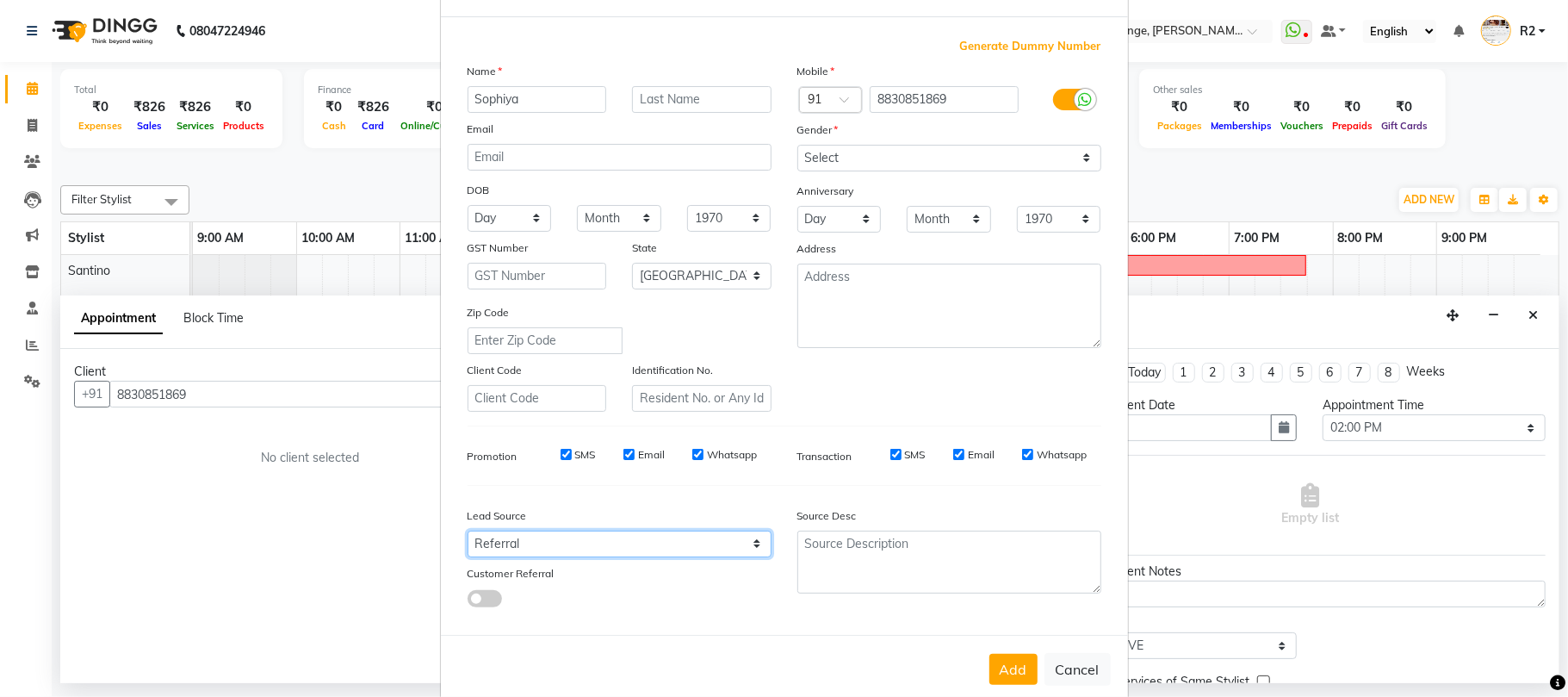
scroll to position [94, 0]
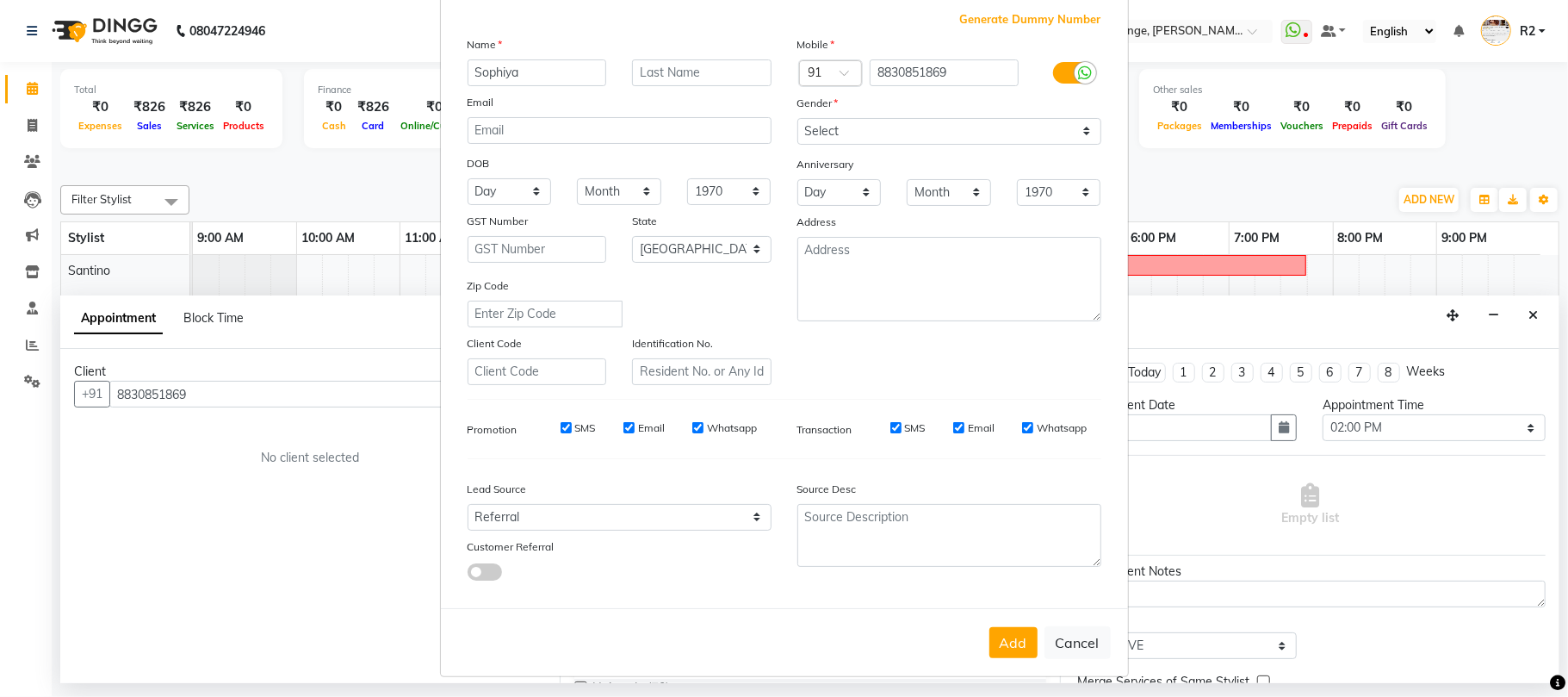
click at [487, 566] on span at bounding box center [485, 571] width 34 height 17
click at [468, 575] on input "checkbox" at bounding box center [468, 575] width 0 height 0
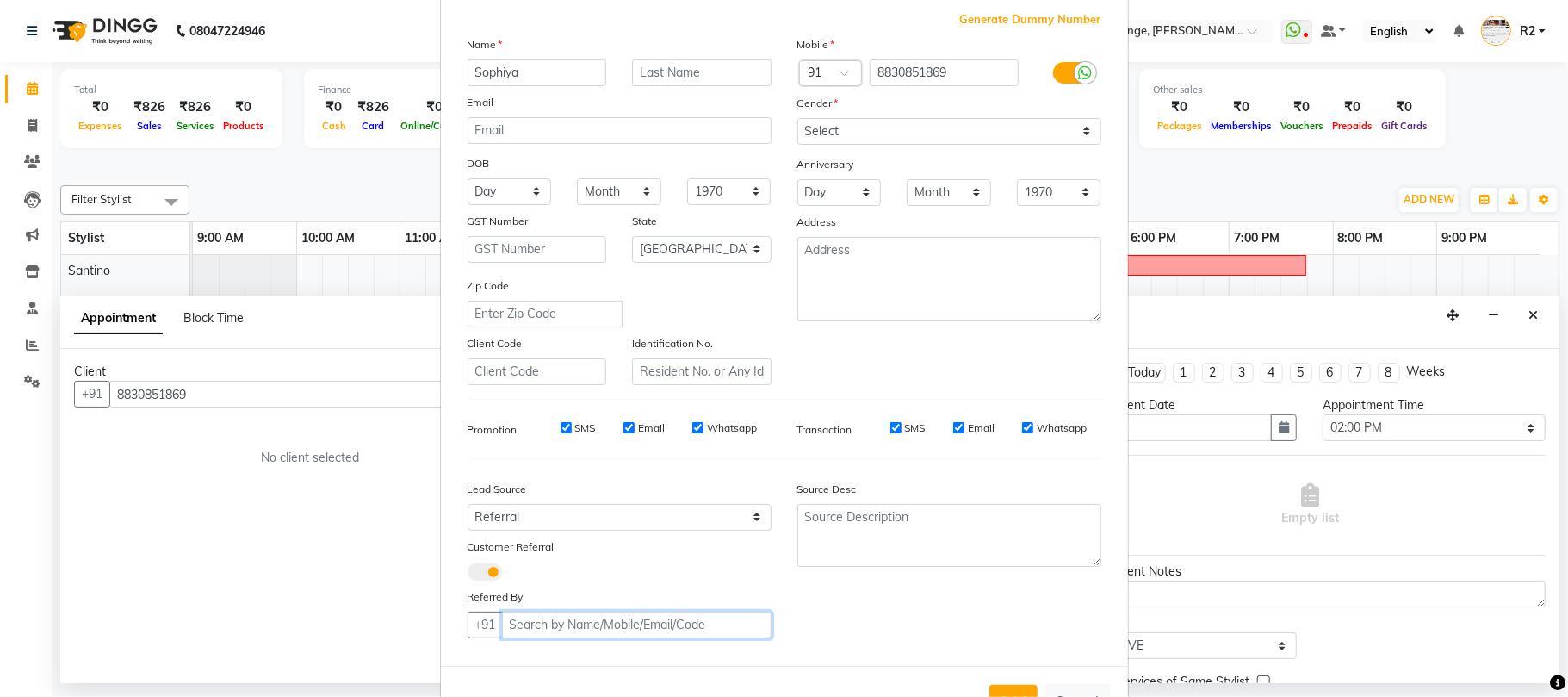
click at [551, 620] on input "text" at bounding box center [637, 625] width 269 height 27
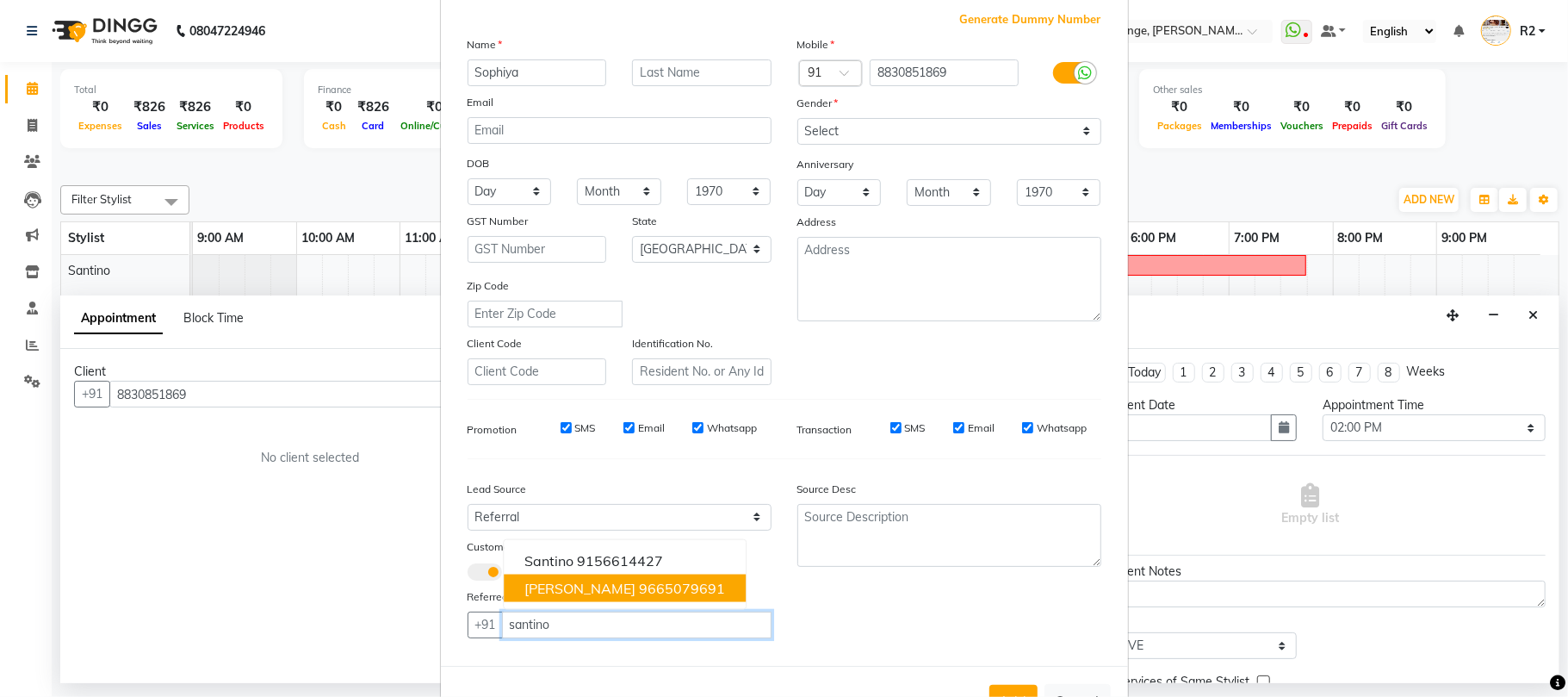
click at [563, 590] on span "[PERSON_NAME]" at bounding box center [580, 587] width 111 height 17
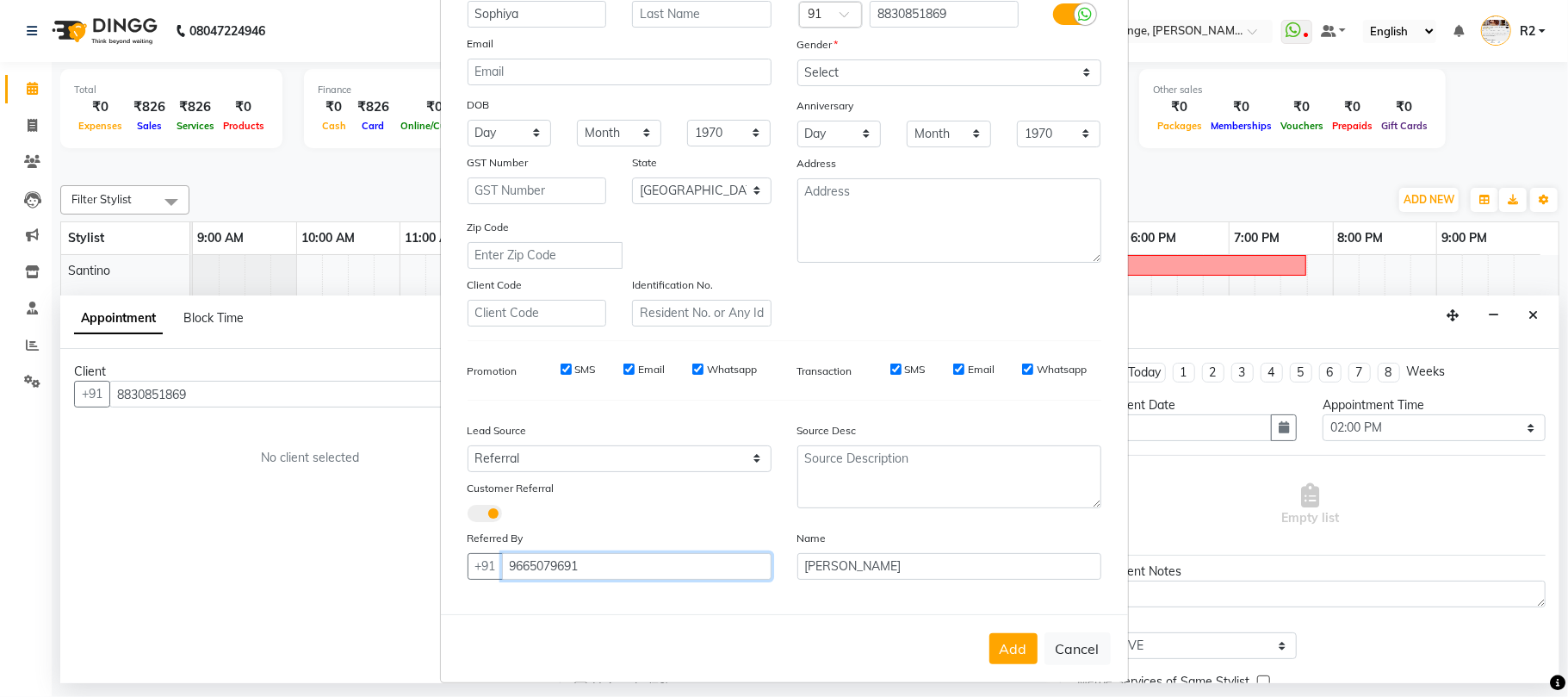
scroll to position [159, 0]
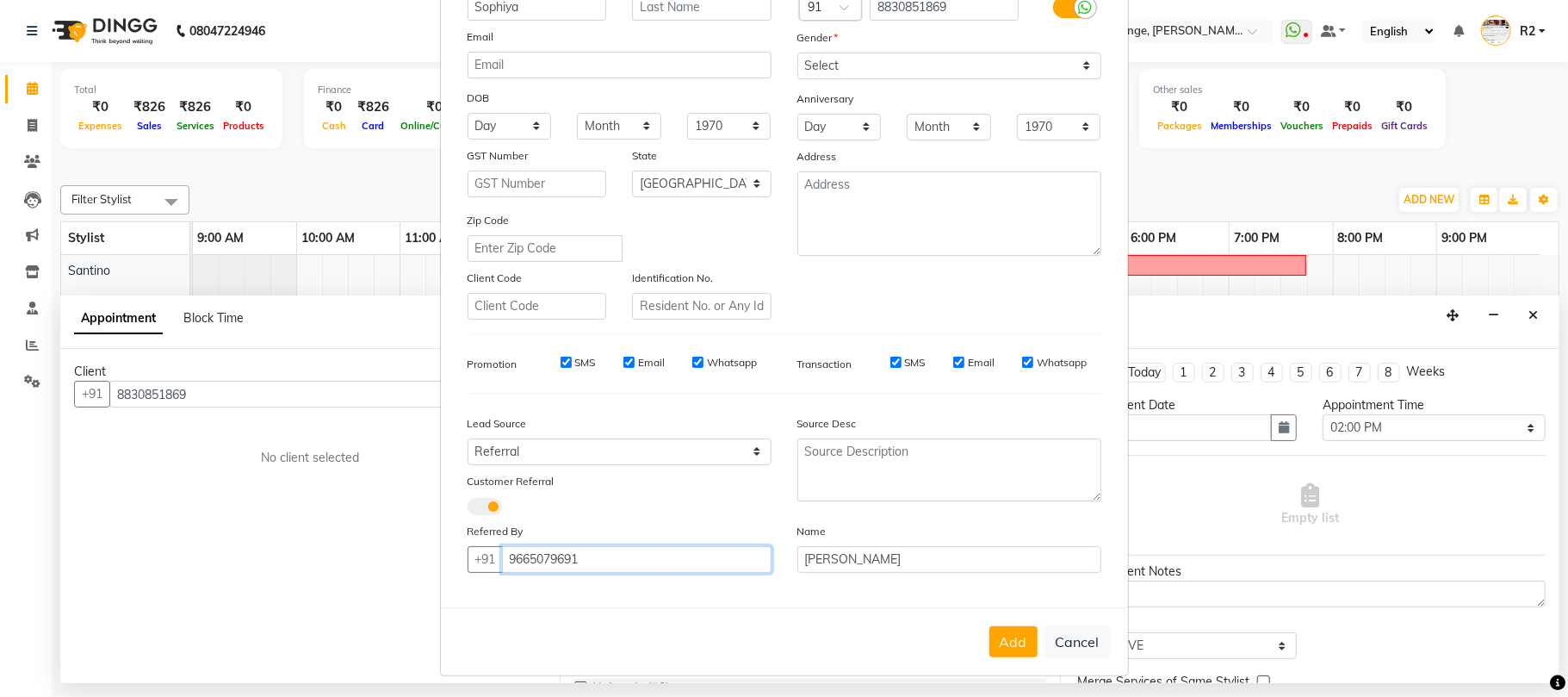
type input "9665079691"
click at [973, 67] on select "Select [DEMOGRAPHIC_DATA] [DEMOGRAPHIC_DATA] Other Prefer Not To Say" at bounding box center [949, 66] width 304 height 27
select select "[DEMOGRAPHIC_DATA]"
click at [797, 52] on select "Select [DEMOGRAPHIC_DATA] [DEMOGRAPHIC_DATA] Other Prefer Not To Say" at bounding box center [949, 66] width 304 height 27
click at [993, 644] on button "Add" at bounding box center [1014, 641] width 48 height 31
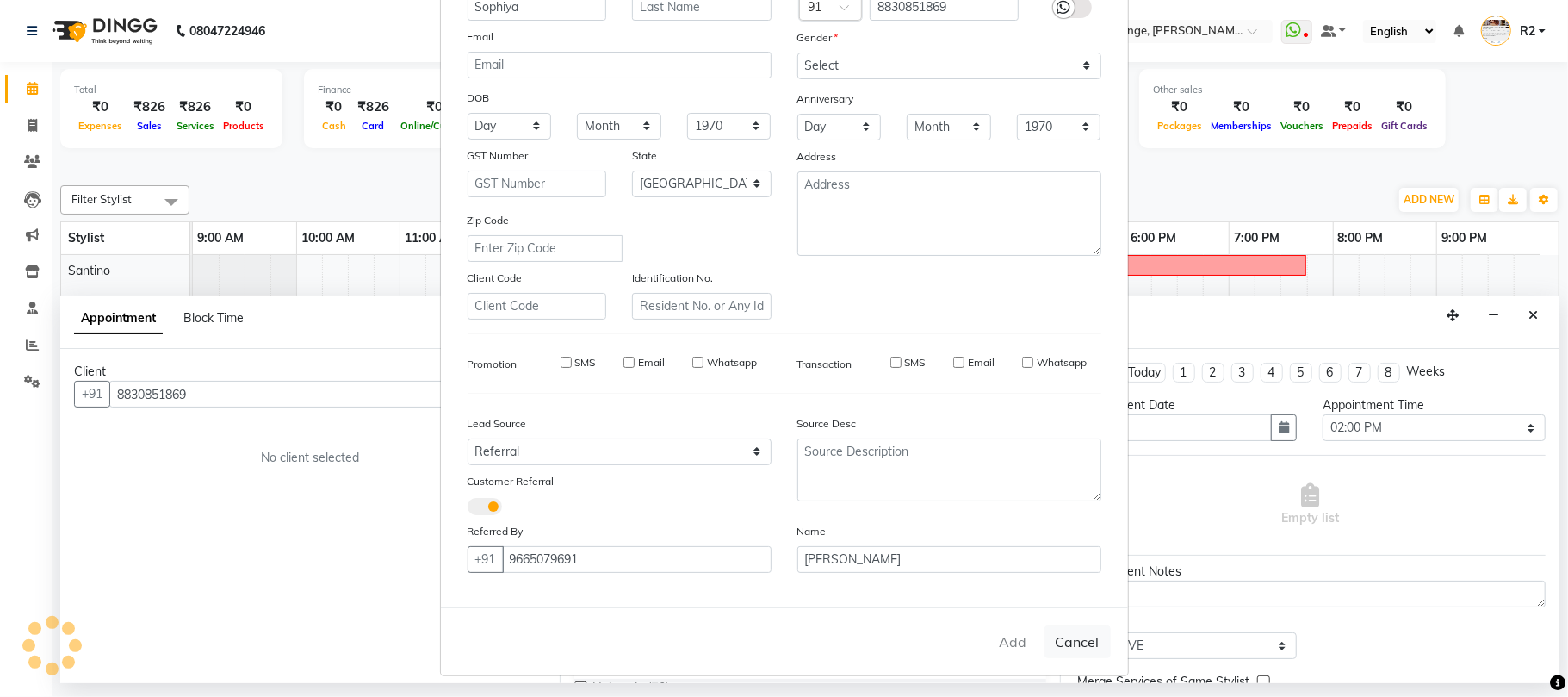
select select
select select "null"
select select
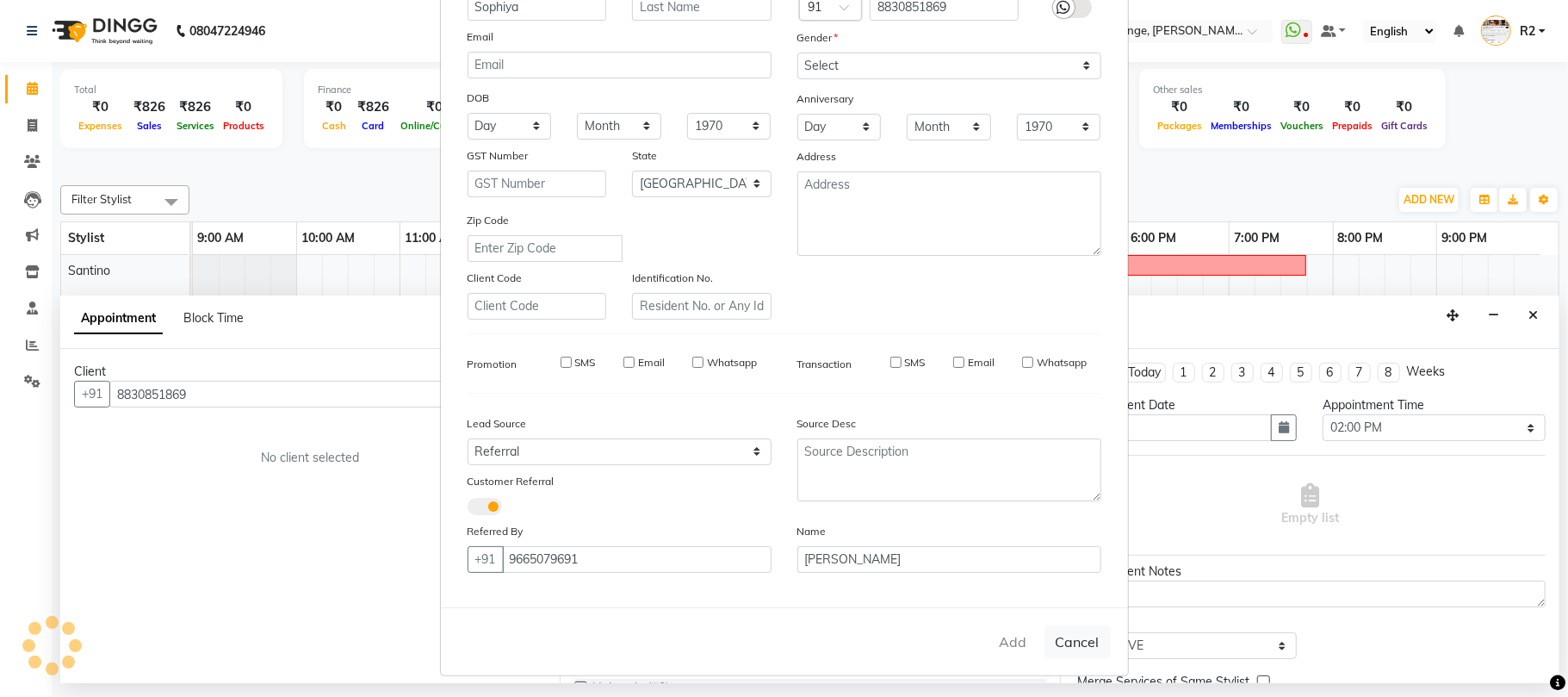
select select
checkbox input "false"
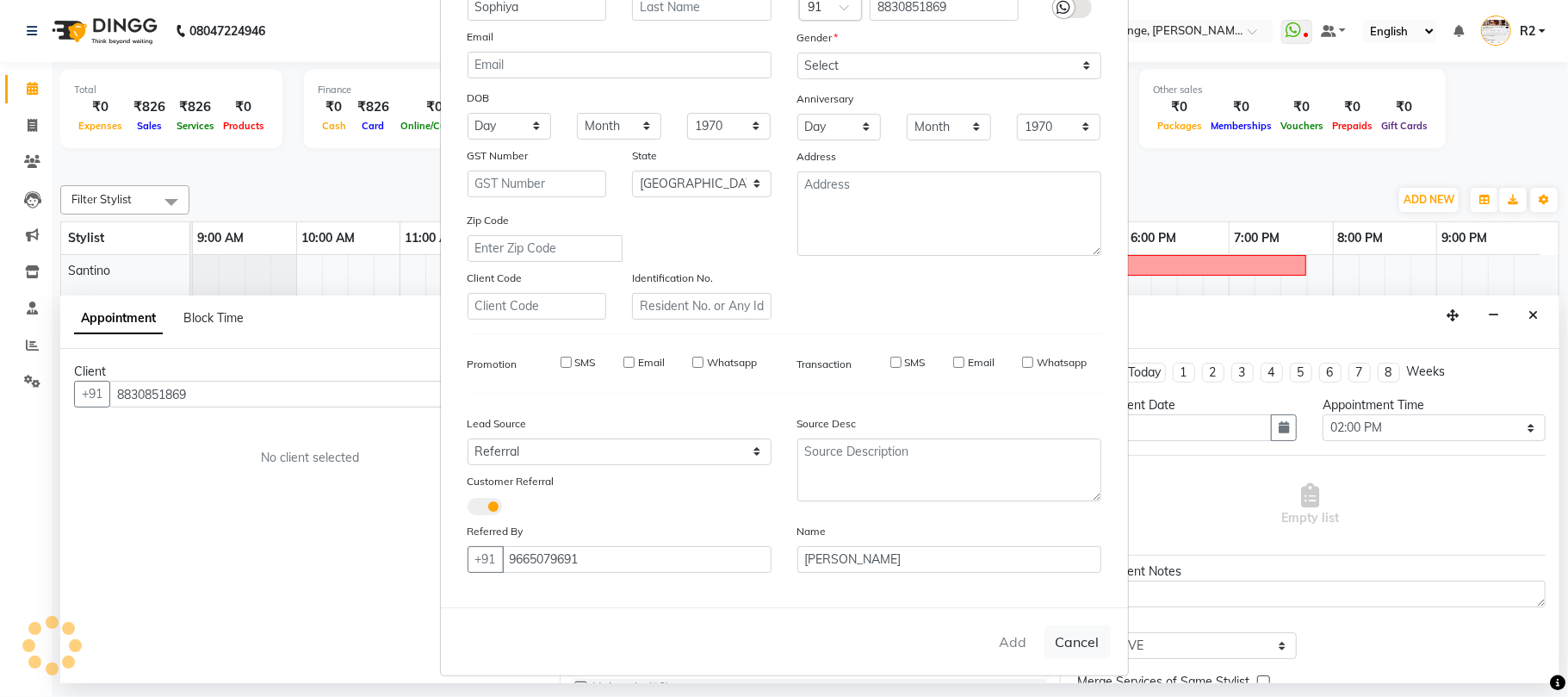
checkbox input "false"
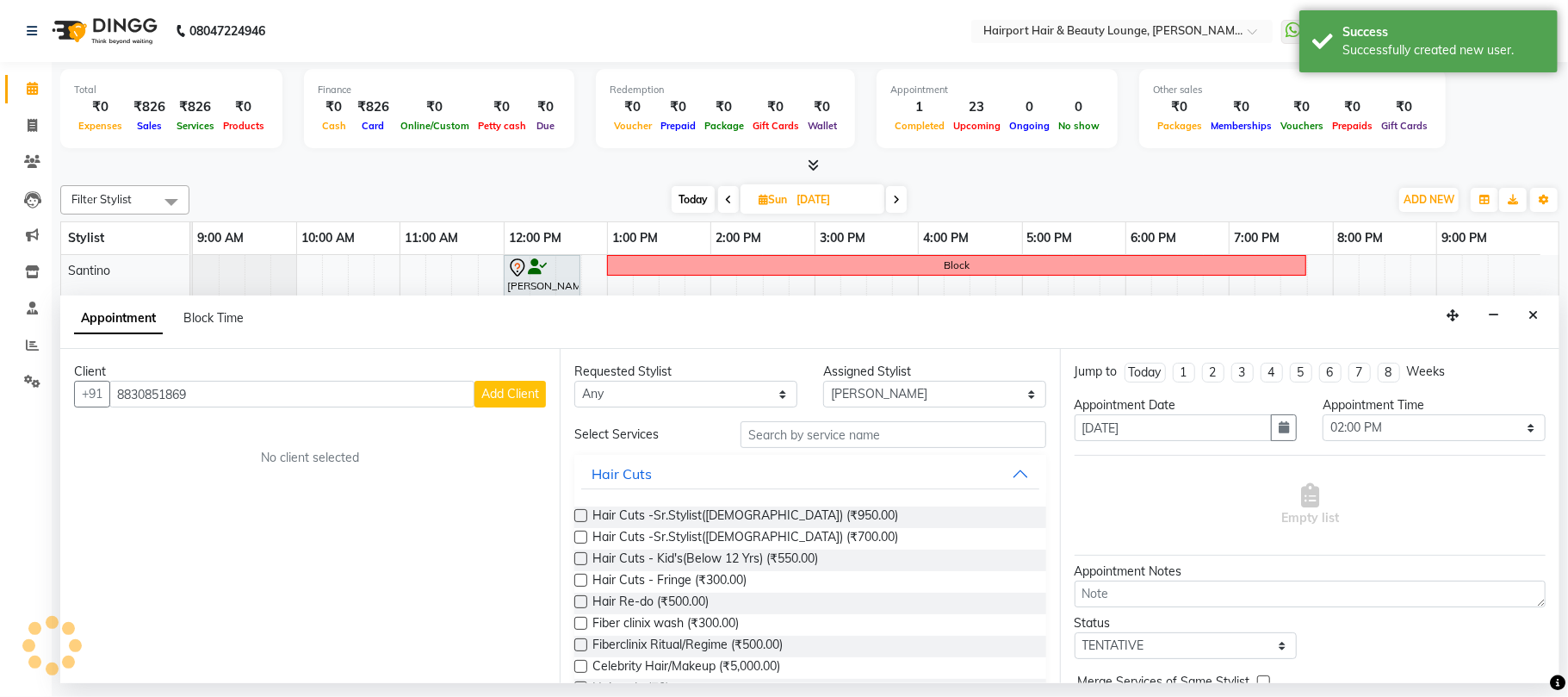
scroll to position [152, 0]
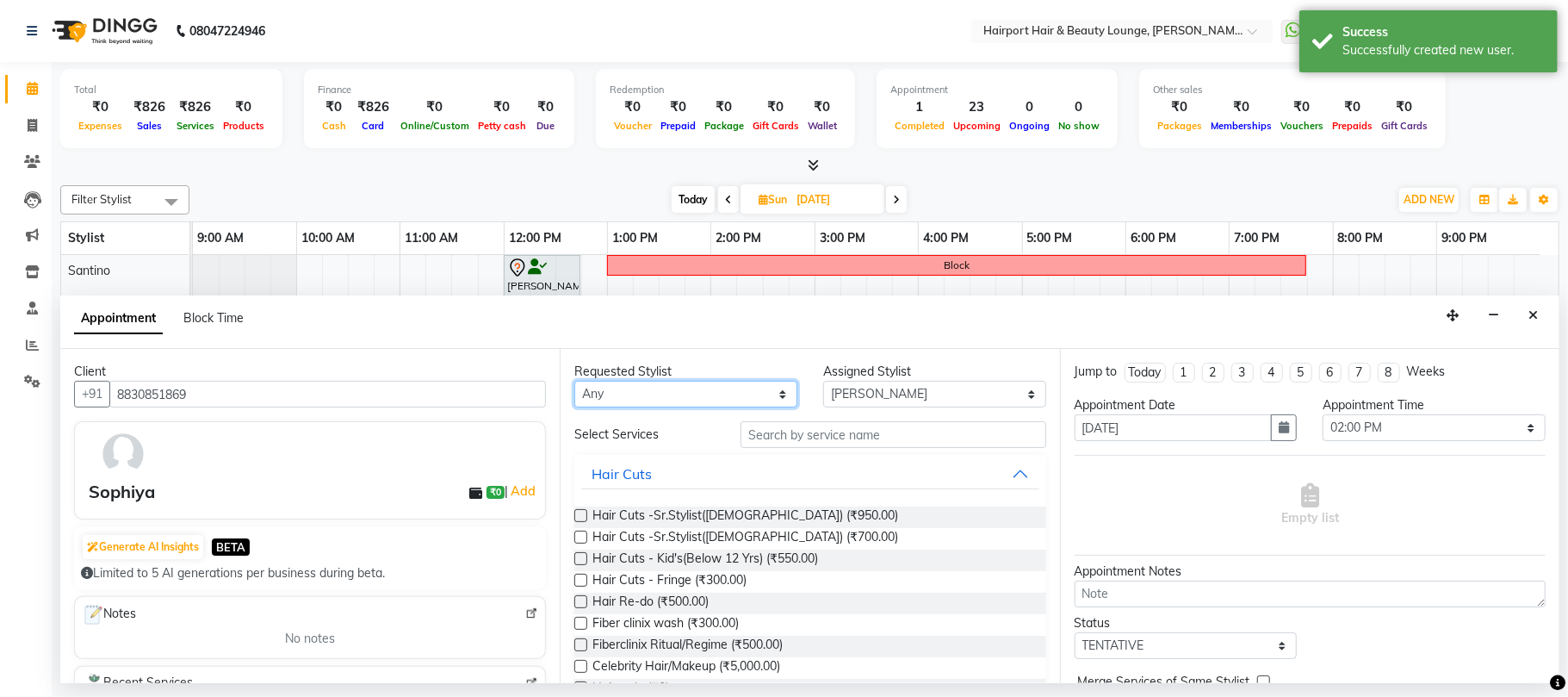
click at [724, 401] on select "Any [PERSON_NAME] [PERSON_NAME] [PERSON_NAME] [PERSON_NAME] [PERSON_NAME] [PERS…" at bounding box center [686, 394] width 223 height 27
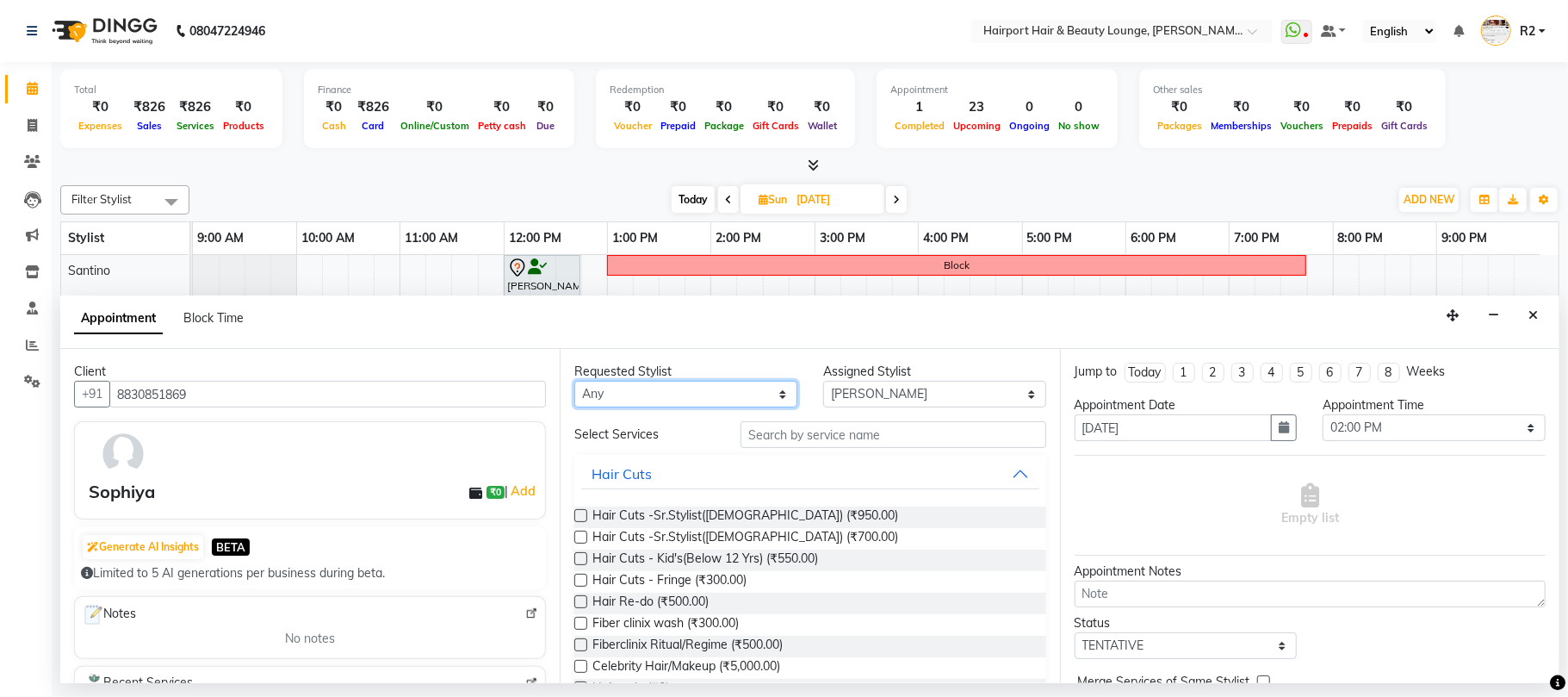
select select "9138"
click at [575, 382] on select "Any [PERSON_NAME] [PERSON_NAME] [PERSON_NAME] [PERSON_NAME] [PERSON_NAME] [PERS…" at bounding box center [686, 394] width 223 height 27
click at [584, 516] on label at bounding box center [581, 516] width 13 height 13
click at [584, 516] on input "checkbox" at bounding box center [580, 517] width 11 height 11
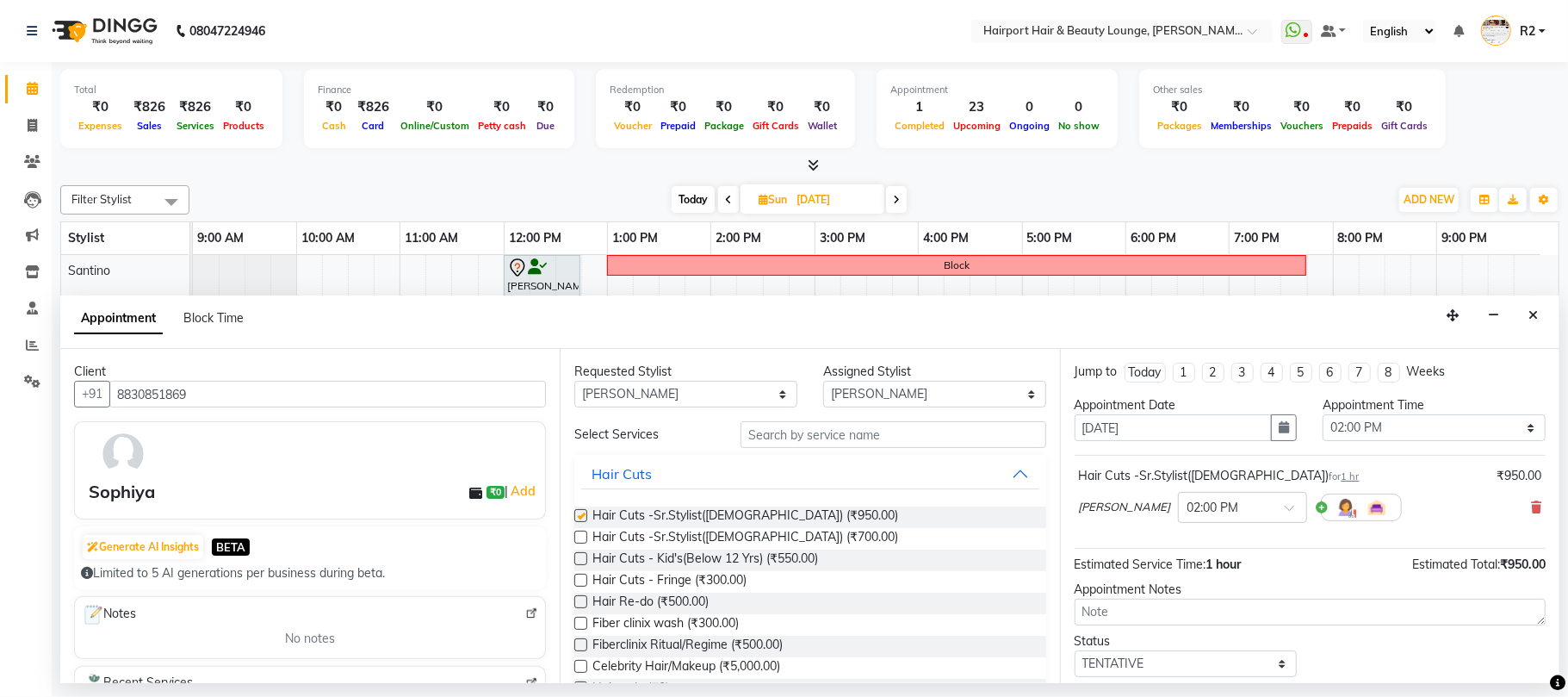
checkbox input "false"
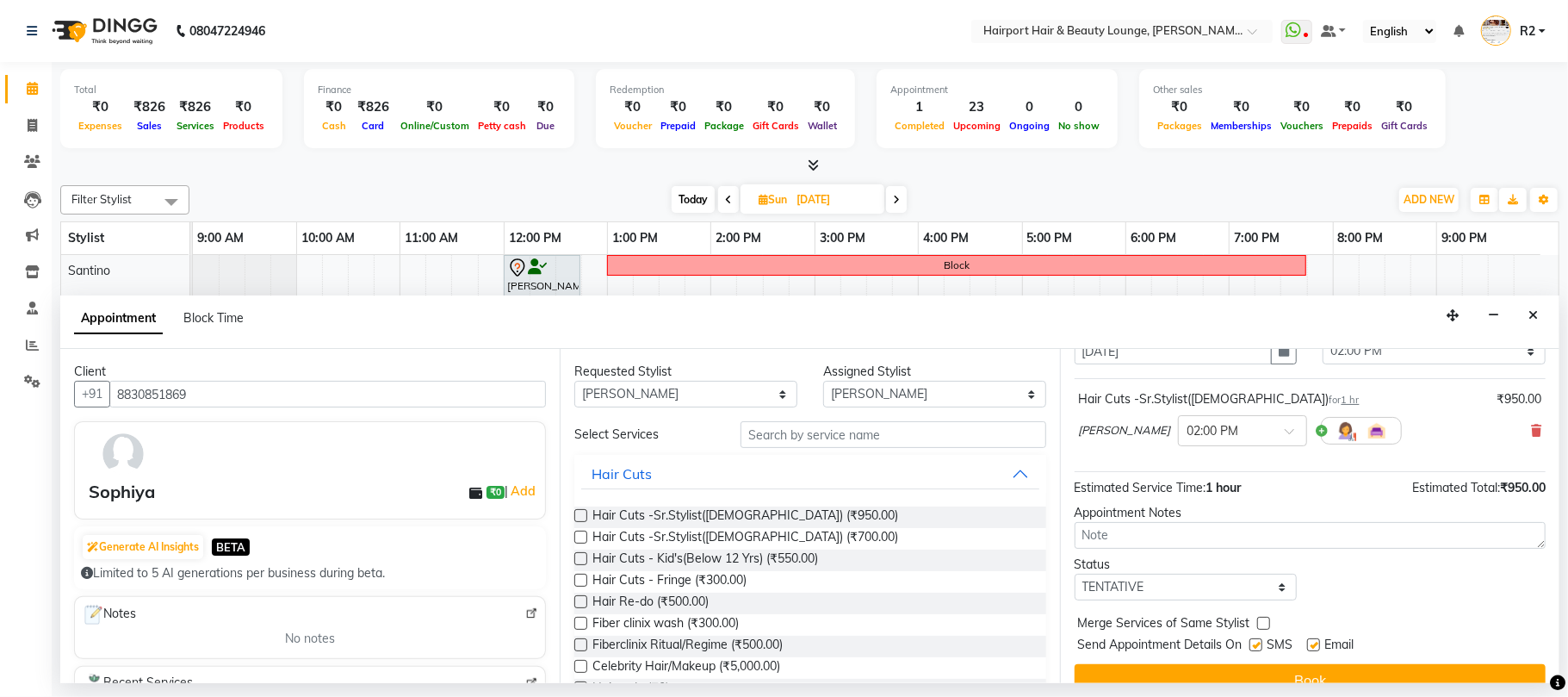
scroll to position [104, 0]
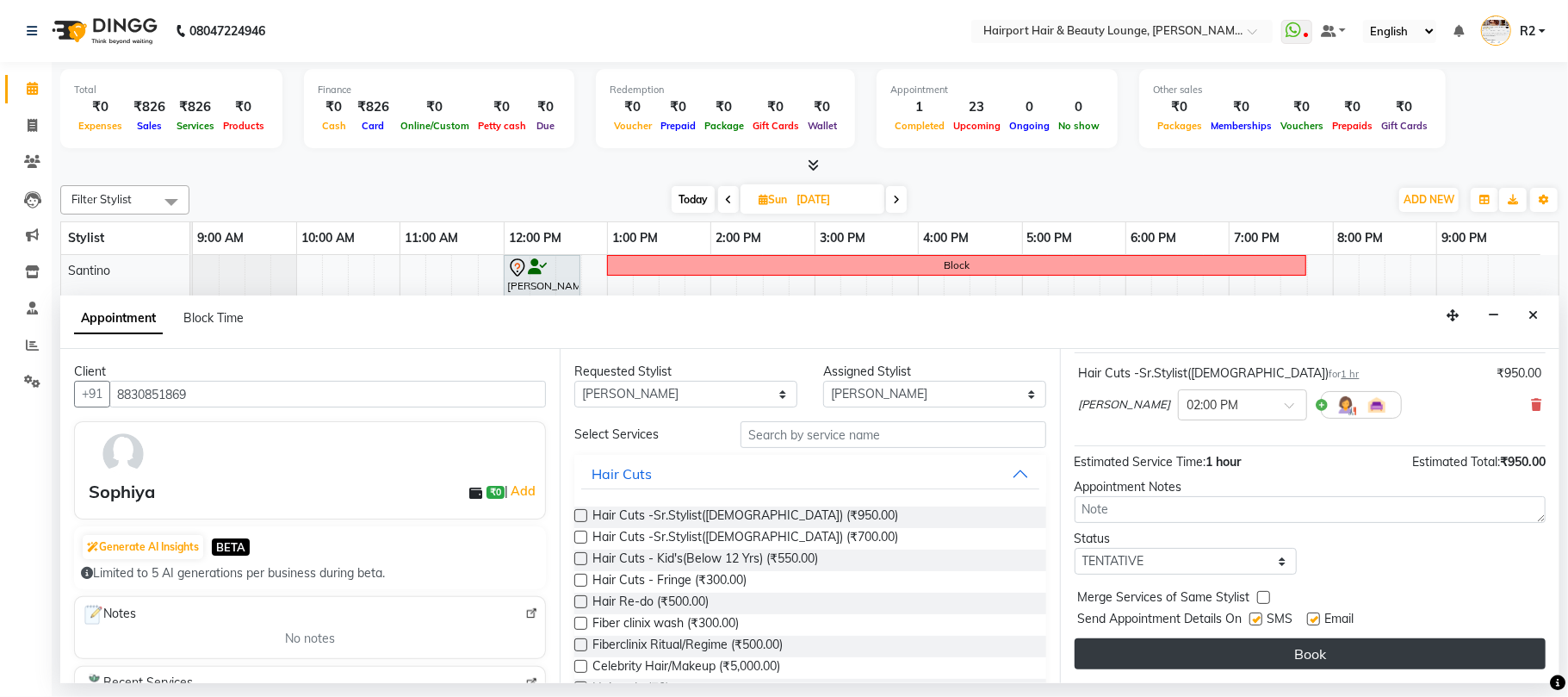
click at [1423, 652] on button "Book" at bounding box center [1310, 654] width 471 height 31
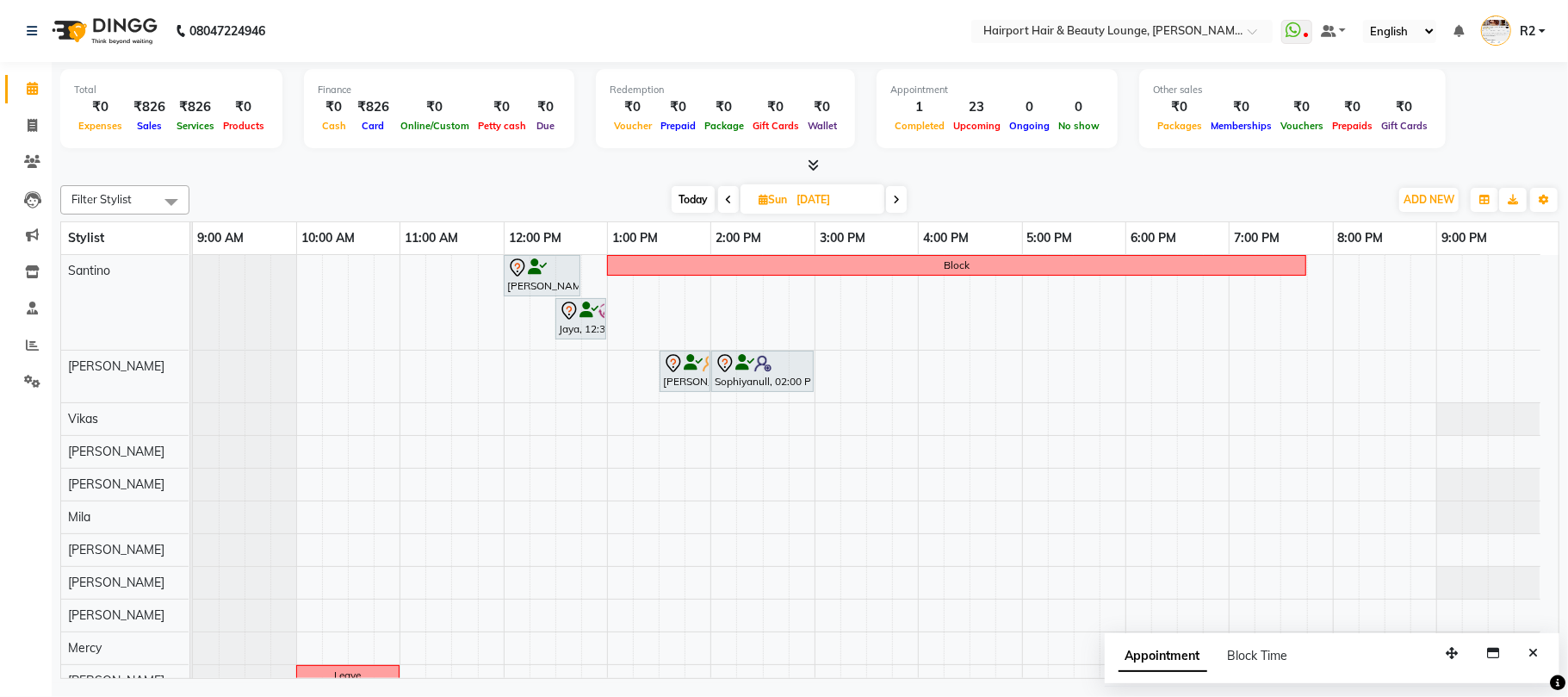
click at [707, 197] on span "Today" at bounding box center [693, 199] width 43 height 27
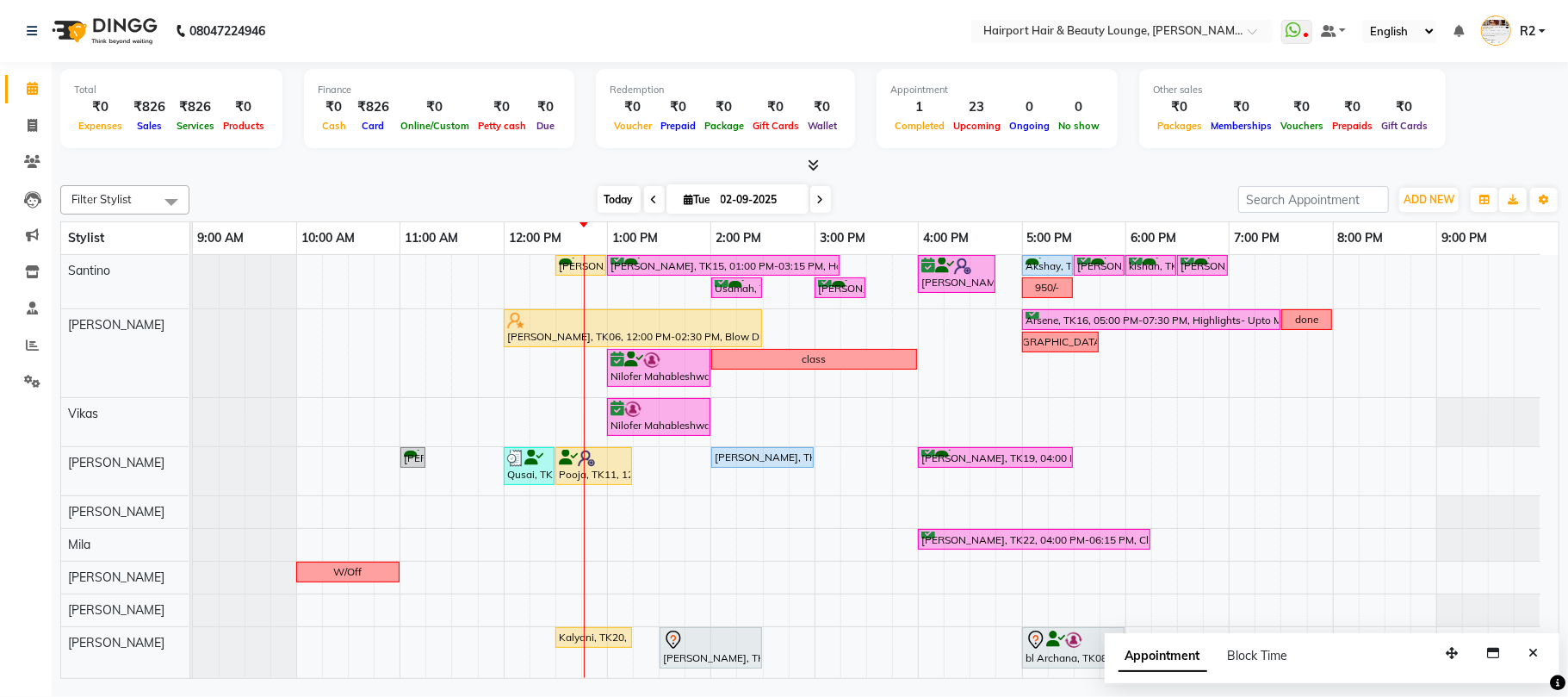
click at [597, 193] on span "Today" at bounding box center [619, 199] width 43 height 27
click at [958, 187] on div "[DATE] [DATE]" at bounding box center [714, 199] width 1032 height 26
click at [811, 207] on span at bounding box center [820, 199] width 21 height 27
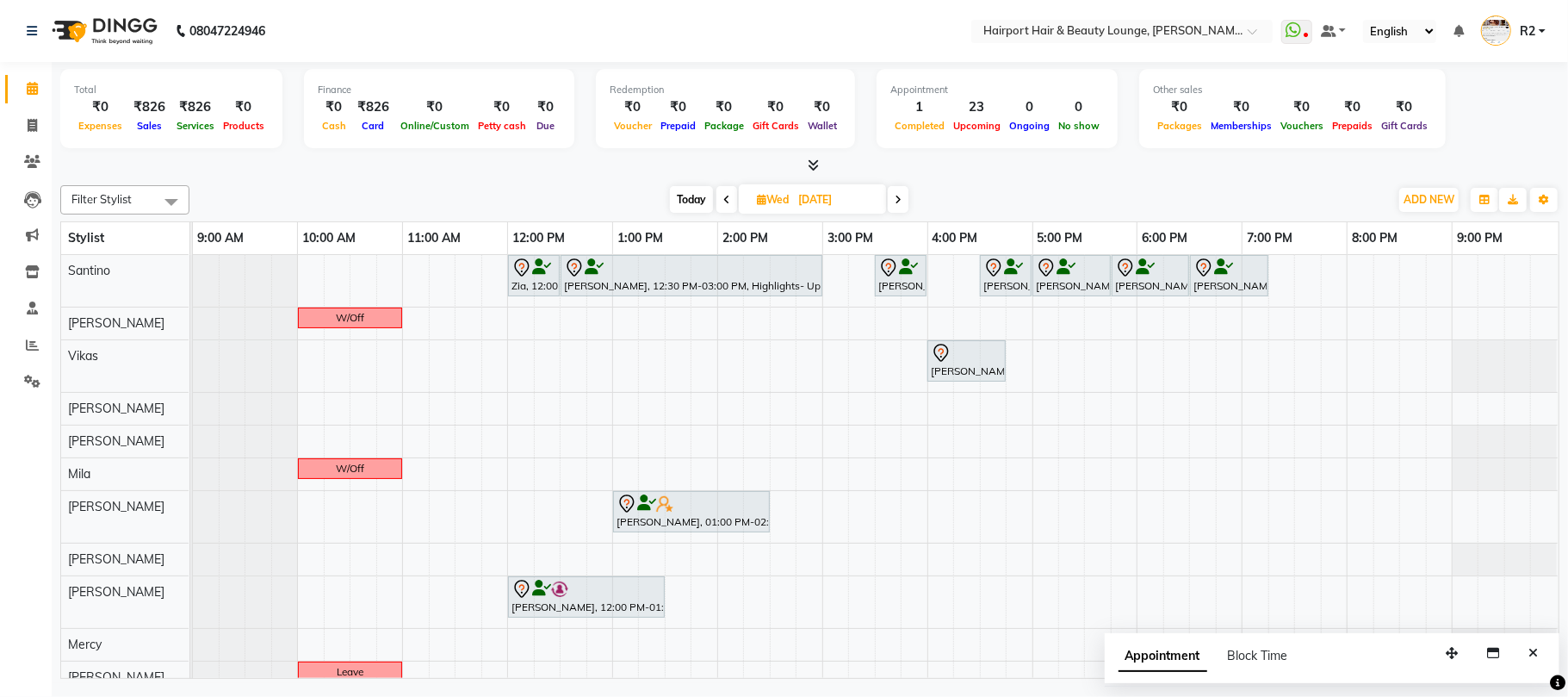
click at [693, 190] on span "Today" at bounding box center [692, 199] width 43 height 27
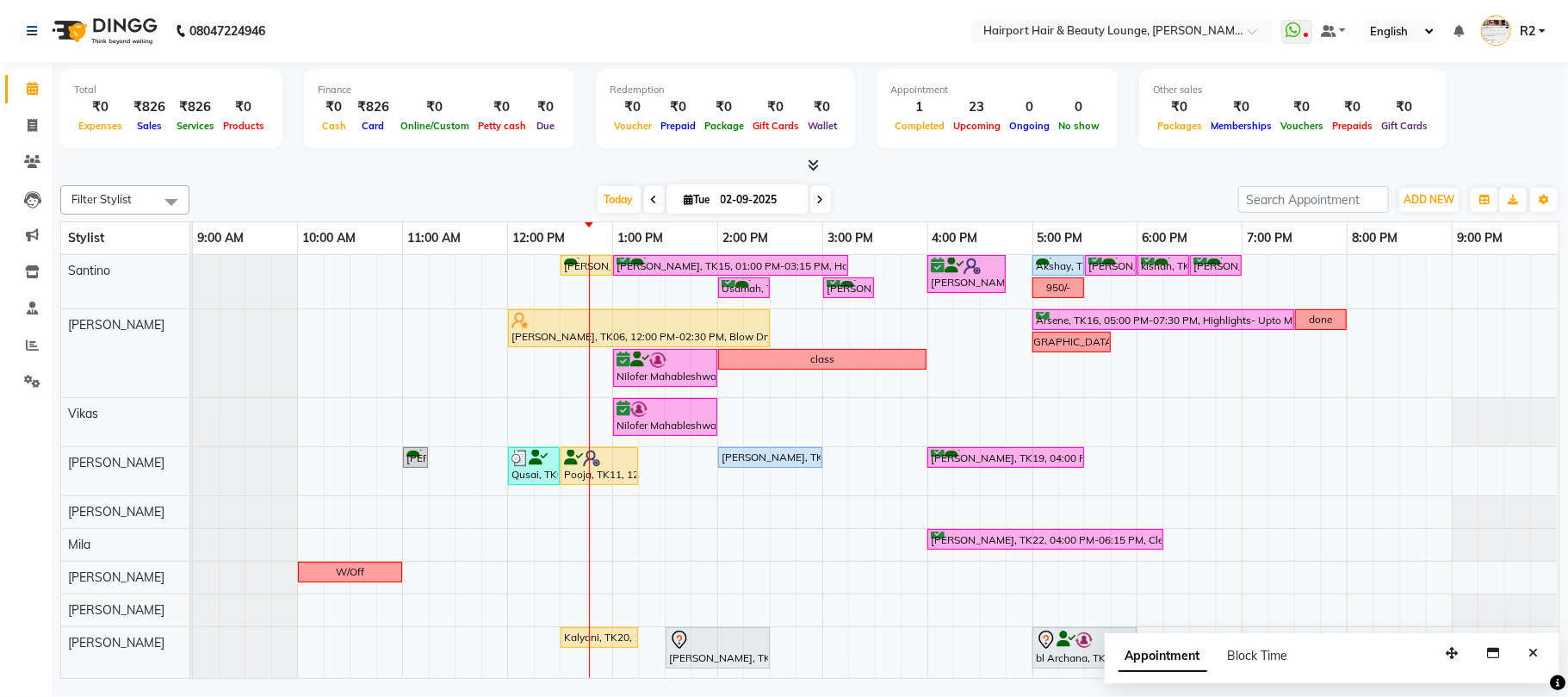
click at [816, 190] on span at bounding box center [820, 199] width 21 height 27
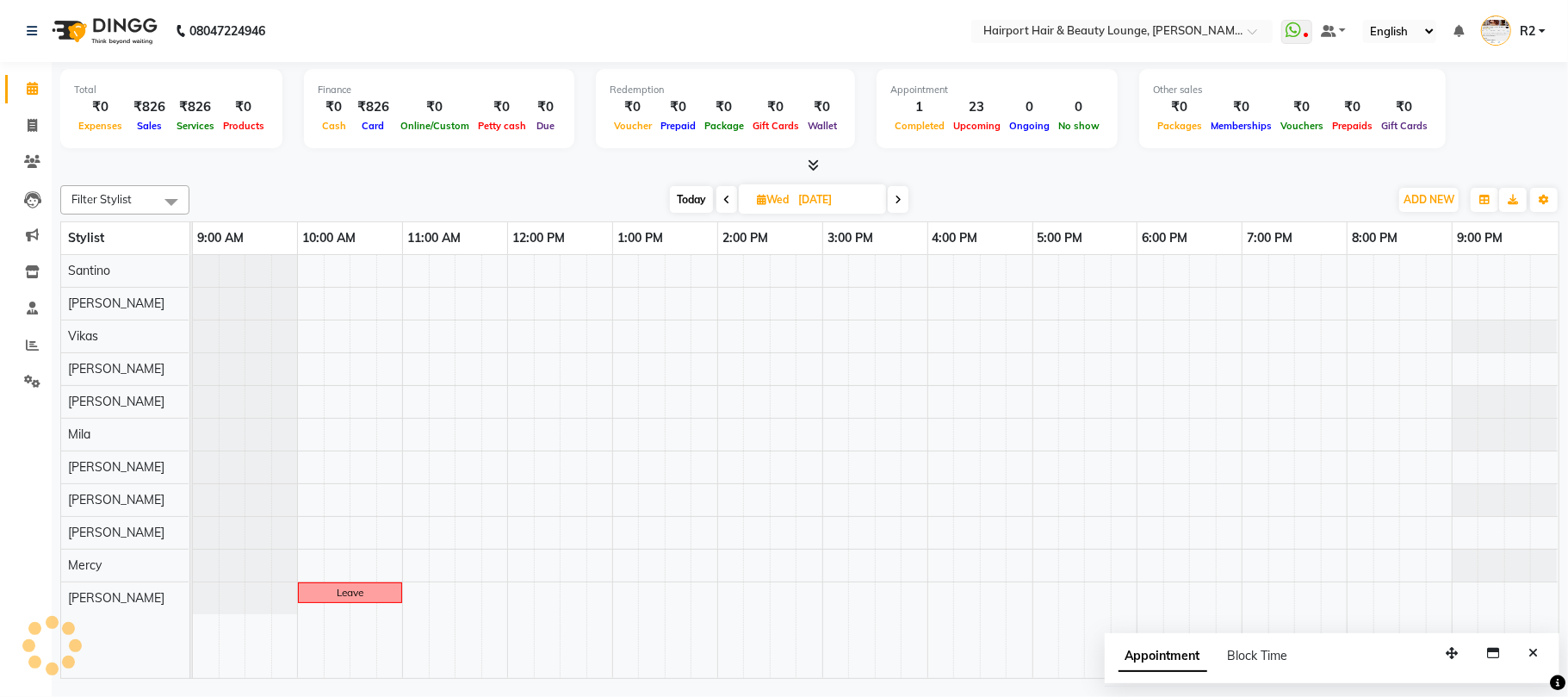
click at [683, 200] on span "Today" at bounding box center [692, 199] width 43 height 27
type input "02-09-2025"
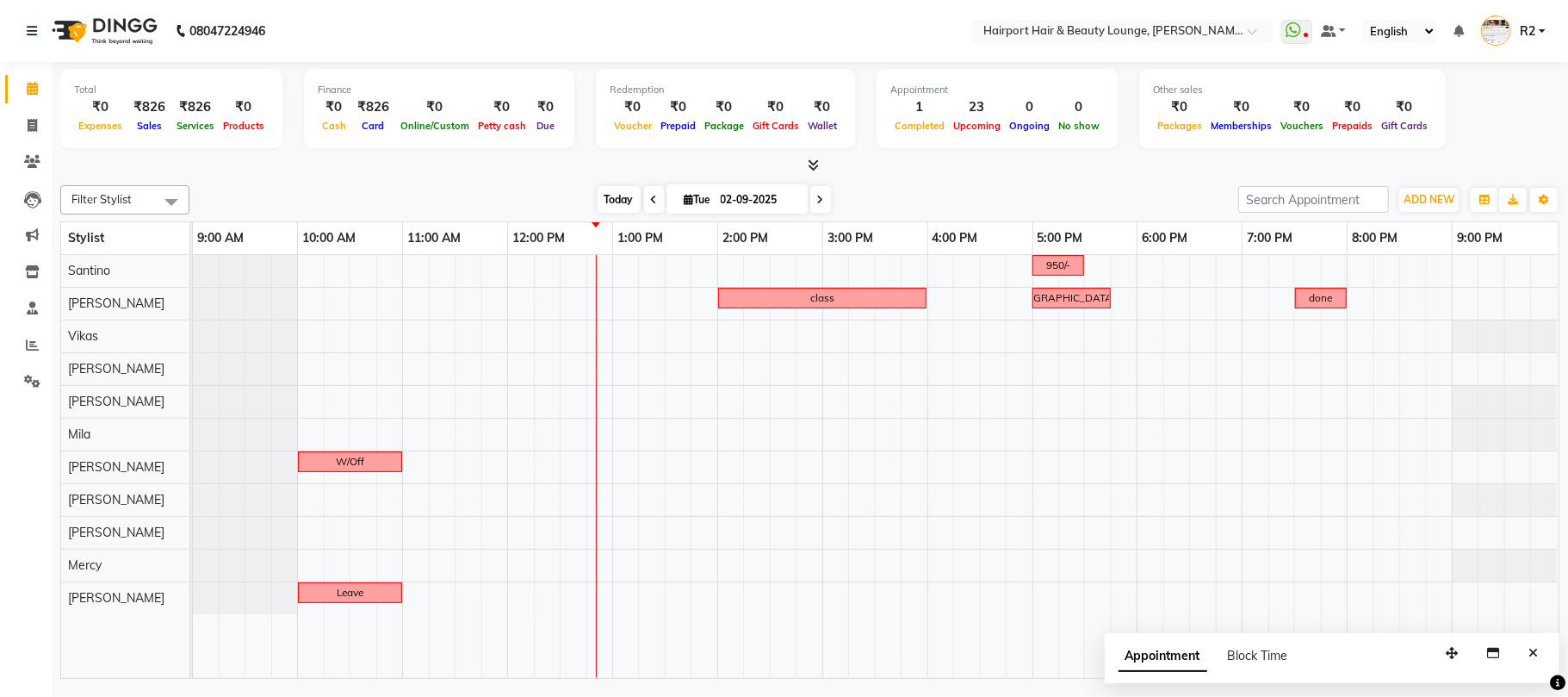
click at [628, 198] on span "Today" at bounding box center [619, 199] width 43 height 27
